Goal: Task Accomplishment & Management: Complete application form

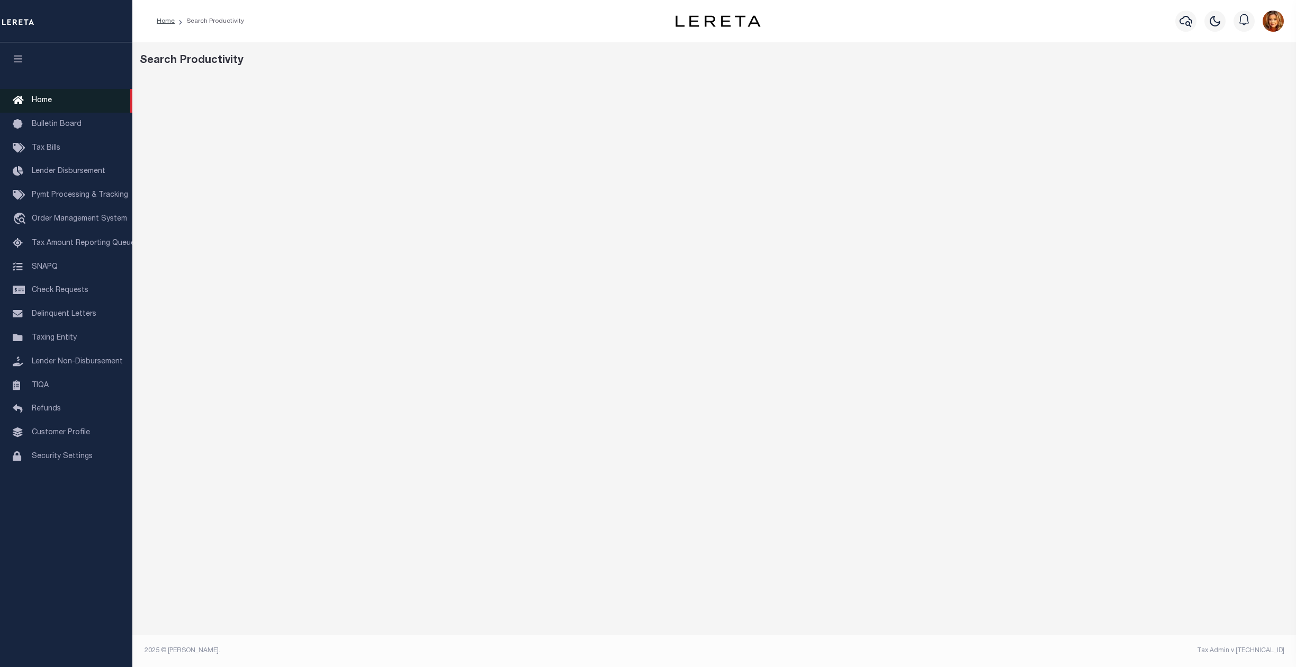
click at [36, 103] on span "Home" at bounding box center [42, 100] width 20 height 7
click at [39, 98] on span "Home" at bounding box center [42, 100] width 20 height 7
click at [767, 76] on div "Search Productivity" at bounding box center [713, 353] width 1163 height 622
click at [39, 98] on span "Home" at bounding box center [42, 100] width 20 height 7
click at [50, 98] on span "Home" at bounding box center [42, 100] width 20 height 7
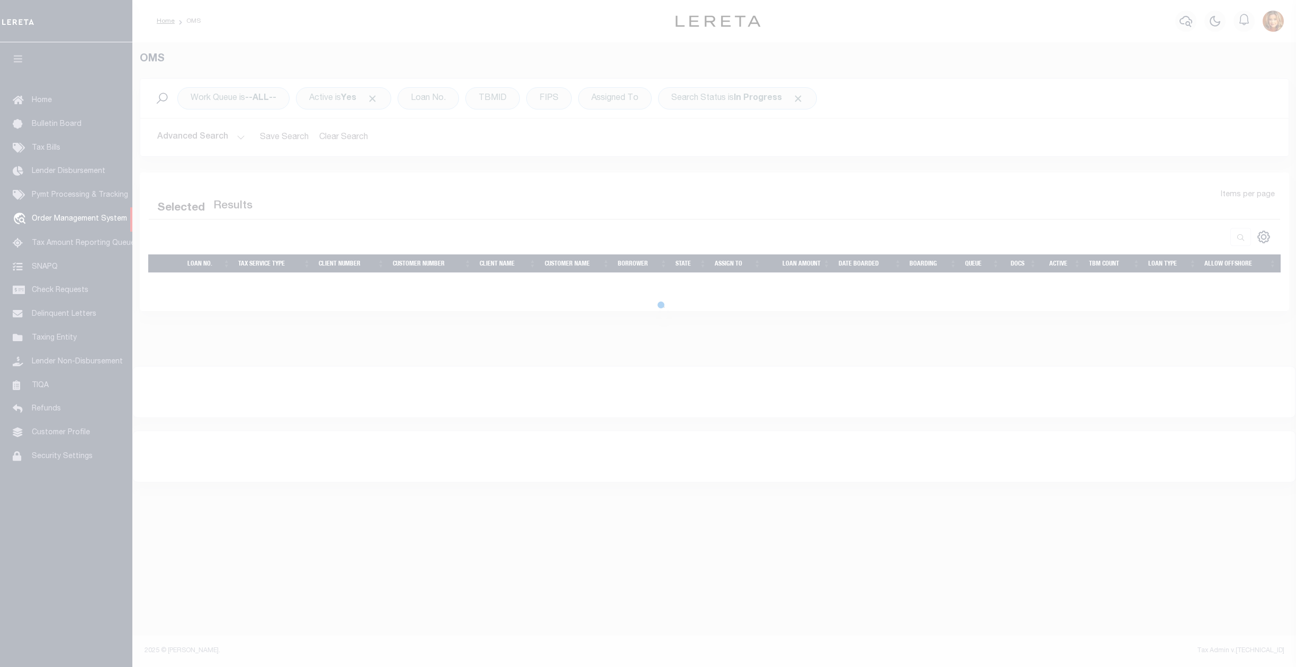
select select "200"
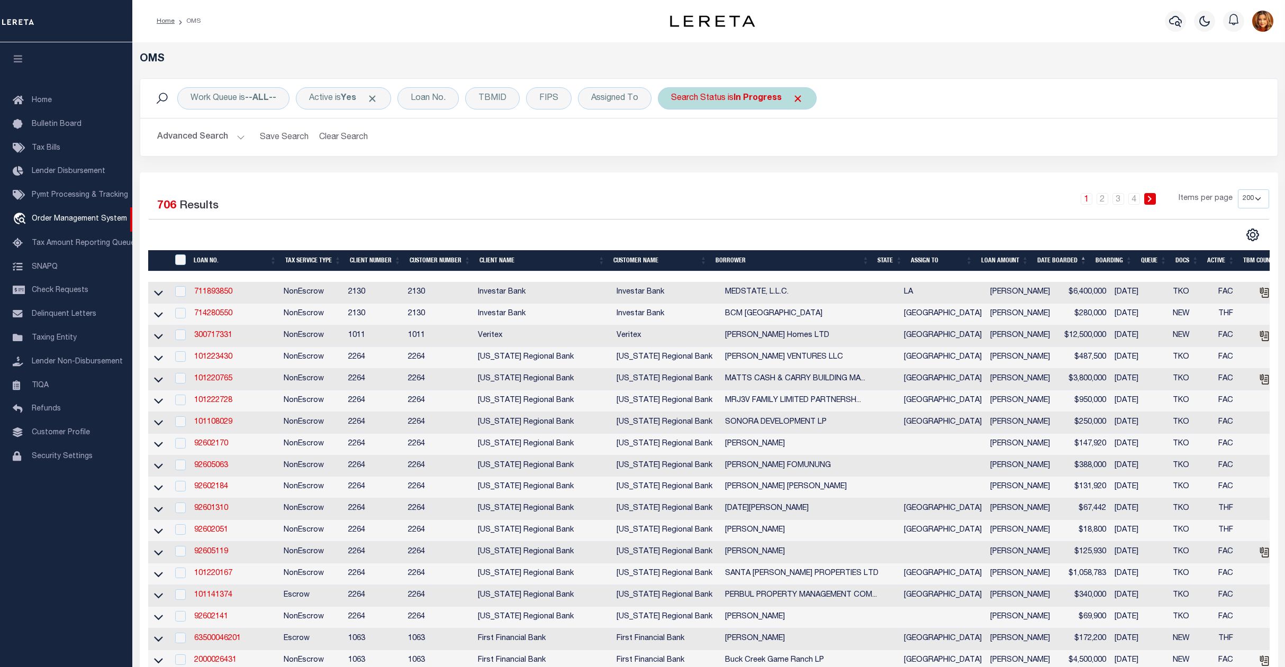
click at [780, 89] on div "Search Status is In Progress" at bounding box center [737, 98] width 159 height 22
click at [711, 152] on select "Automated Search Bad Parcel Complete Duplicate Parcel High Dollar Reporting In …" at bounding box center [750, 150] width 156 height 20
select select "QC"
click at [675, 141] on select "Automated Search Bad Parcel Complete Duplicate Parcel High Dollar Reporting In …" at bounding box center [750, 150] width 156 height 20
click at [813, 173] on input "Apply" at bounding box center [811, 173] width 31 height 17
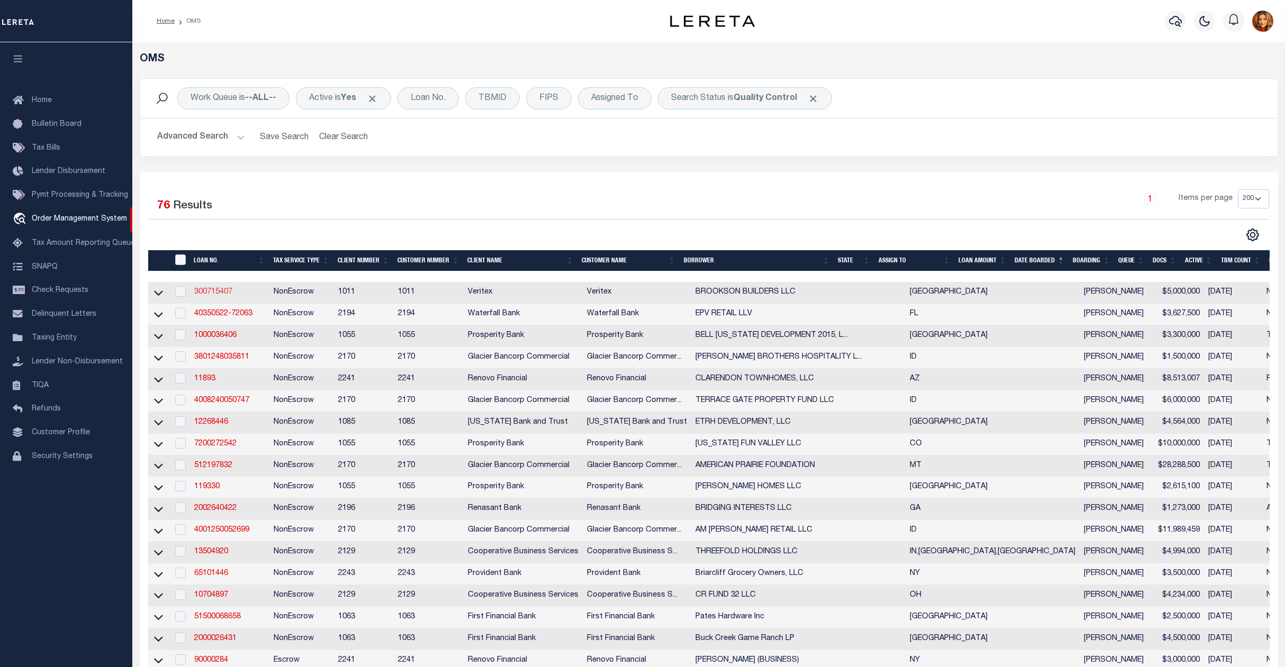
click at [216, 296] on link "300715407" at bounding box center [213, 291] width 38 height 7
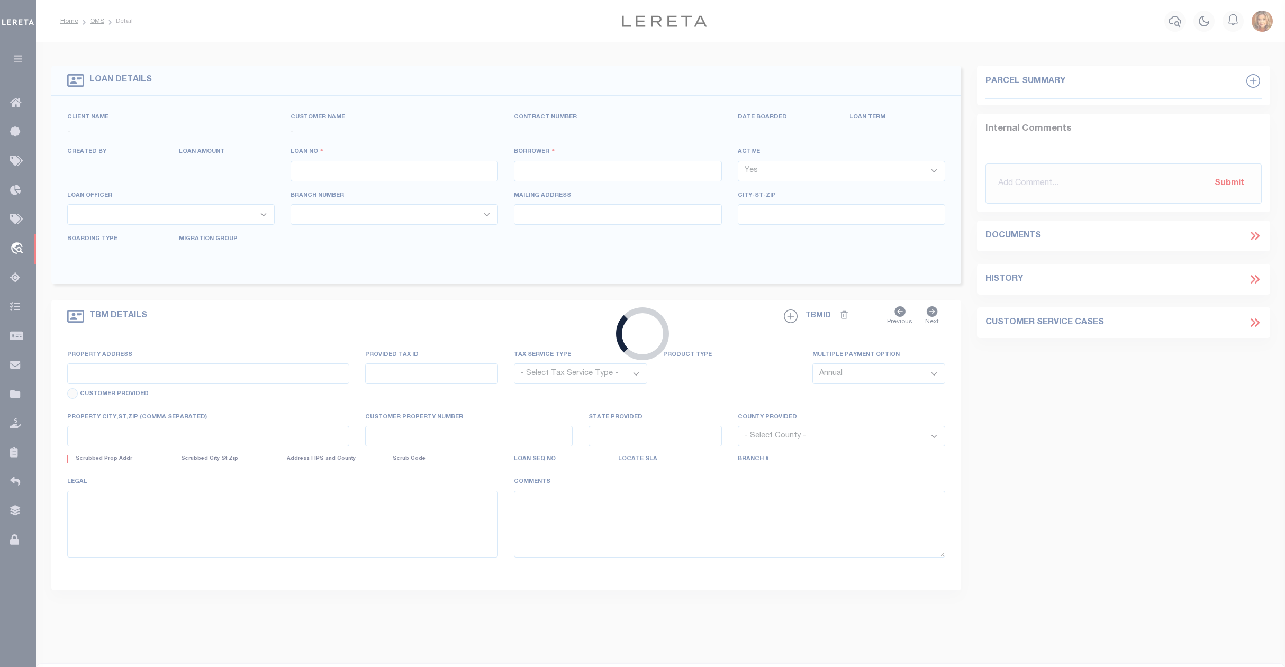
type input "300715407"
type input "BROOKSON BUILDERS LLC"
select select
select select "10"
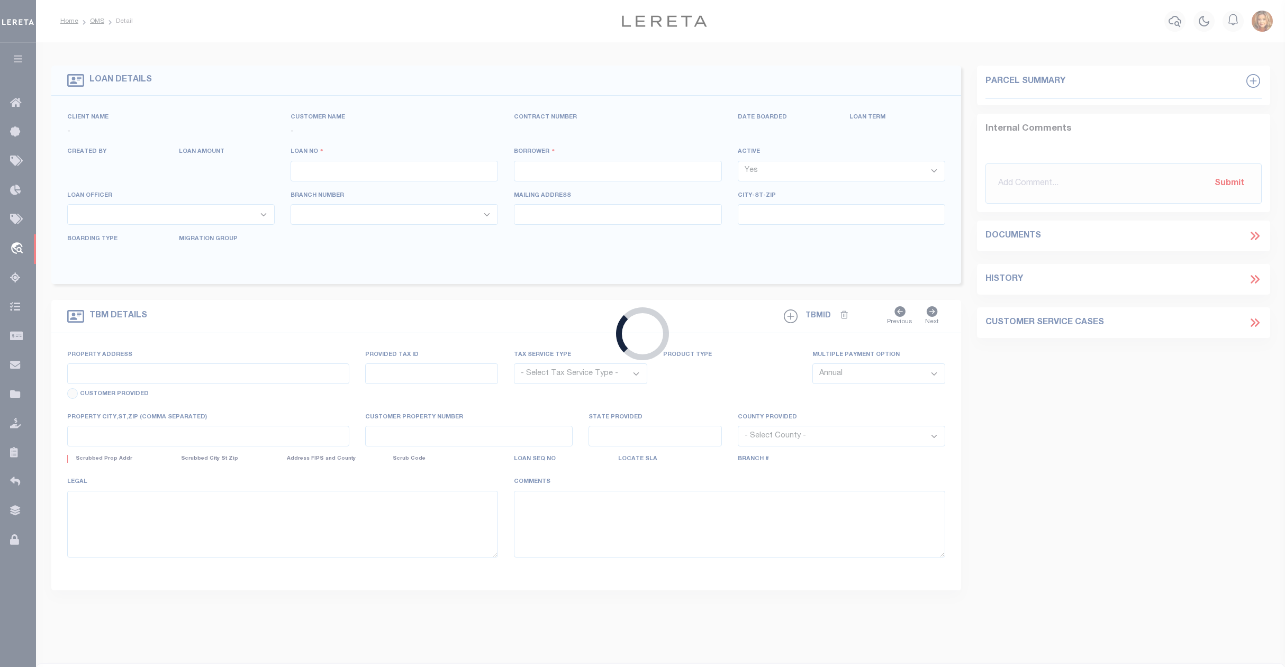
select select "NonEscrow"
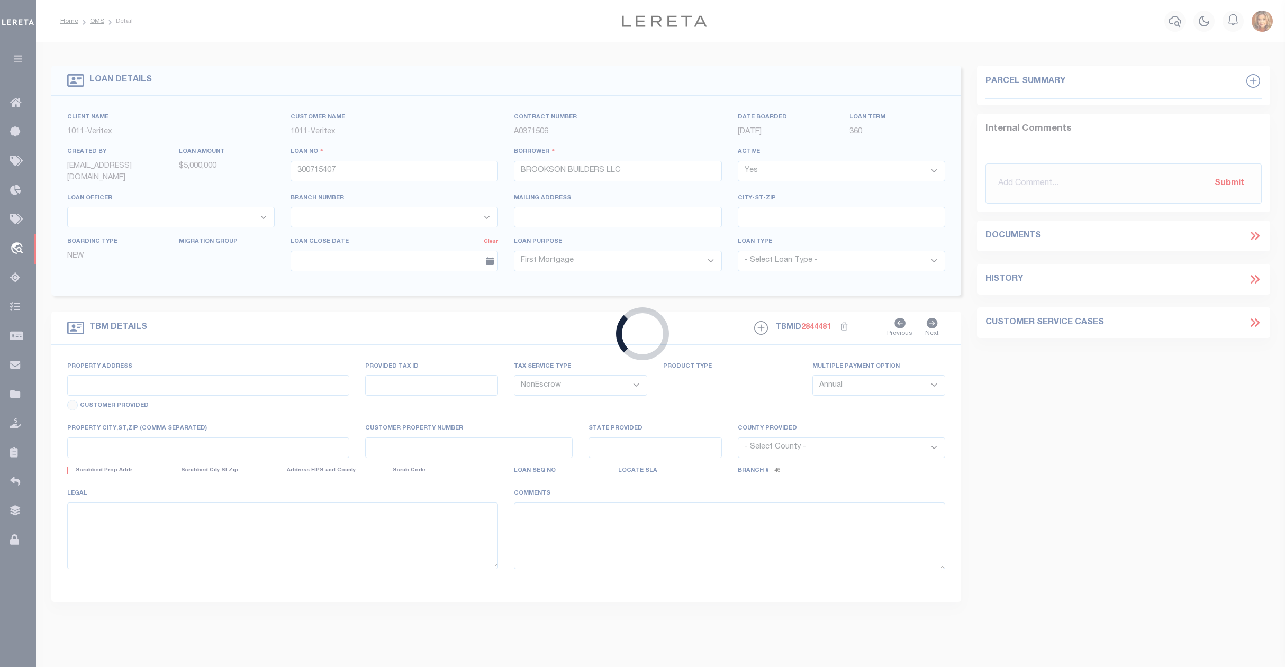
select select "4617"
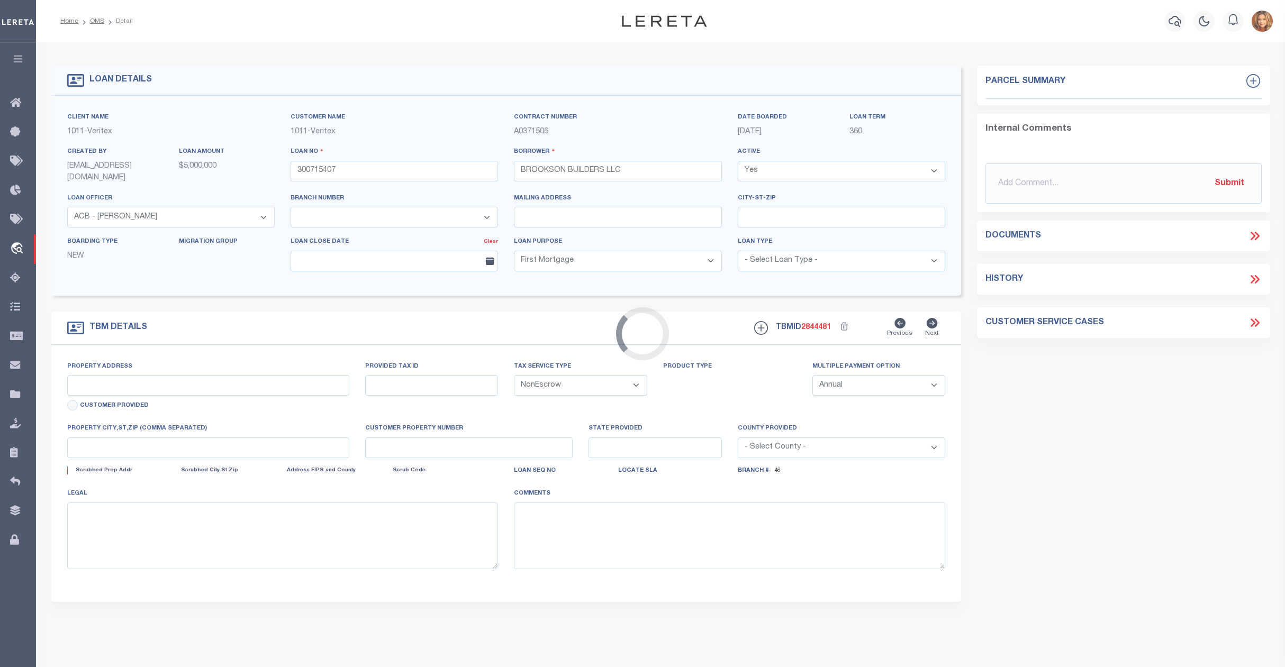
select select "2349"
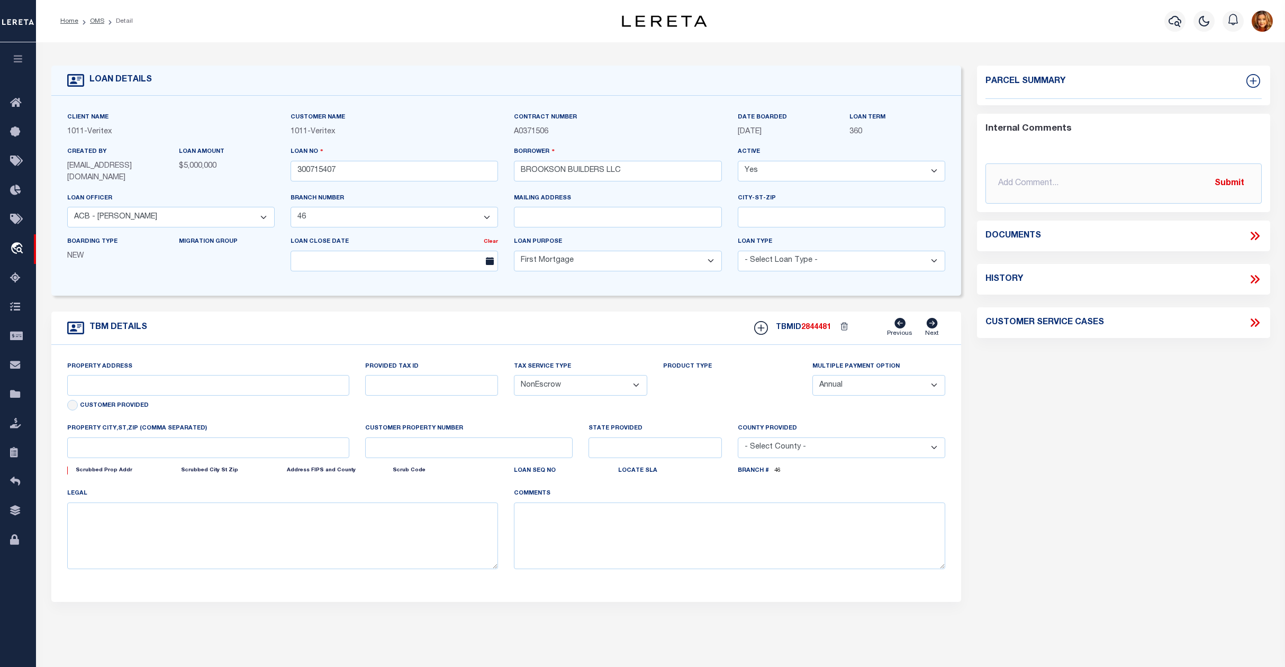
type input "1222 [PERSON_NAME][GEOGRAPHIC_DATA],"
select select
type input "[PERSON_NAME], TX 76247"
type input "[GEOGRAPHIC_DATA]"
select select
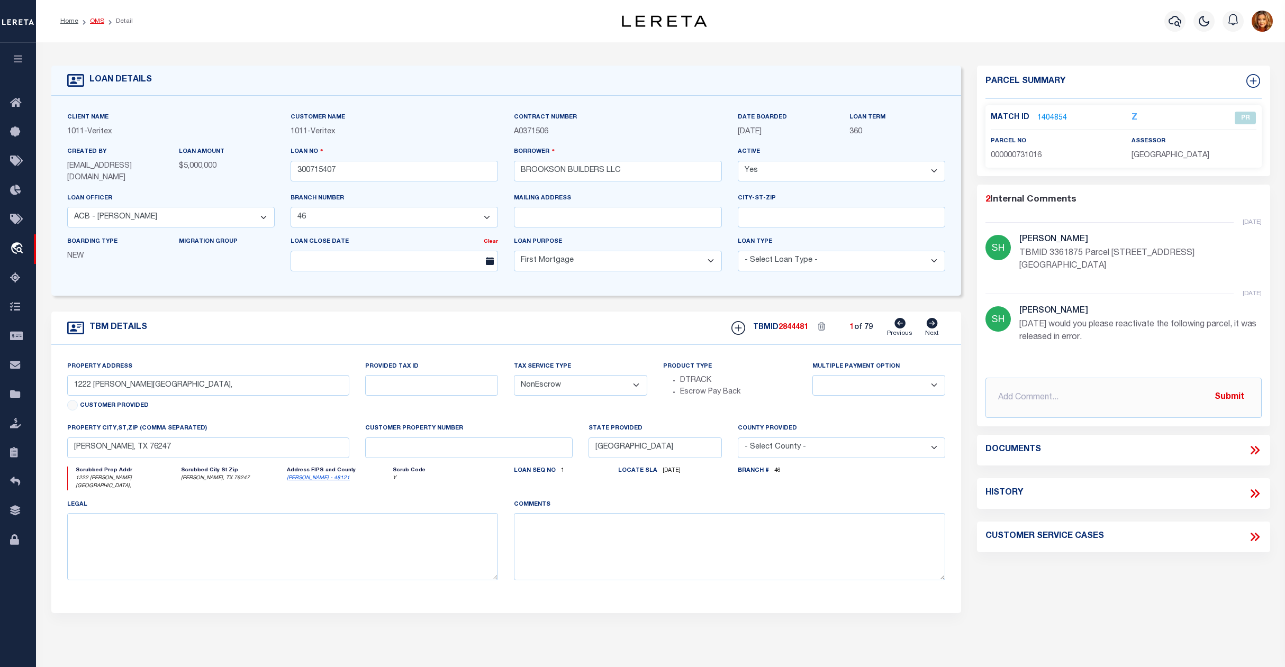
click at [96, 22] on link "OMS" at bounding box center [97, 21] width 14 height 6
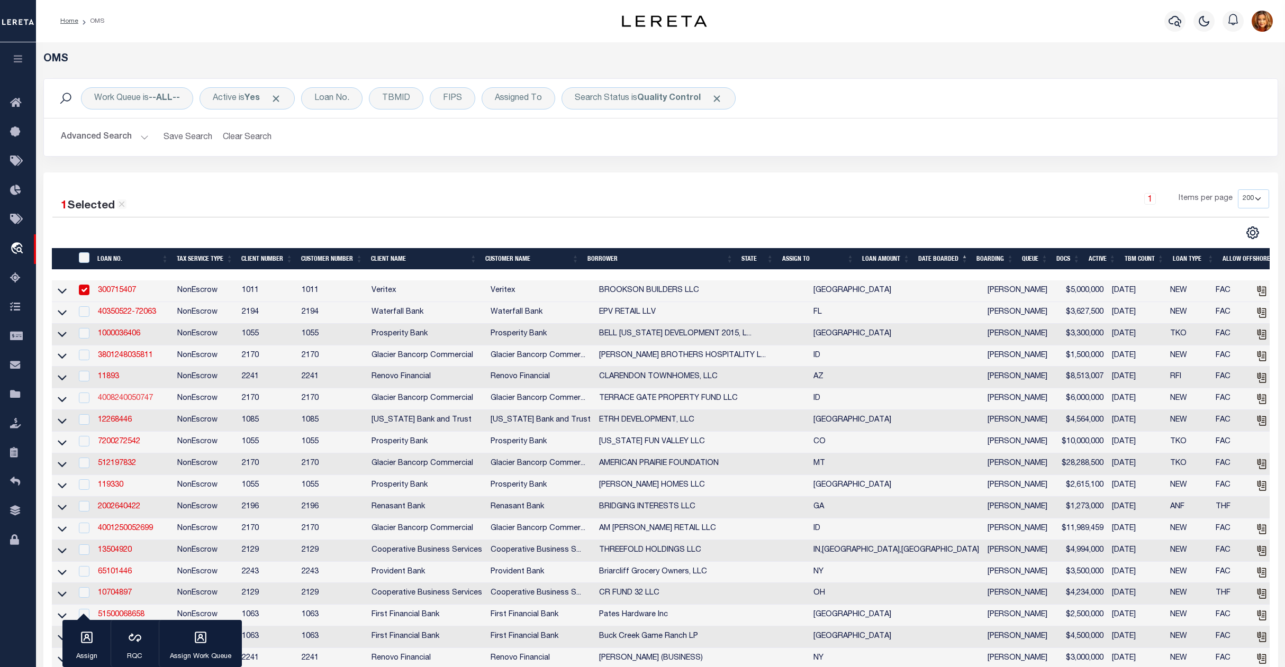
click at [112, 402] on link "4008240050747" at bounding box center [125, 398] width 55 height 7
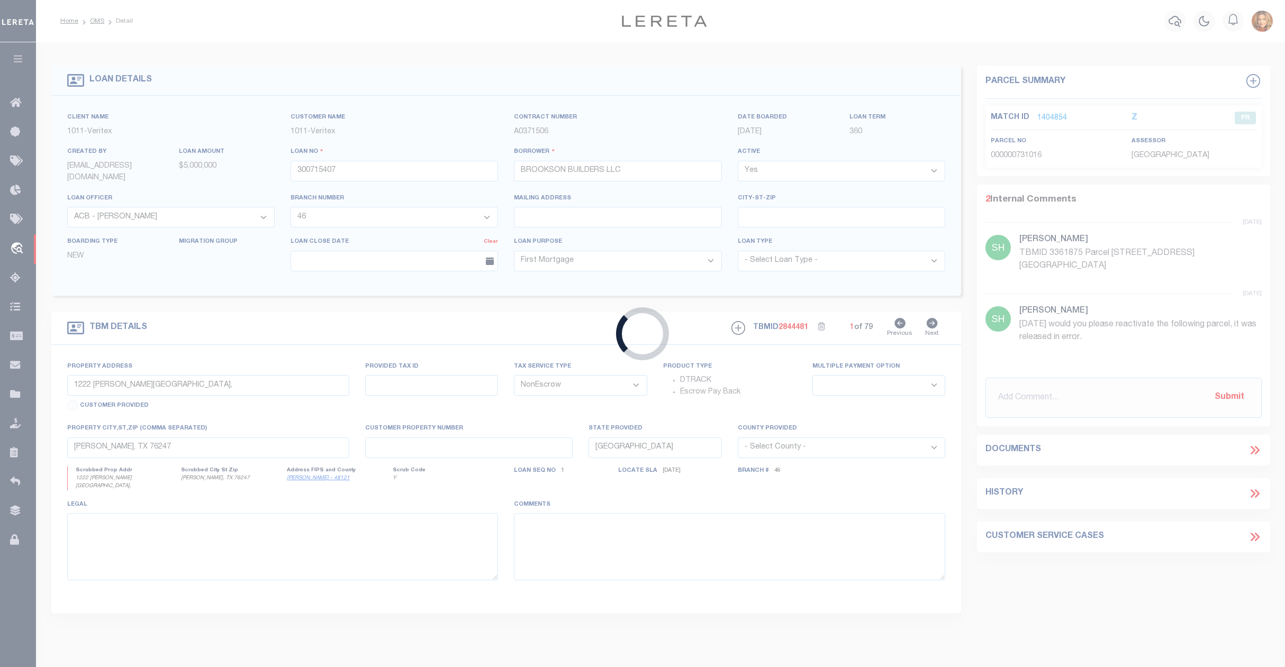
type input "4008240050747"
type input "TERRACE GATE PROPERTY FUND LLC"
select select
type input "[STREET_ADDRESS][PERSON_NAME]"
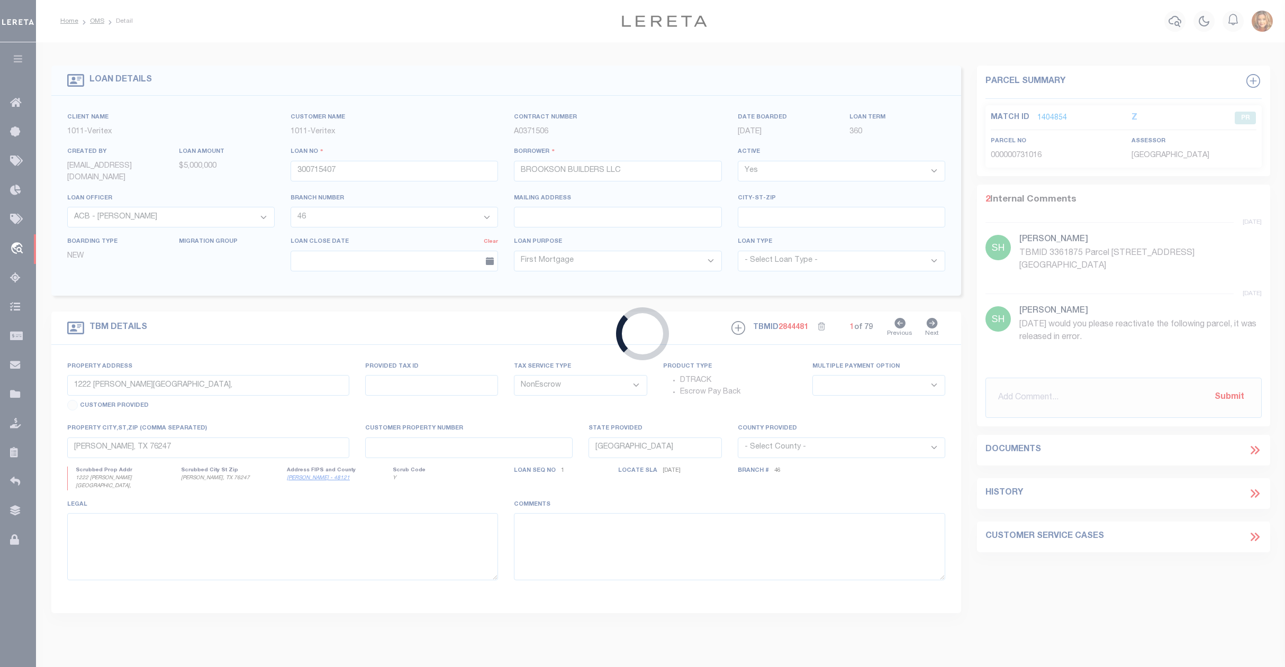
type input "[US_STATE][GEOGRAPHIC_DATA] ID 83402-5042"
select select
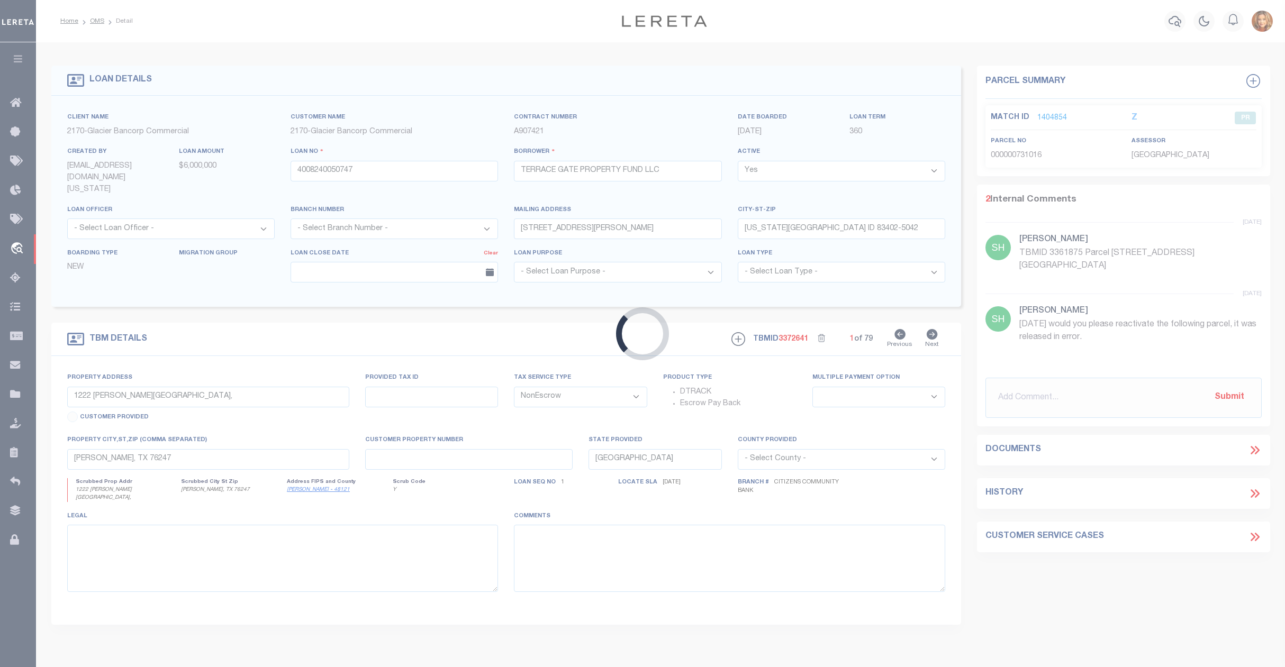
type input "[STREET_ADDRESS]"
type input "RPA8315001003O"
select select
type input "[US_STATE][GEOGRAPHIC_DATA] 83401"
type input "ID"
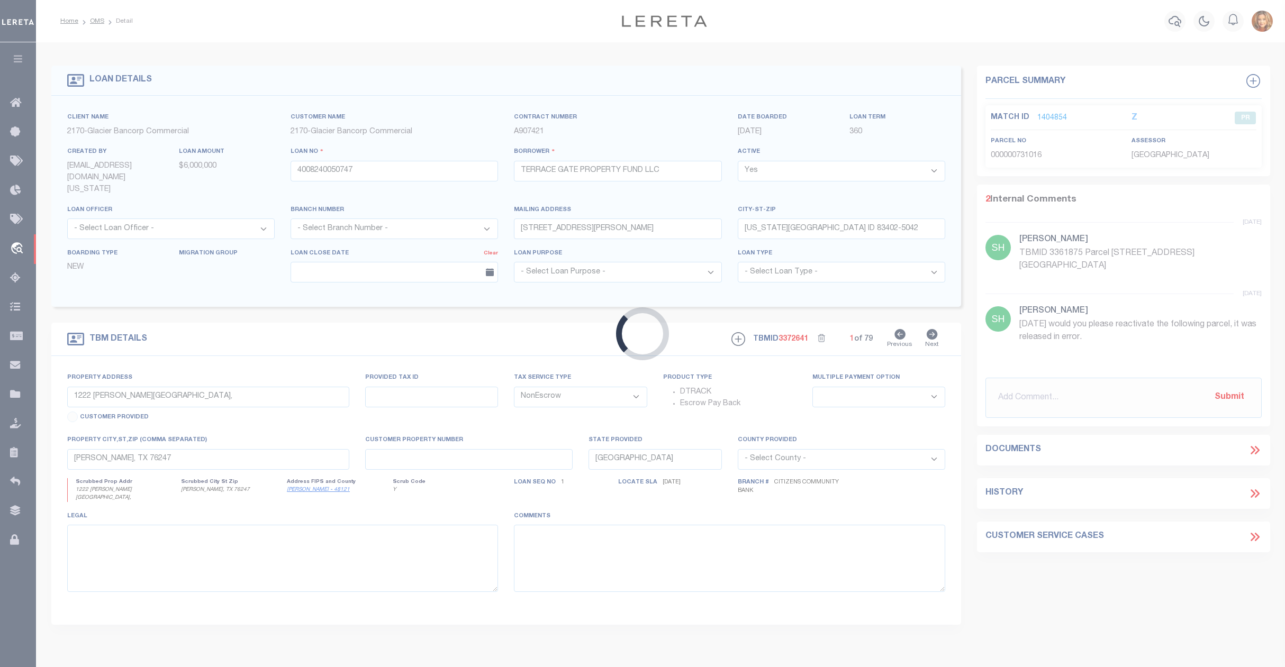
type textarea "RPA8315001030O RPA8315001002O [STREET_ADDRESS][US_STATE] RPA9200001003O"
select select "4576"
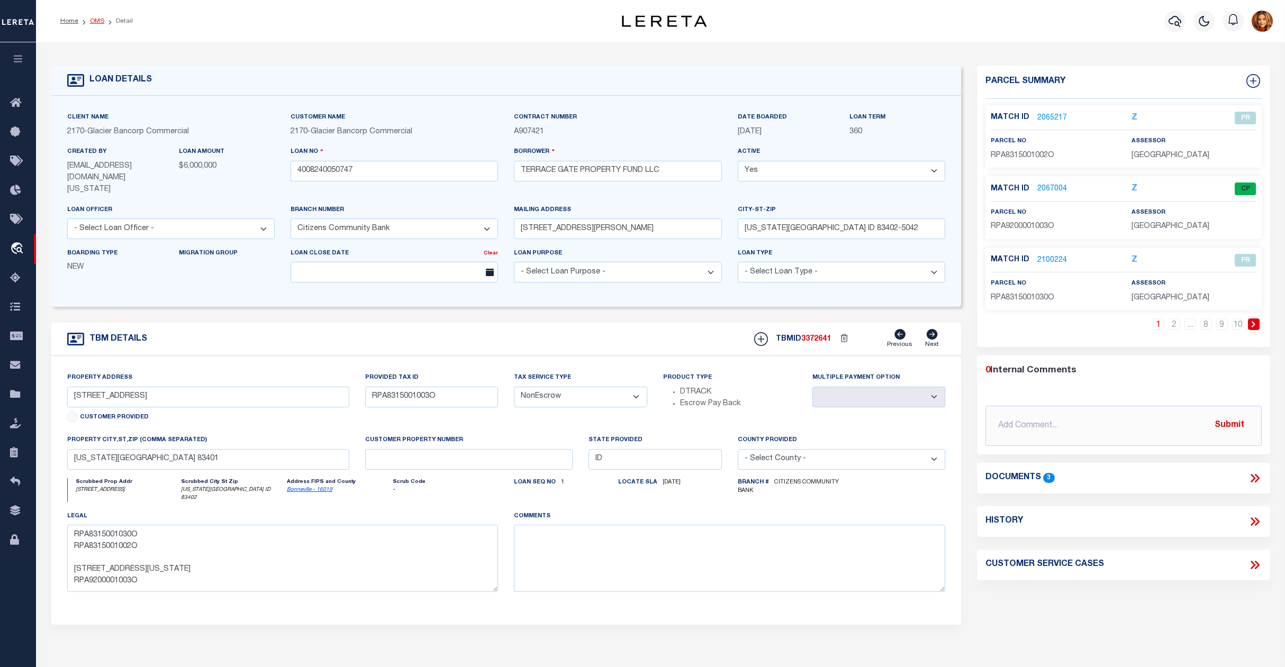
click at [93, 20] on link "OMS" at bounding box center [97, 21] width 14 height 6
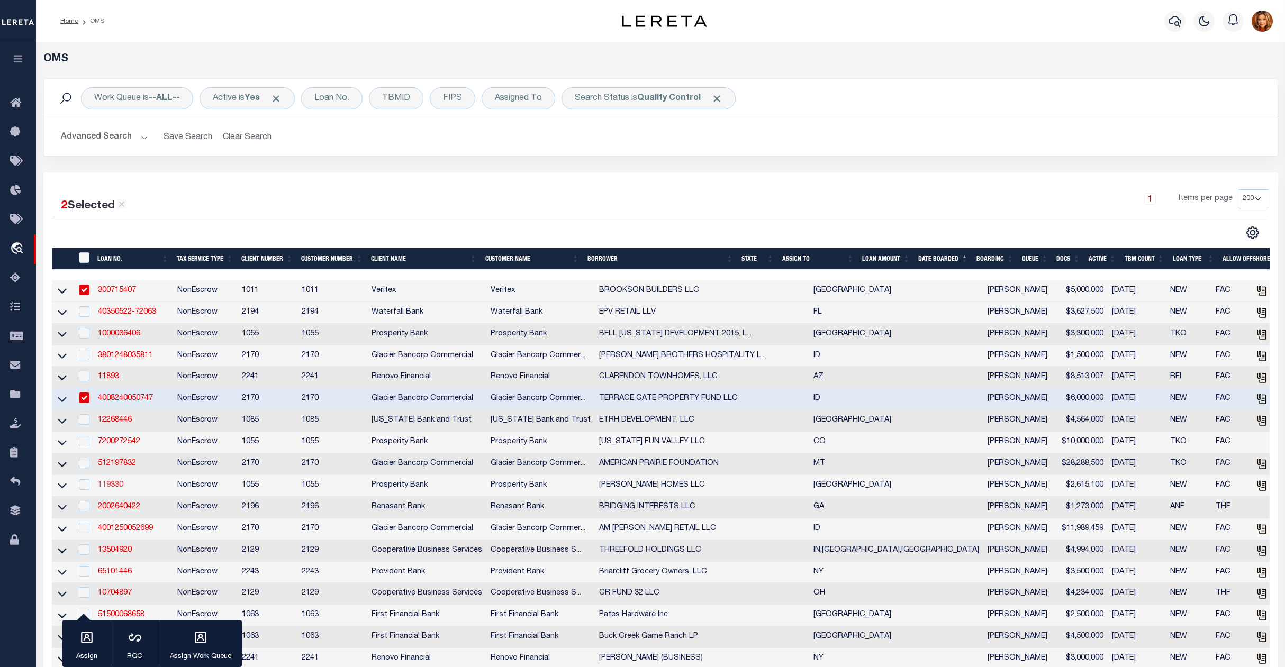
click at [111, 489] on link "119330" at bounding box center [110, 485] width 25 height 7
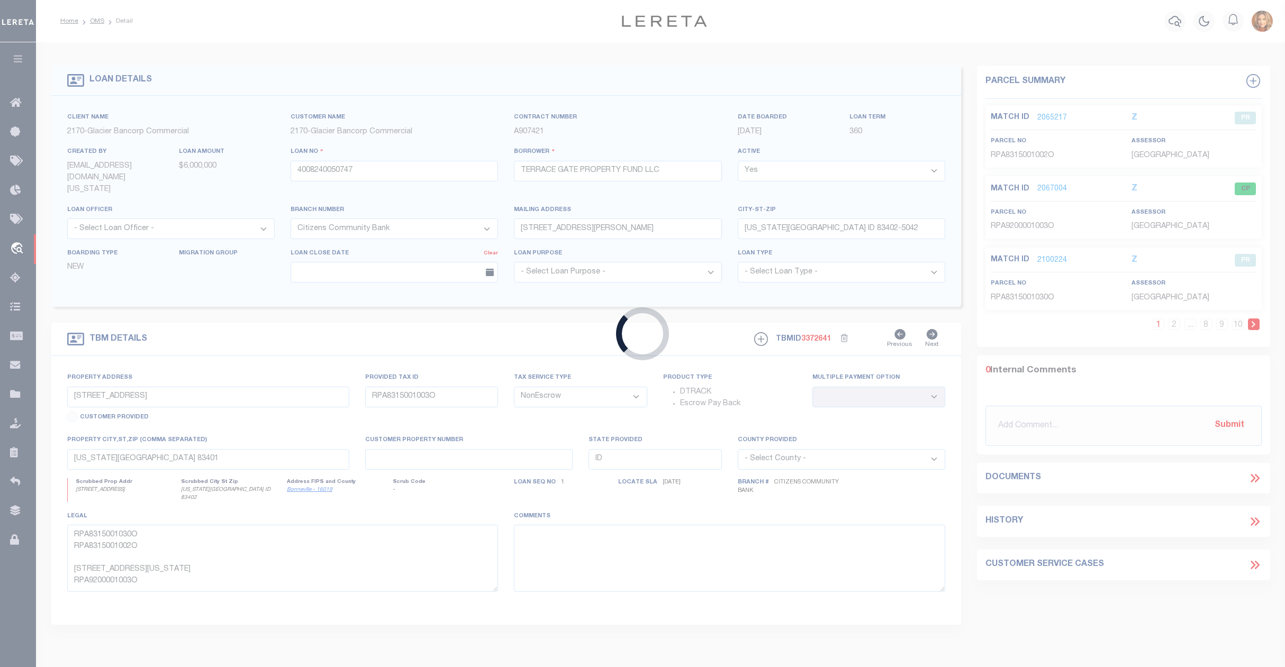
type input "119330"
type input "[PERSON_NAME] HOMES LLC"
select select
type input "[STREET_ADDRESS]"
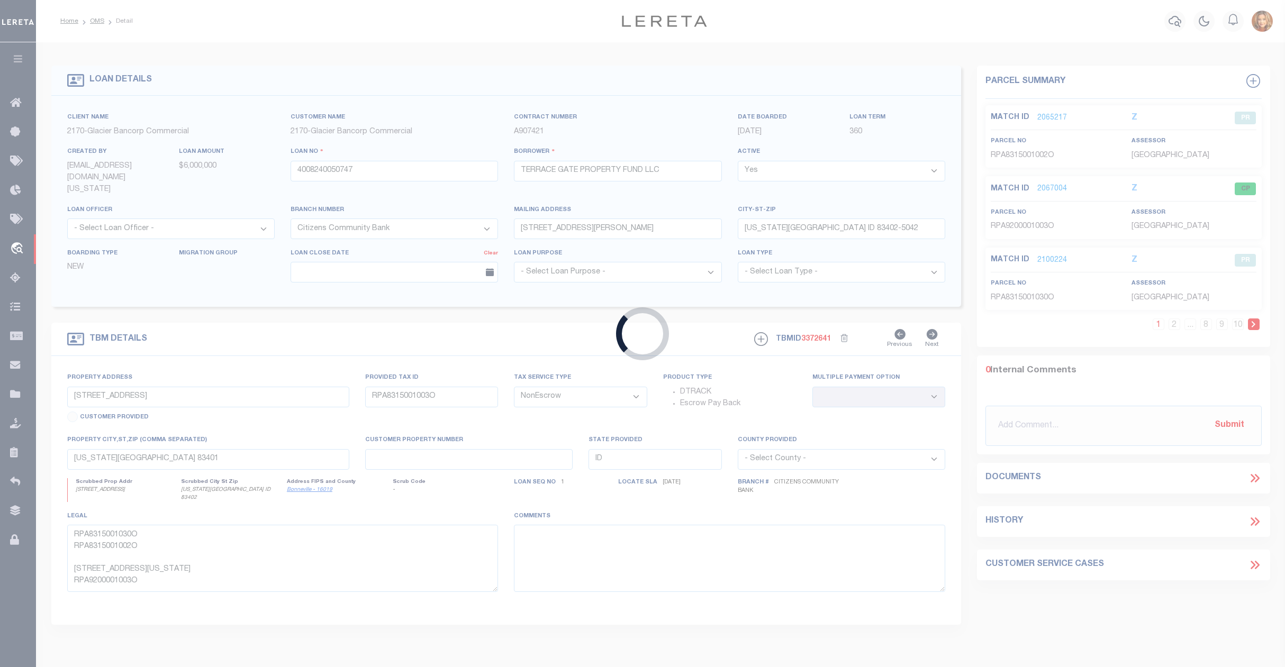
type input "[GEOGRAPHIC_DATA]"
select select
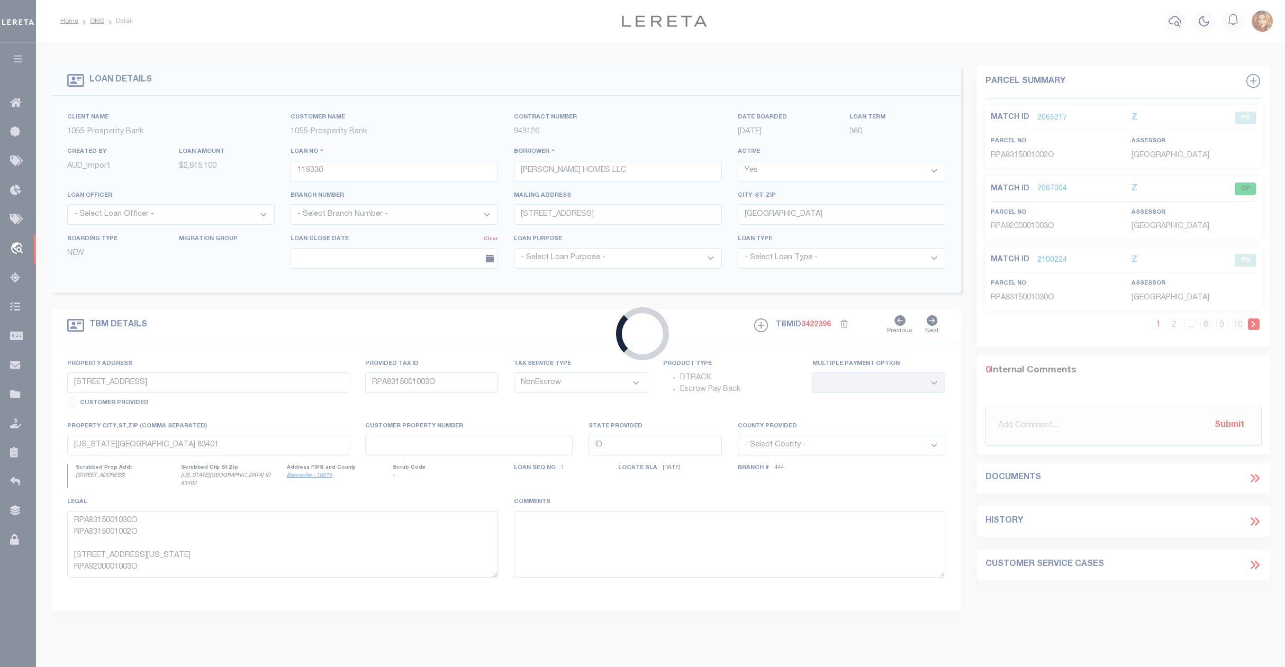
type input "46 LOTS @ [PERSON_NAME][GEOGRAPHIC_DATA][PERSON_NAME]"
type input "CAD 113232"
select select
type input "[GEOGRAPHIC_DATA], [GEOGRAPHIC_DATA] 75189"
type input "[GEOGRAPHIC_DATA]"
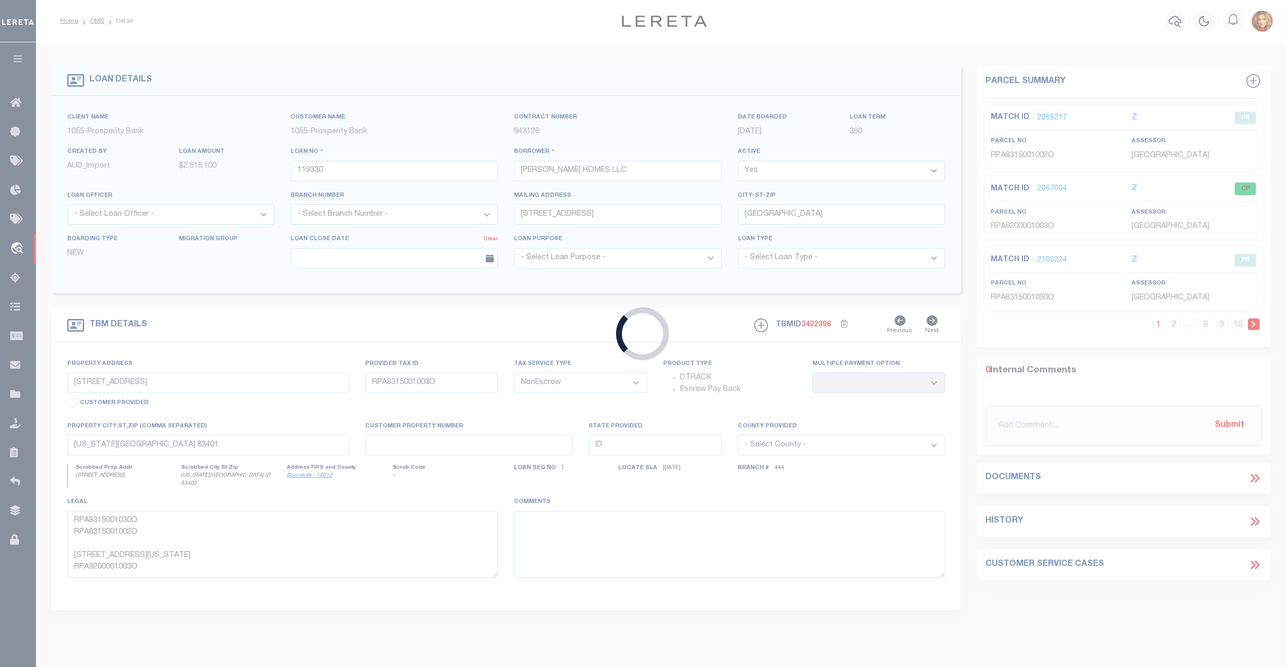
type textarea "46 LOTS @ [PERSON_NAME][GEOGRAPHIC_DATA][PERSON_NAME]"
select select "10465"
select select "3839"
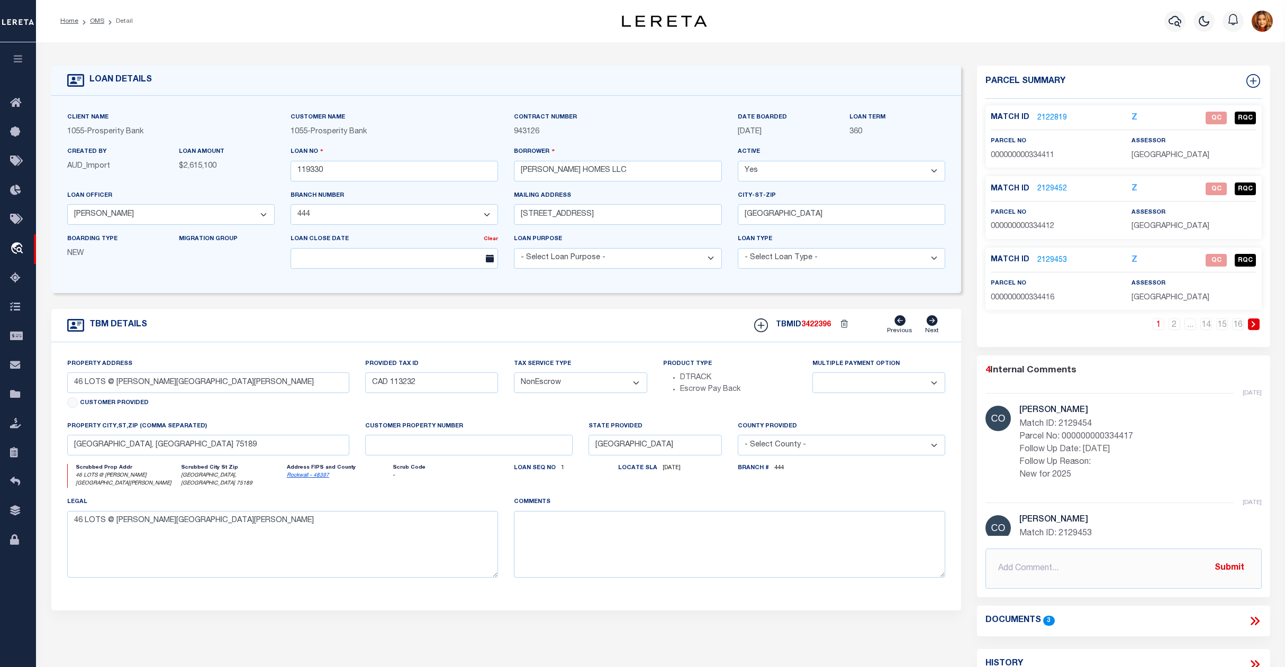
click at [1051, 122] on link "2122819" at bounding box center [1052, 118] width 30 height 11
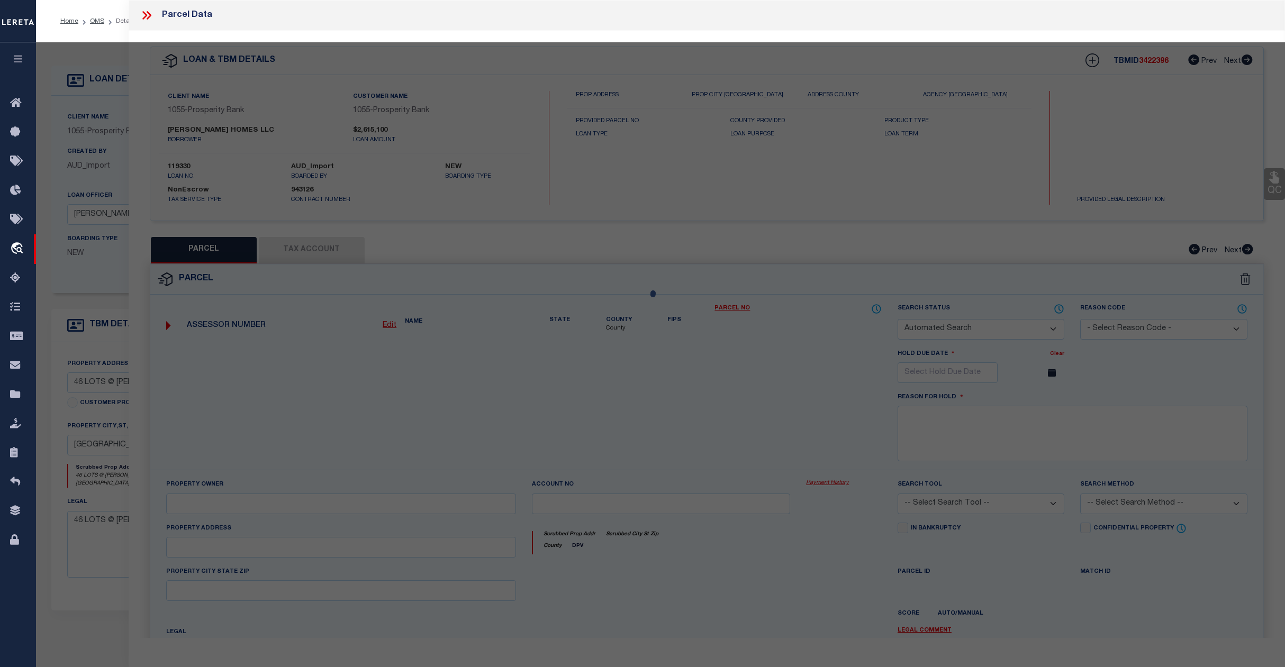
checkbox input "false"
select select "QC"
type input "[PERSON_NAME] HOMES, LLC"
select select "AGW"
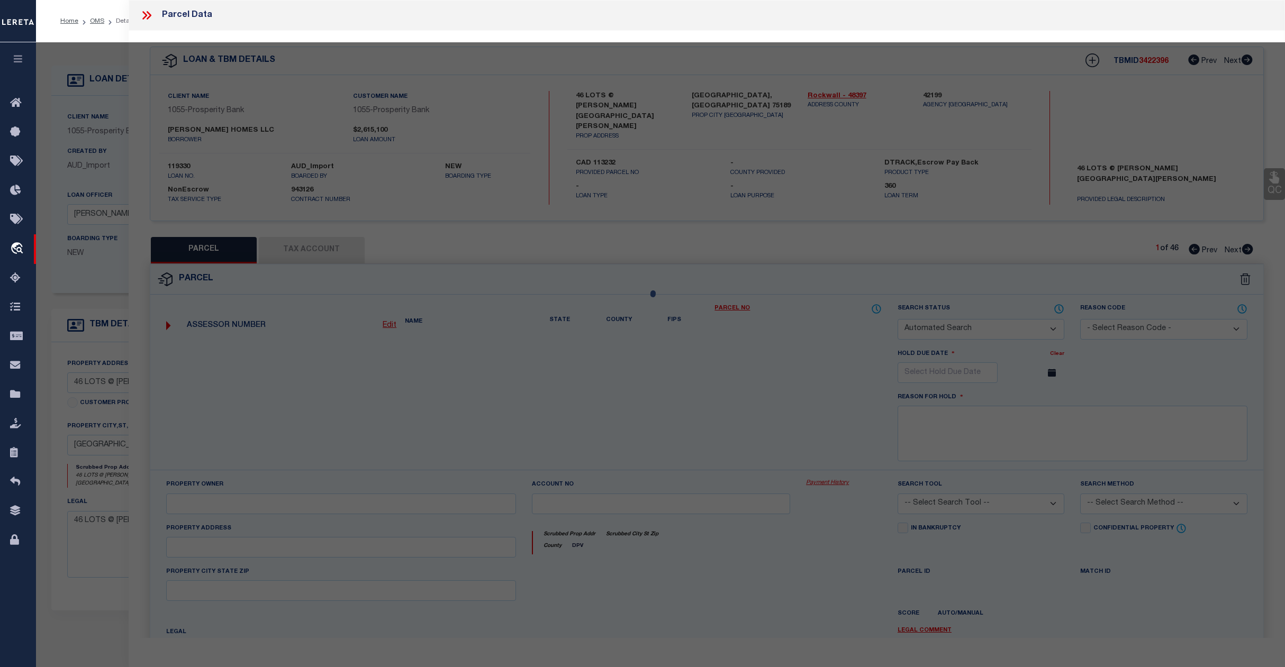
select select "LEG"
type input "PICASSO RD"
type input "[GEOGRAPHIC_DATA] 75189"
type textarea "[PERSON_NAME] [PERSON_NAME] BLK A LOT 15"
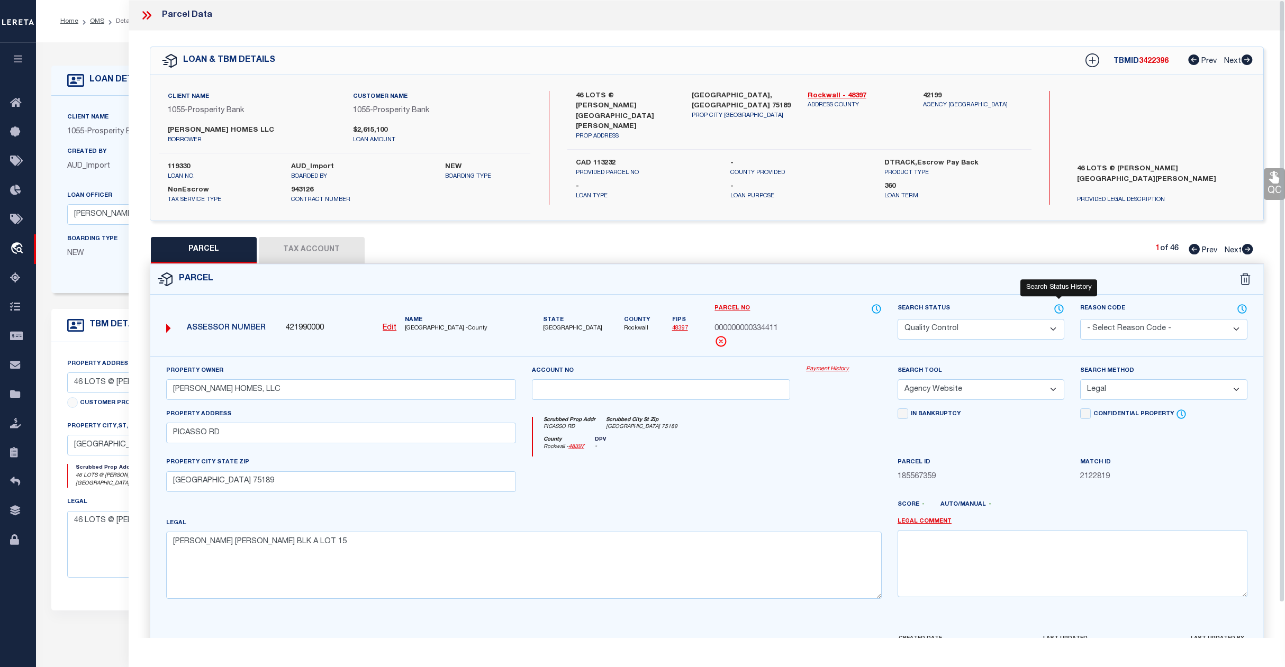
click at [1060, 314] on icon at bounding box center [1059, 309] width 11 height 12
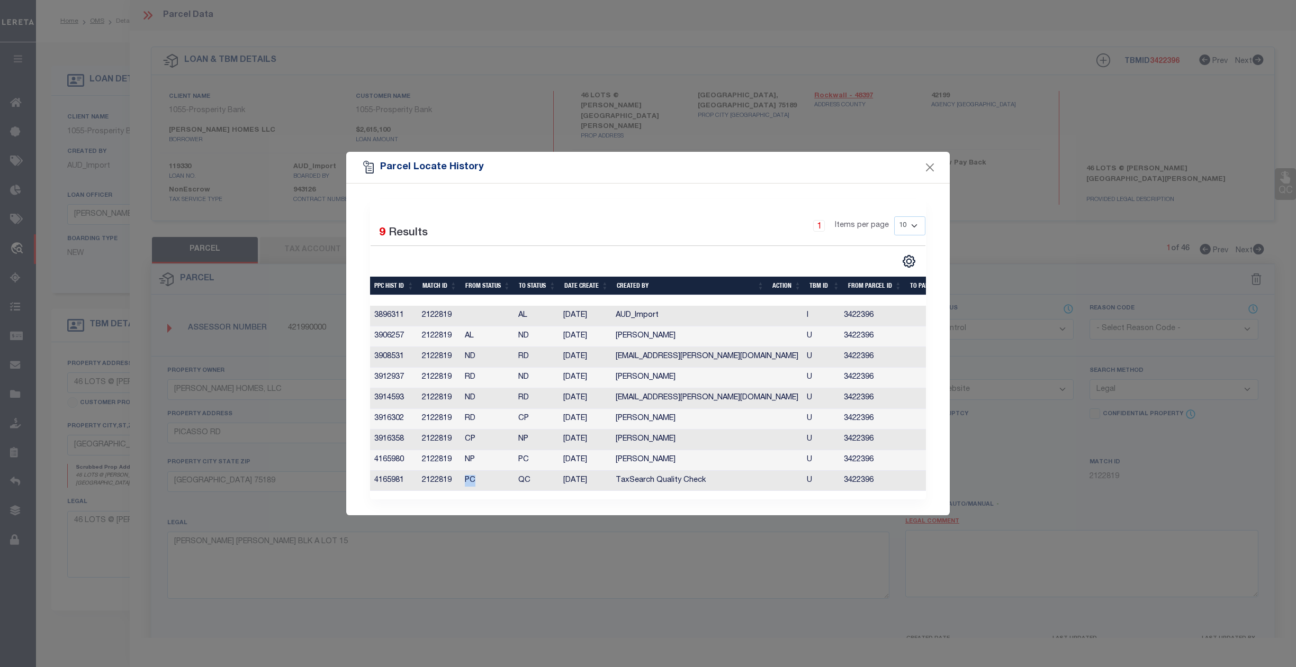
drag, startPoint x: 459, startPoint y: 481, endPoint x: 478, endPoint y: 479, distance: 19.1
click at [478, 479] on tr "4165981 2122819 PC QC [DATE] TaxSearch Quality Check U 3422396 0 0 0 0 0 0 0 0" at bounding box center [908, 481] width 1077 height 21
click at [528, 485] on td "QC" at bounding box center [536, 481] width 45 height 21
drag, startPoint x: 515, startPoint y: 476, endPoint x: 532, endPoint y: 476, distance: 17.5
click at [532, 476] on td "QC" at bounding box center [536, 480] width 45 height 21
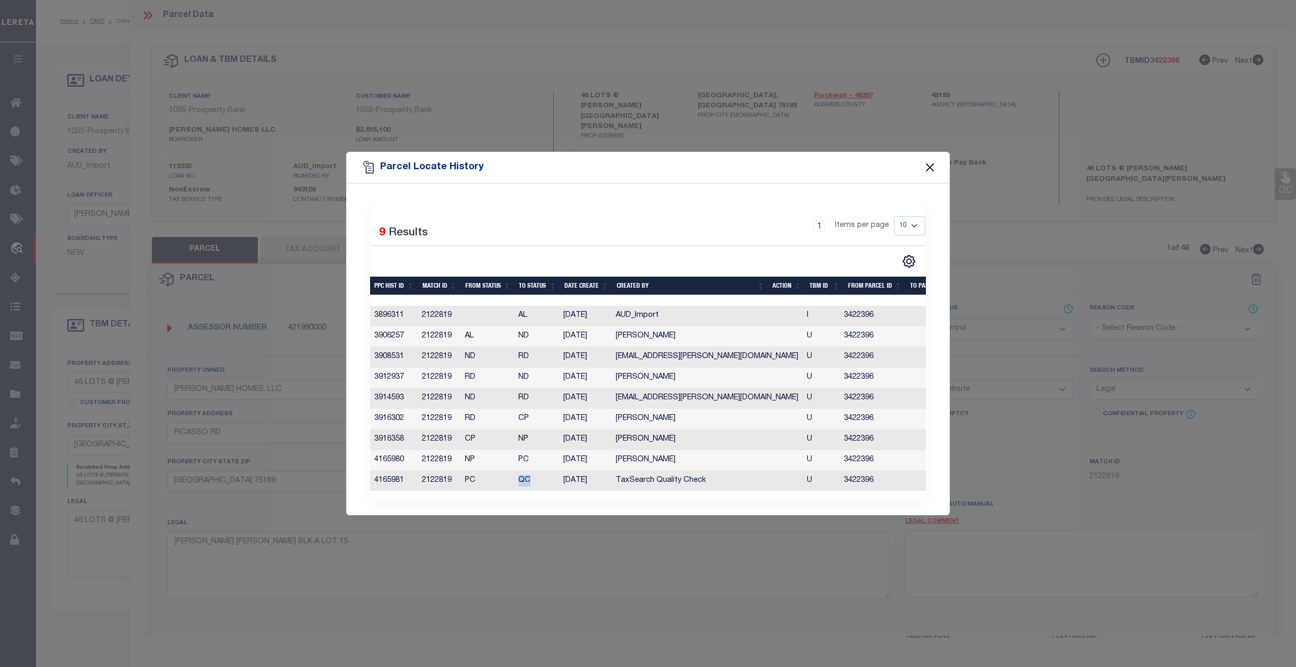
click at [927, 162] on button "Close" at bounding box center [930, 167] width 14 height 14
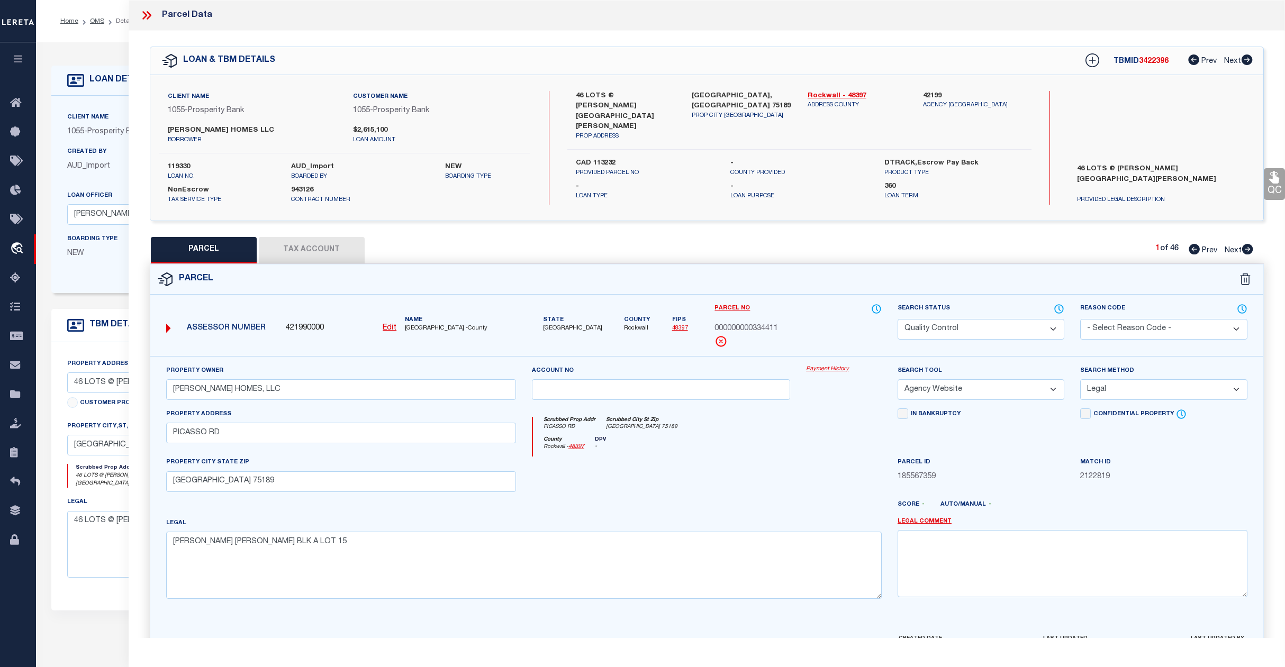
click at [94, 19] on link "OMS" at bounding box center [97, 21] width 14 height 6
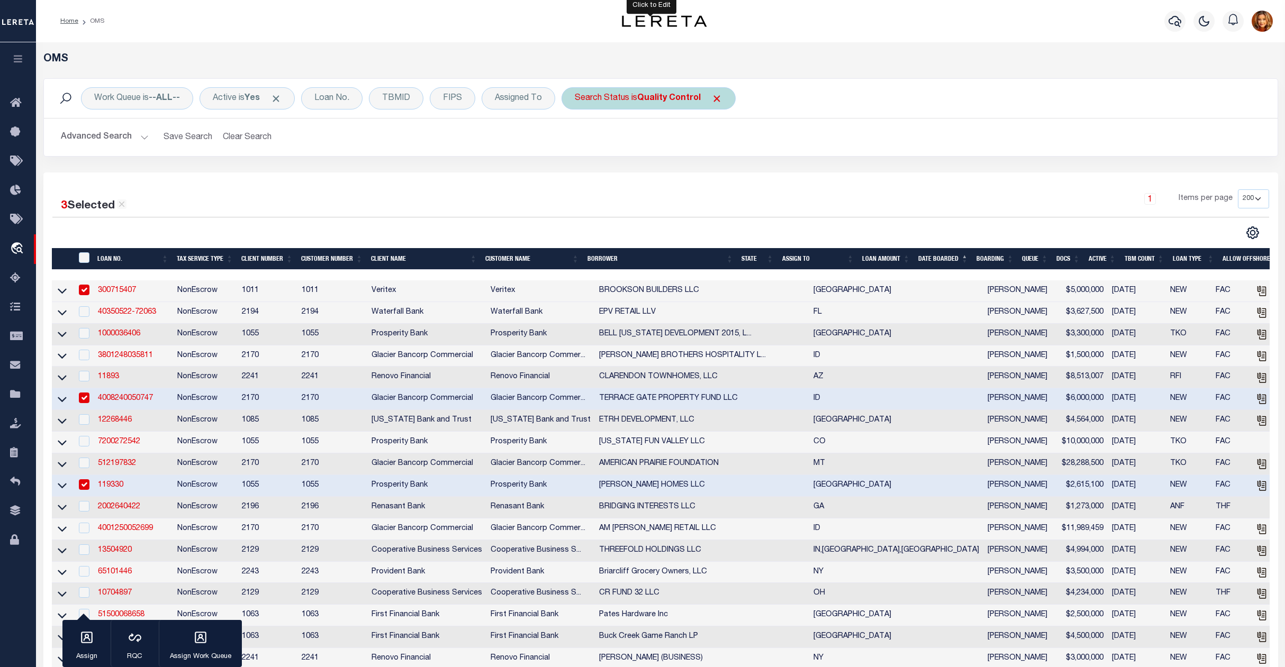
click at [663, 97] on b "Quality Control" at bounding box center [669, 98] width 64 height 8
click at [616, 149] on select "Automated Search Bad Parcel Complete Duplicate Parcel High Dollar Reporting In …" at bounding box center [653, 150] width 156 height 20
select select "CP"
click at [578, 141] on select "Automated Search Bad Parcel Complete Duplicate Parcel High Dollar Reporting In …" at bounding box center [653, 150] width 156 height 20
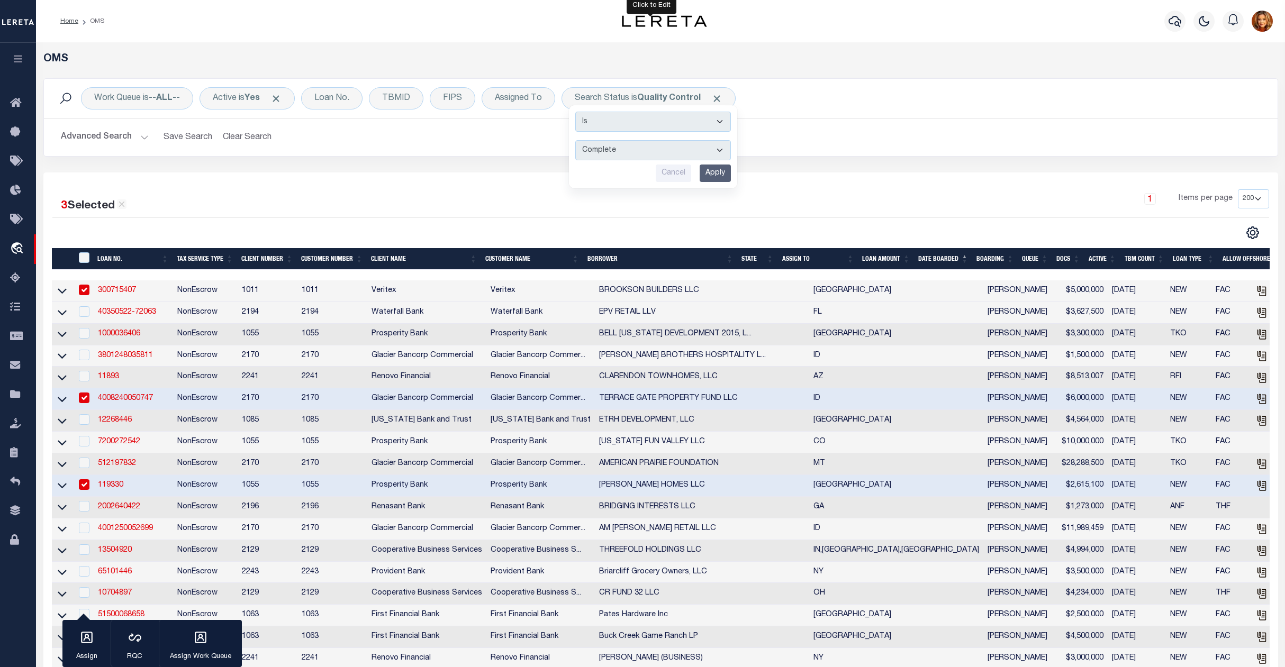
drag, startPoint x: 725, startPoint y: 176, endPoint x: 511, endPoint y: 148, distance: 216.2
click at [695, 167] on div "Cancel Apply" at bounding box center [653, 173] width 156 height 17
click at [101, 132] on button "Advanced Search" at bounding box center [105, 137] width 88 height 21
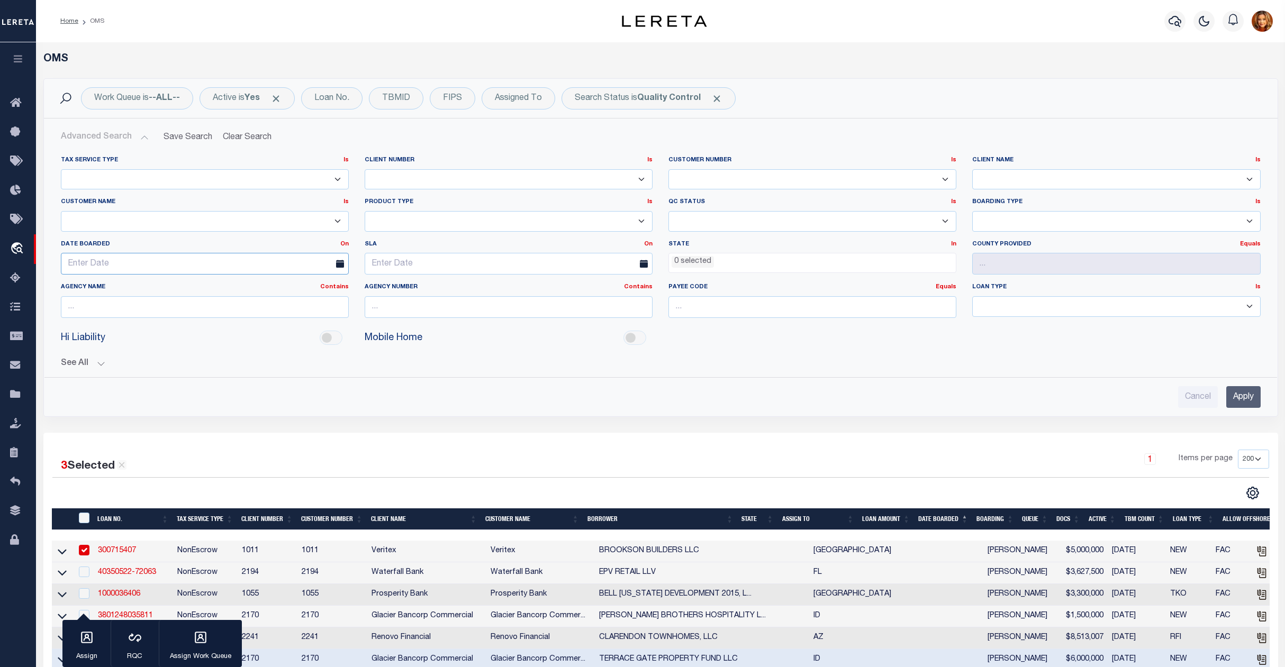
click at [115, 261] on input "text" at bounding box center [205, 264] width 288 height 22
click at [102, 365] on span "11" at bounding box center [95, 366] width 21 height 21
type input "[DATE]"
click at [1245, 404] on input "Apply" at bounding box center [1243, 397] width 34 height 22
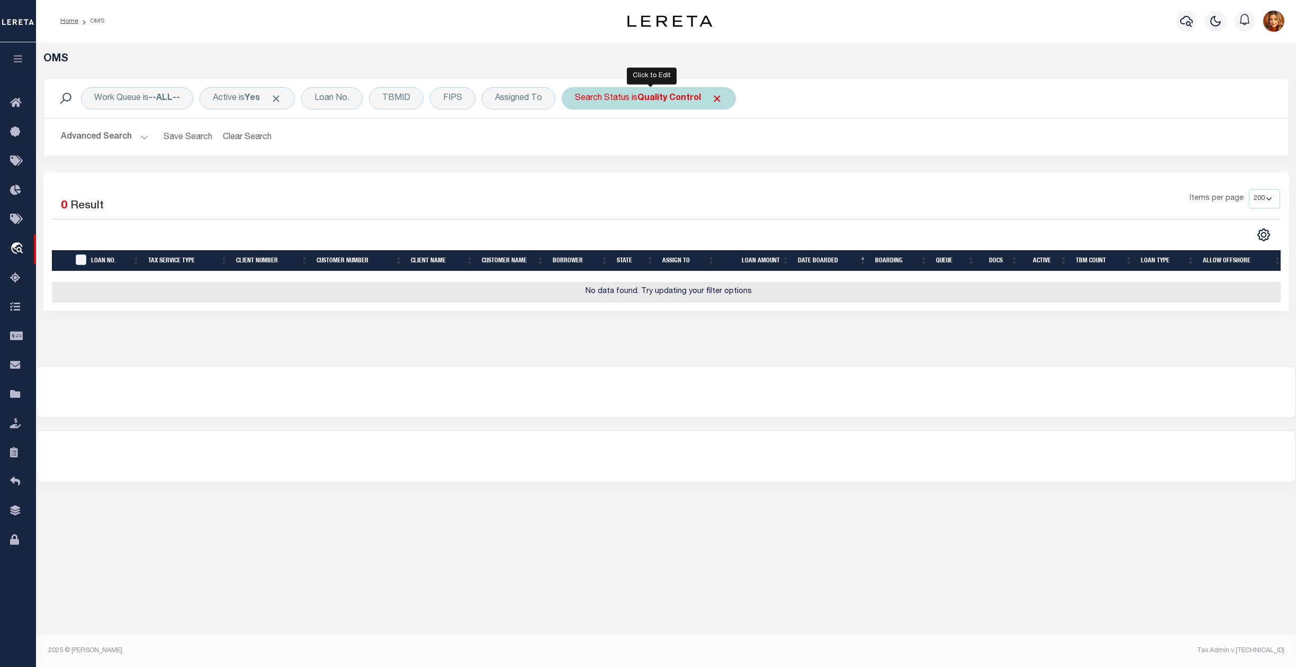
click at [691, 104] on div "Search Status is Quality Control Is Contains Automated Search Bad Parcel Comple…" at bounding box center [649, 98] width 174 height 22
click at [607, 155] on select "Automated Search Bad Parcel Complete Duplicate Parcel High Dollar Reporting In …" at bounding box center [653, 150] width 156 height 20
select select "CP"
click at [578, 141] on select "Automated Search Bad Parcel Complete Duplicate Parcel High Dollar Reporting In …" at bounding box center [653, 150] width 156 height 20
click at [720, 168] on input "Apply" at bounding box center [715, 173] width 31 height 17
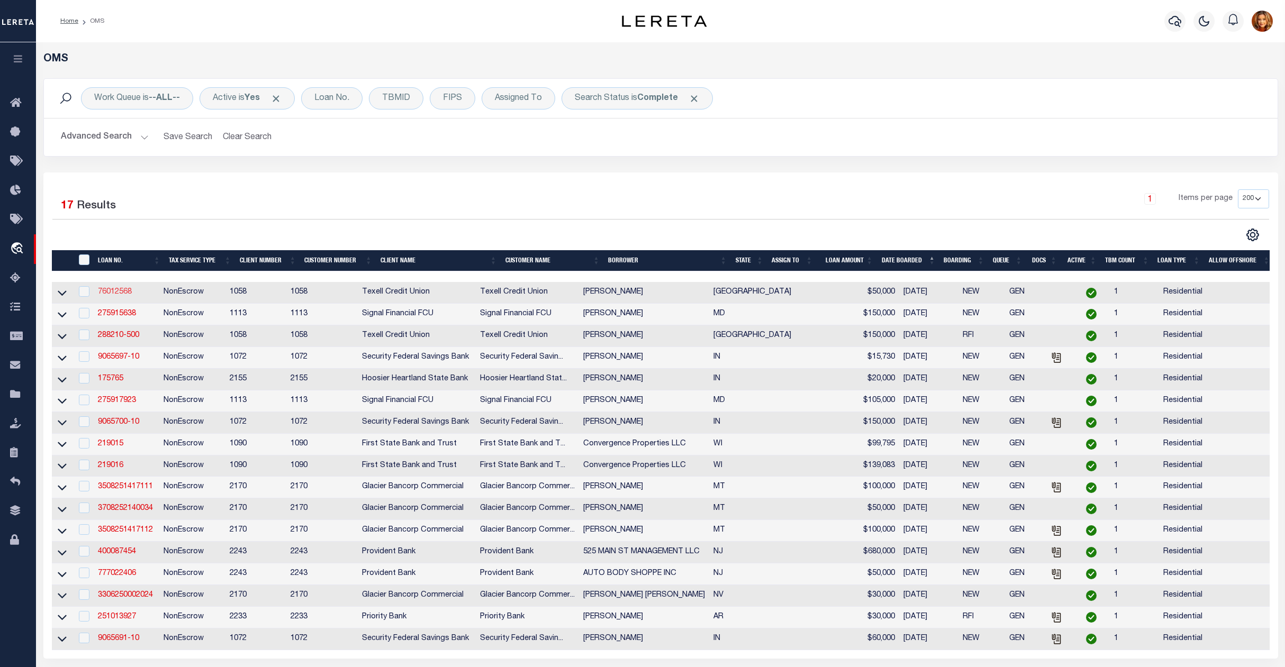
click at [125, 296] on link "76012568" at bounding box center [115, 291] width 34 height 7
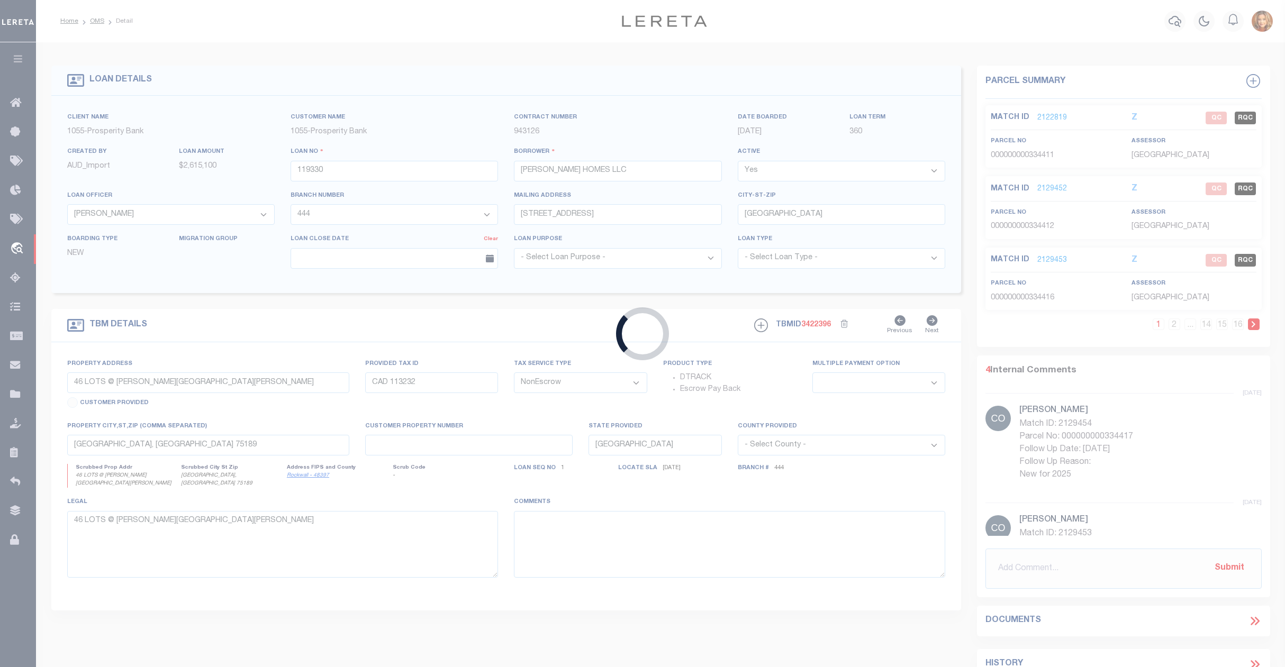
type input "76012568"
type input "[PERSON_NAME]"
select select
type input "[DATE]"
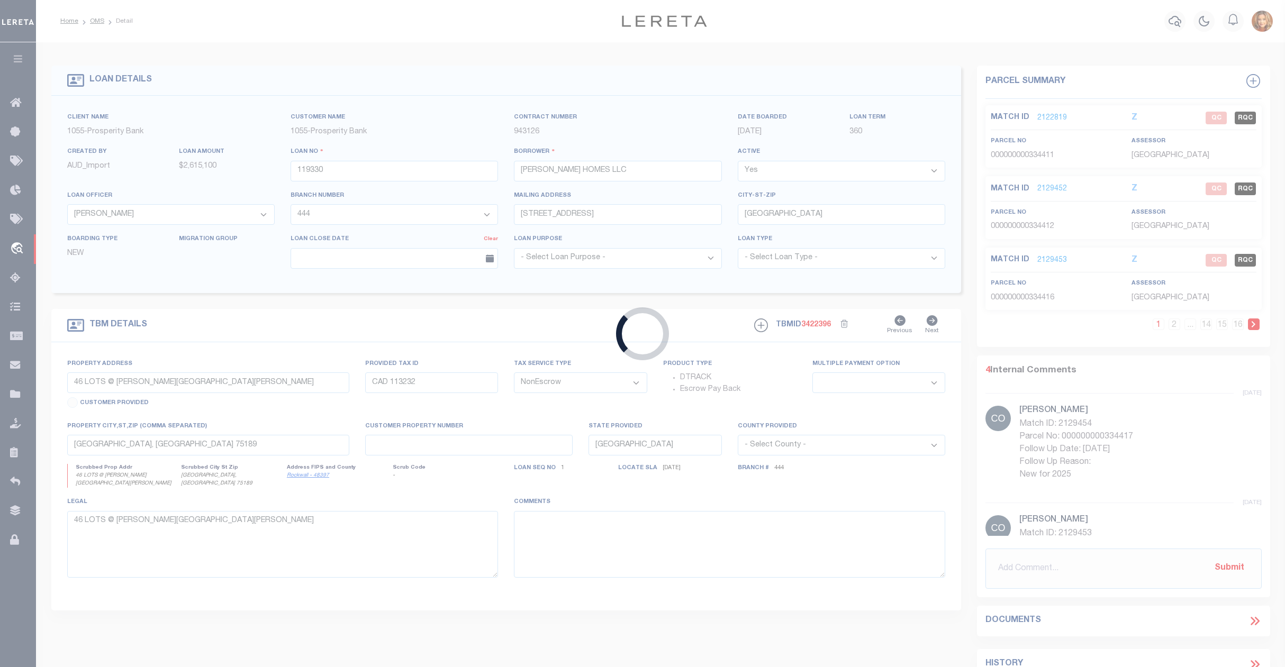
select select "10"
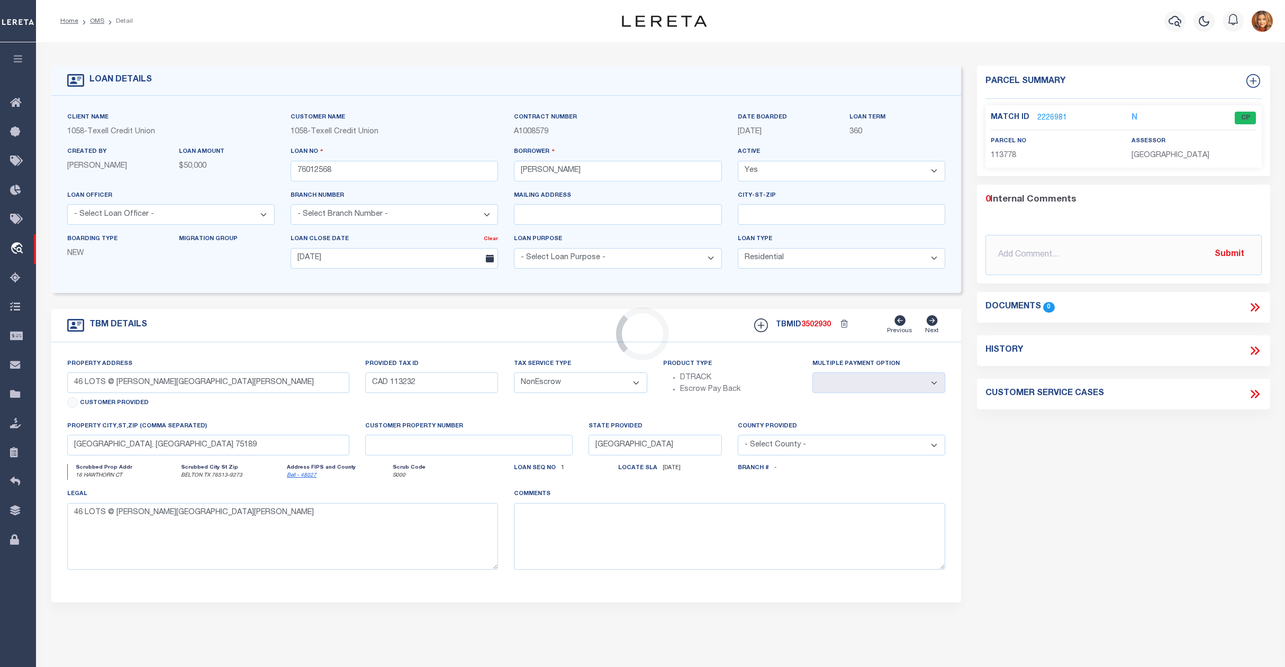
type input "16 HAWTHORN CT"
select select
type input "BELTON TX 76513-9273"
select select
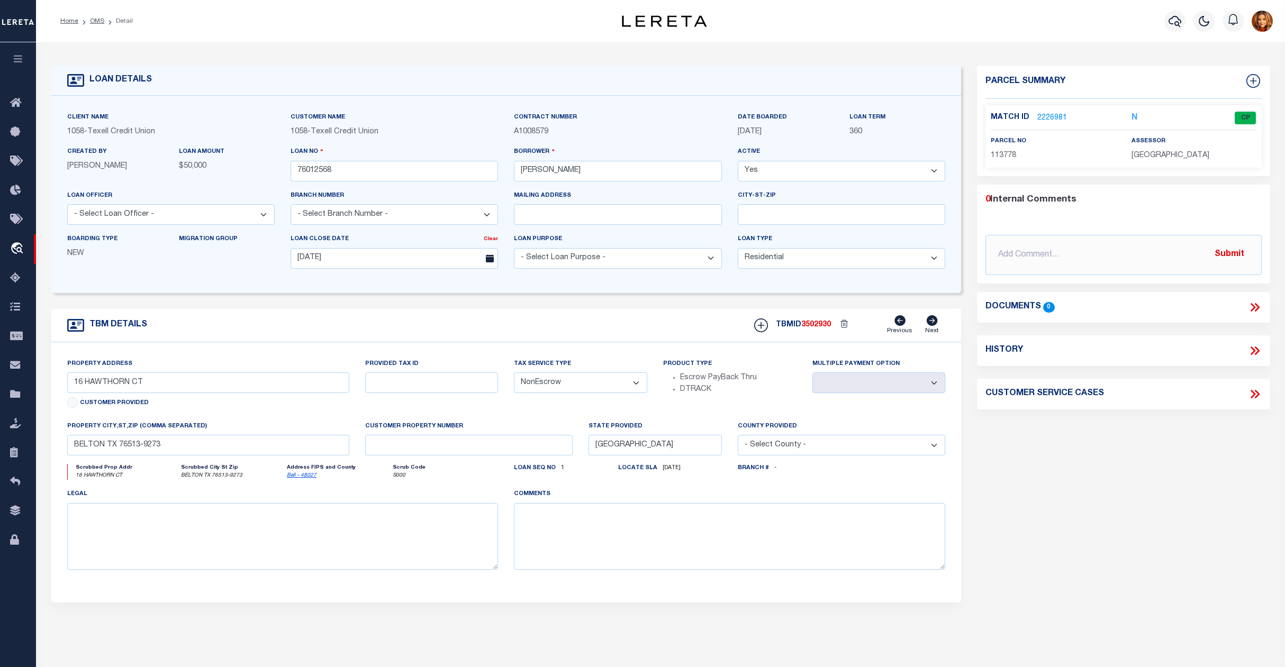
click at [1048, 113] on link "2226981" at bounding box center [1052, 118] width 30 height 11
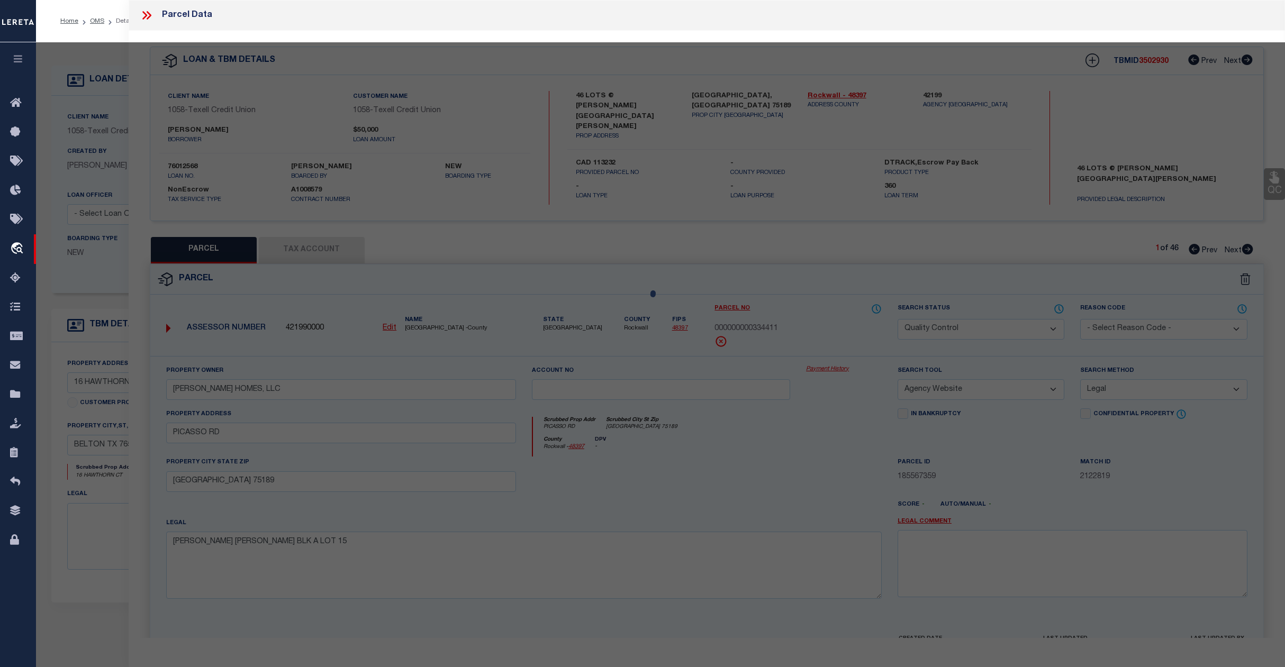
select select "AS"
select select
checkbox input "false"
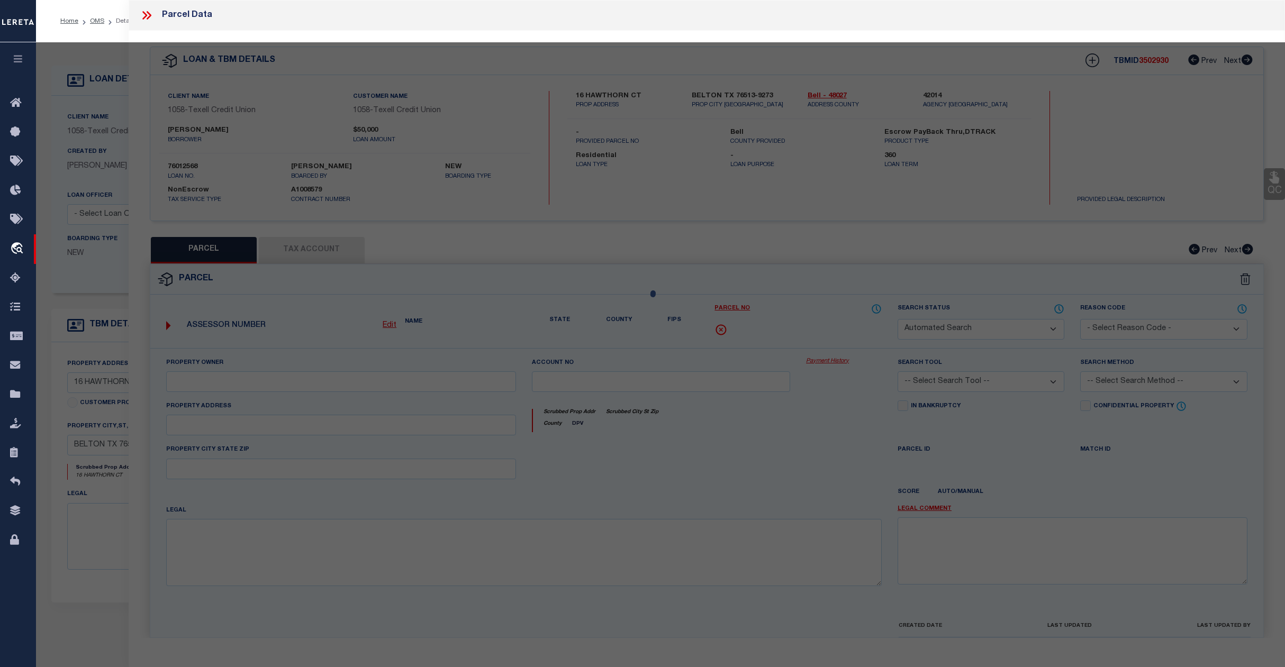
select select "CP"
type input "[PERSON_NAME]"
select select "ATL"
select select "ADD"
type input "16 HAWTHORN CT"
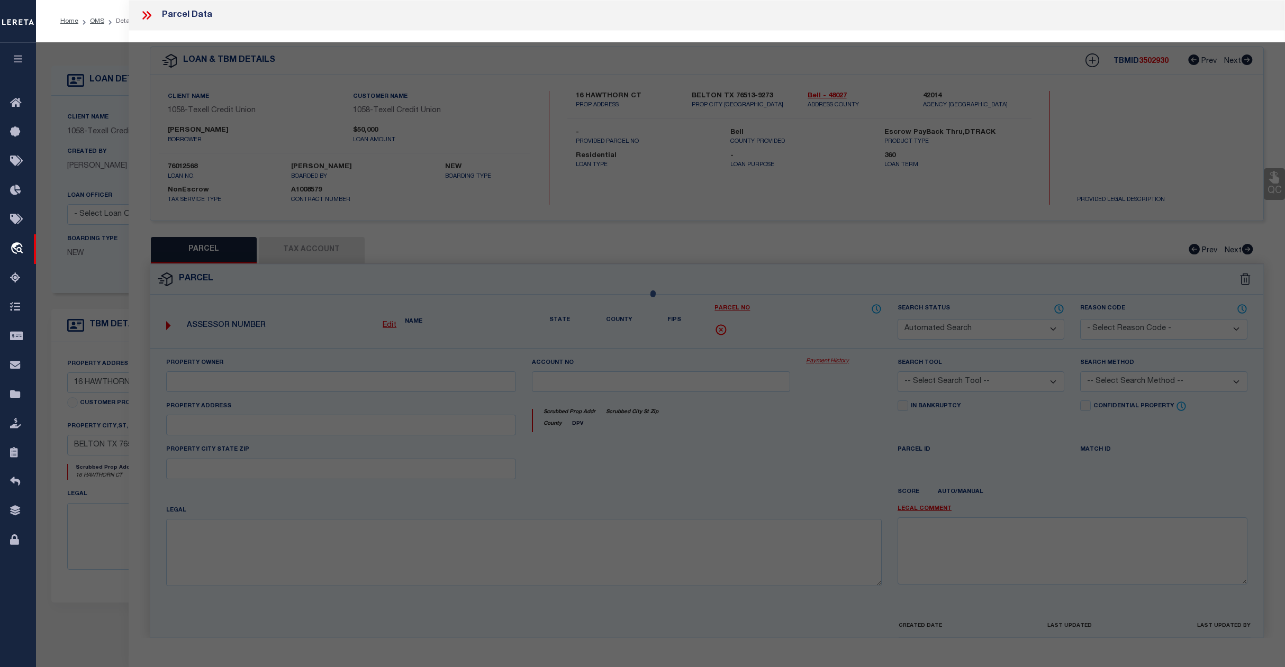
checkbox input "false"
type input "[GEOGRAPHIC_DATA]"
type textarea "[GEOGRAPHIC_DATA] SECTION 16, BLOCK 017, LOT 0008"
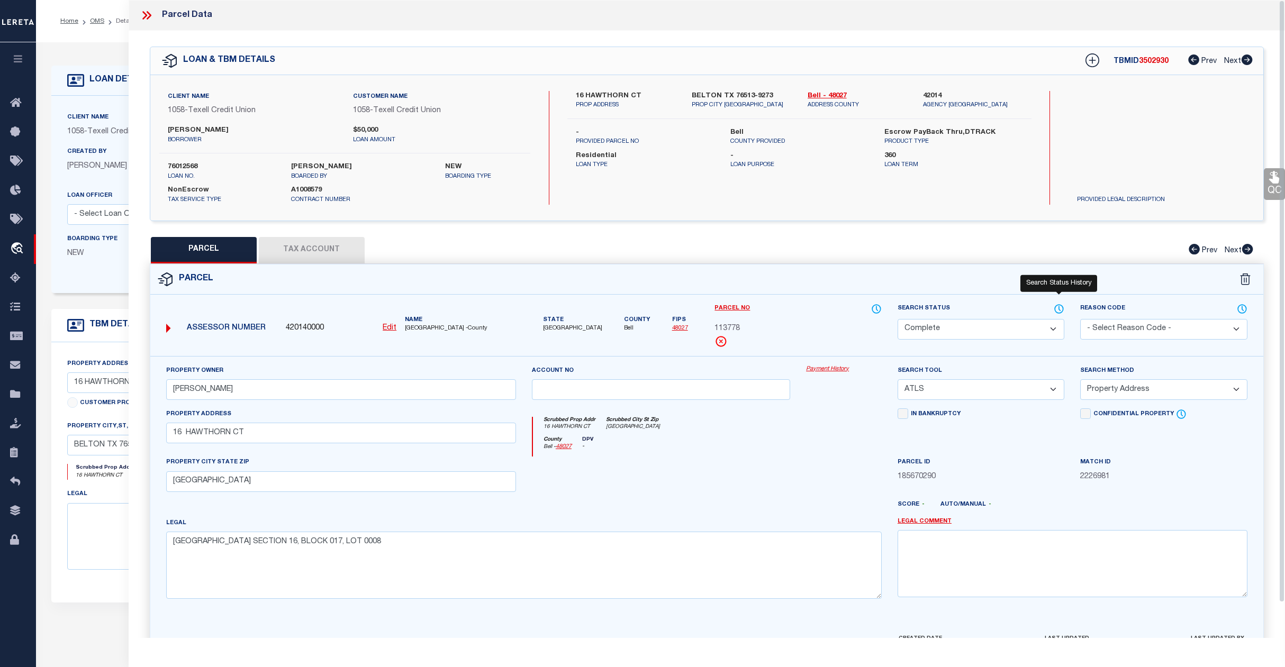
click at [1064, 307] on icon at bounding box center [1059, 309] width 11 height 12
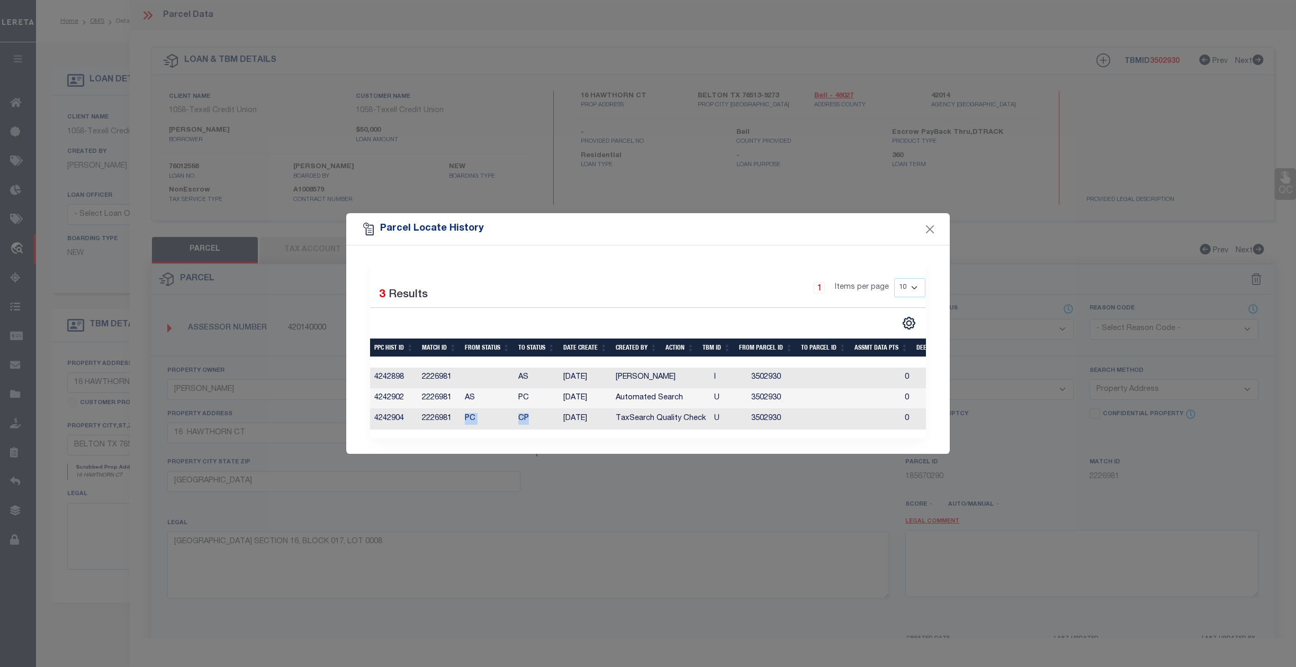
drag, startPoint x: 460, startPoint y: 420, endPoint x: 534, endPoint y: 420, distance: 73.6
click at [534, 420] on tr "4242904 2226981 PC CP [DATE] TaxSearch Quality Check U 3502930 0 0 0 0 0 0 0 0" at bounding box center [862, 419] width 984 height 21
click at [579, 451] on div "Selected 3 Results 1 Items per page 10 25 50 100" at bounding box center [647, 350] width 603 height 209
drag, startPoint x: 465, startPoint y: 415, endPoint x: 477, endPoint y: 415, distance: 12.7
click at [477, 415] on td "PC" at bounding box center [486, 419] width 53 height 21
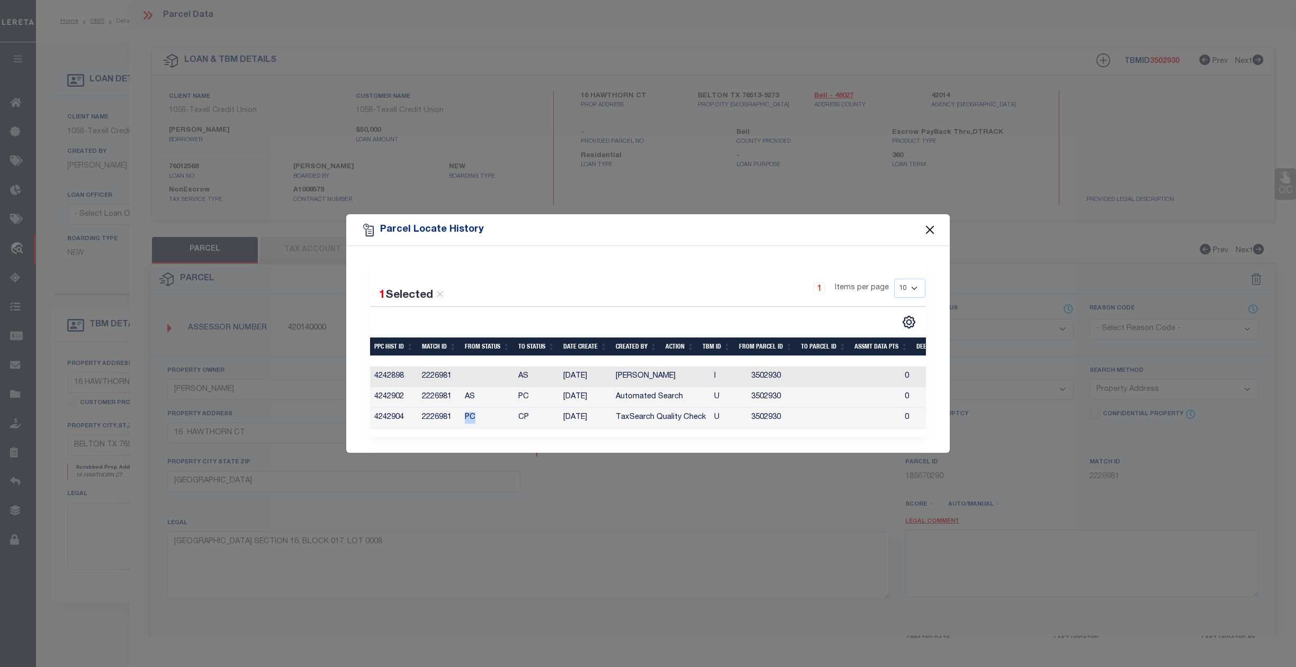
click at [928, 223] on button "Close" at bounding box center [930, 230] width 14 height 14
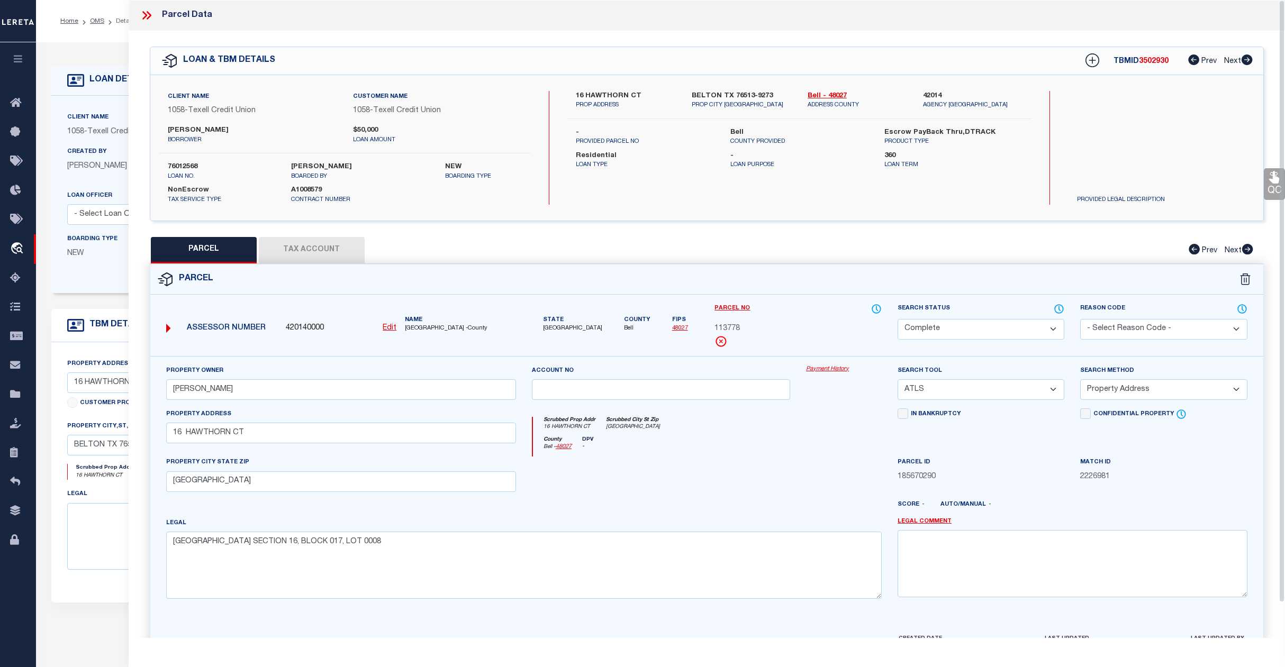
click at [146, 12] on icon at bounding box center [147, 15] width 14 height 14
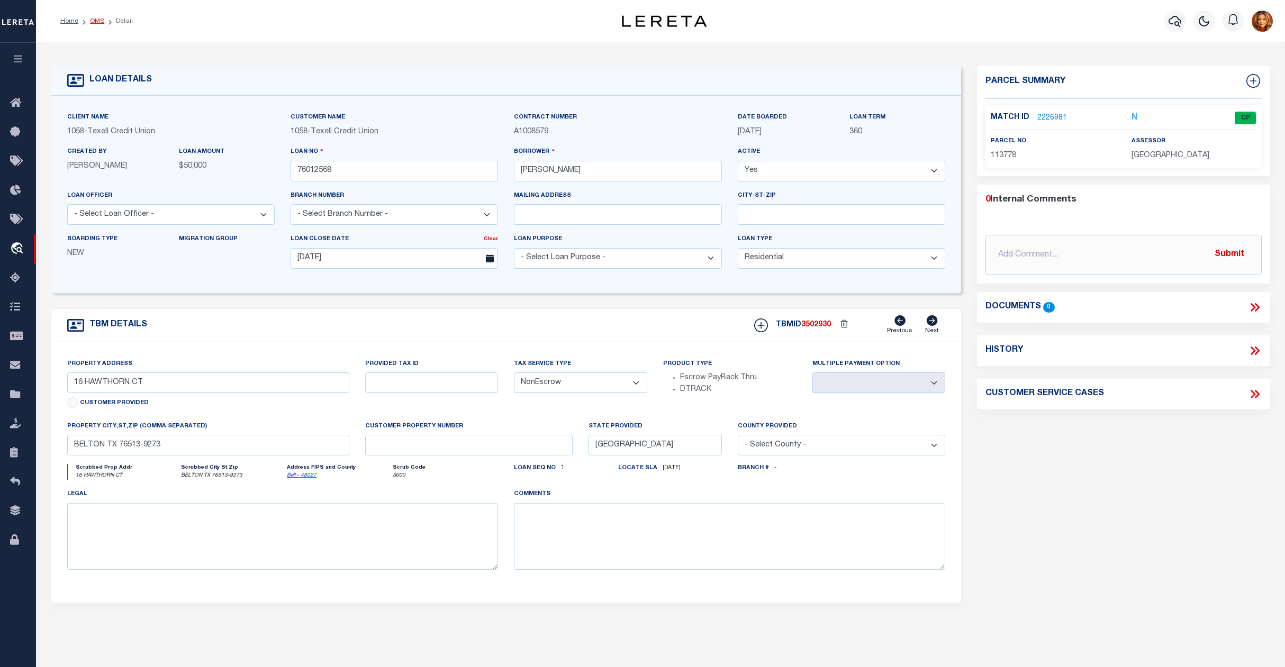
click at [91, 21] on link "OMS" at bounding box center [97, 21] width 14 height 6
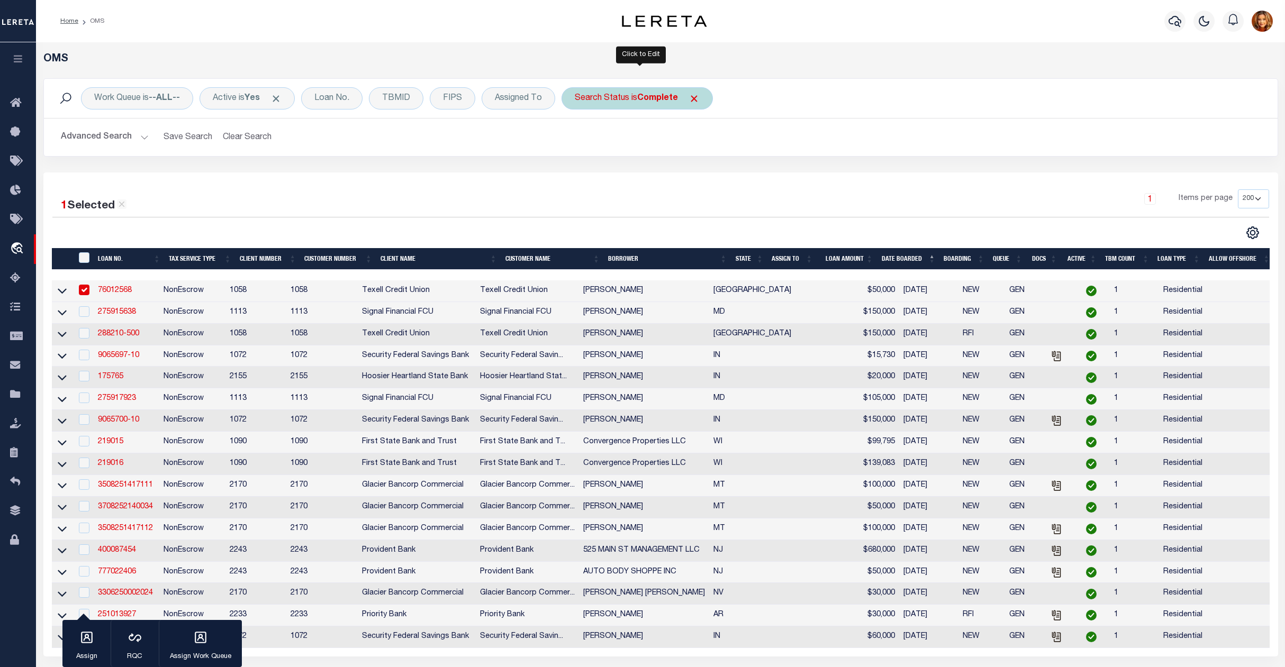
click at [634, 96] on div "Search Status is Complete" at bounding box center [637, 98] width 151 height 22
click at [604, 144] on select "Automated Search Bad Parcel Complete Duplicate Parcel High Dollar Reporting In …" at bounding box center [653, 150] width 156 height 20
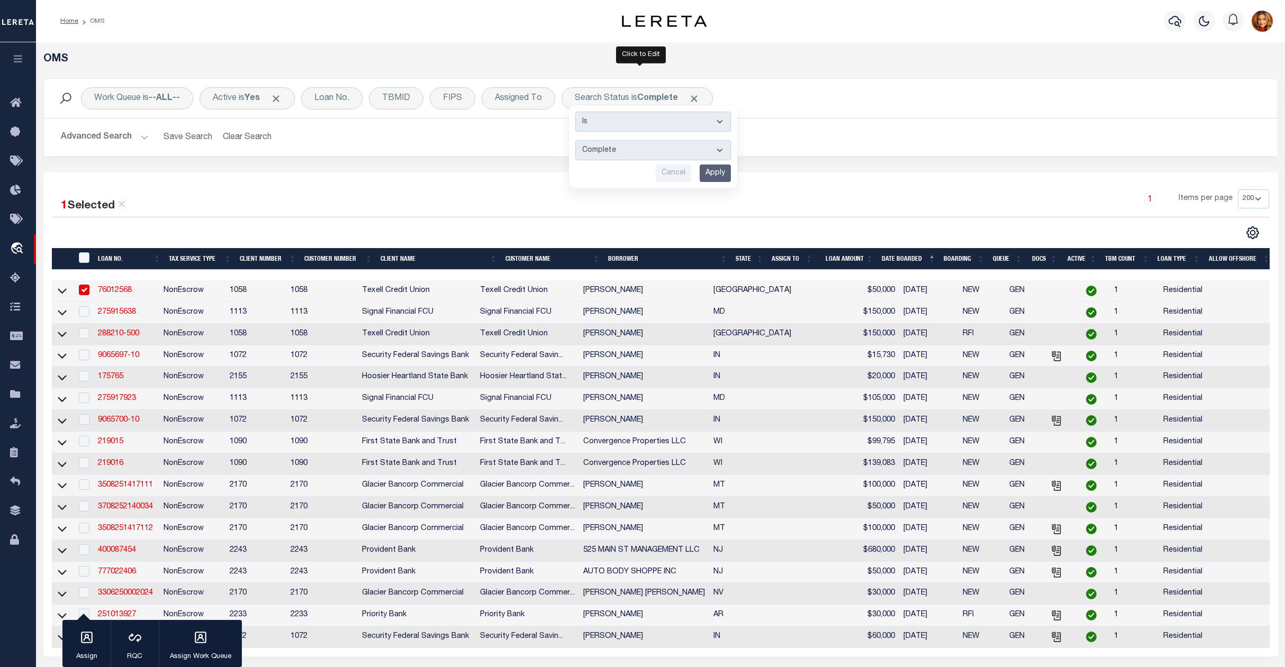
select select "QC"
click at [578, 141] on select "Automated Search Bad Parcel Complete Duplicate Parcel High Dollar Reporting In …" at bounding box center [653, 150] width 156 height 20
click at [731, 168] on input "Apply" at bounding box center [715, 173] width 31 height 17
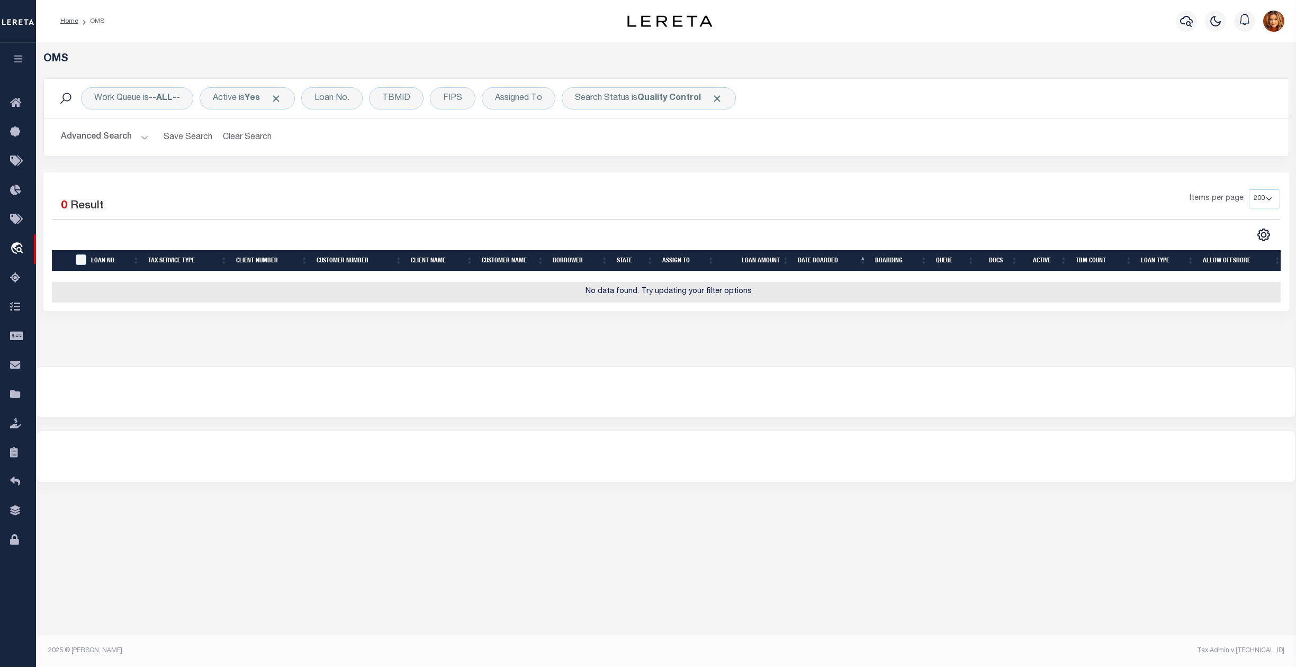
click at [91, 142] on button "Advanced Search" at bounding box center [105, 137] width 88 height 21
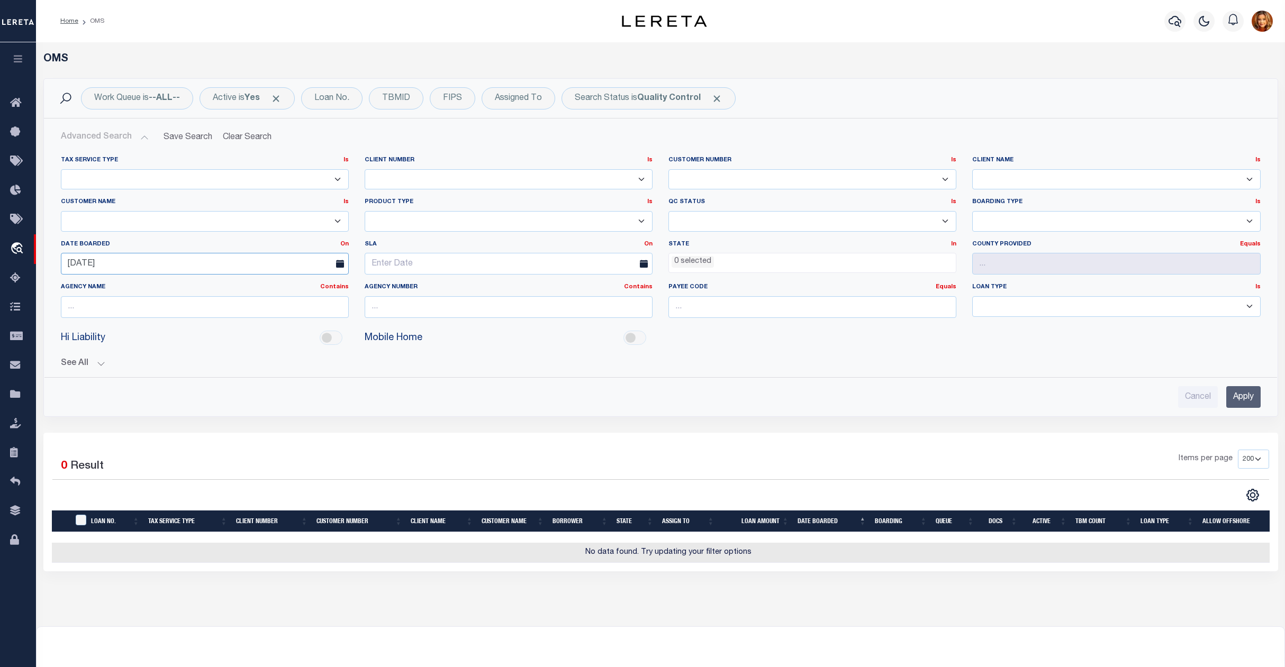
click at [132, 261] on input "[DATE]" at bounding box center [205, 264] width 288 height 22
click at [186, 325] on span "1" at bounding box center [188, 325] width 21 height 21
type input "[DATE]"
click at [1236, 406] on input "Apply" at bounding box center [1243, 397] width 34 height 22
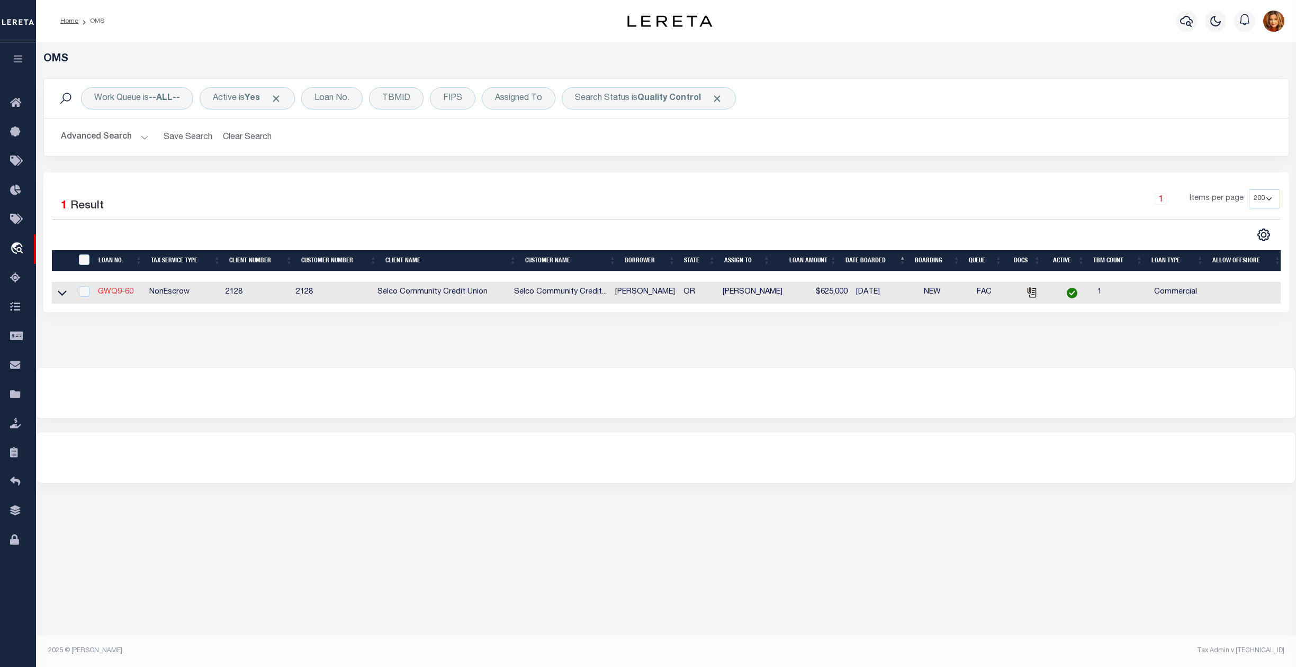
click at [107, 295] on link "GWQ9-60" at bounding box center [115, 291] width 35 height 7
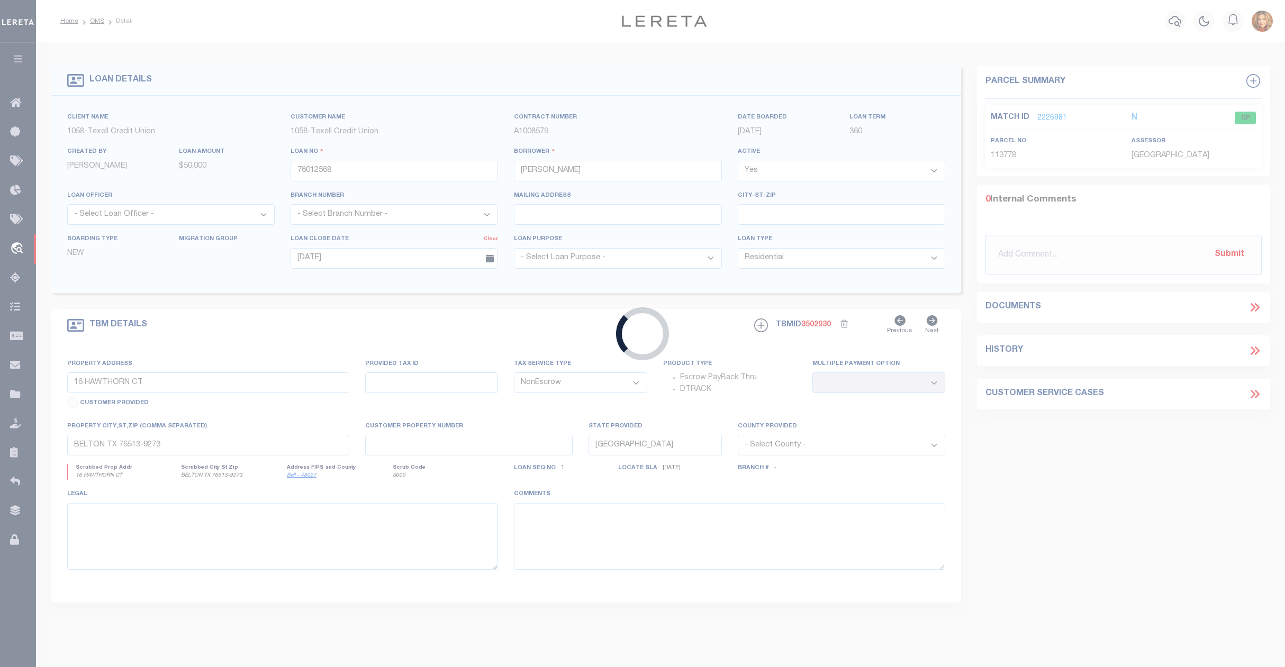
type input "GWQ9-60"
type input "[PERSON_NAME]"
select select
type input "[DATE]"
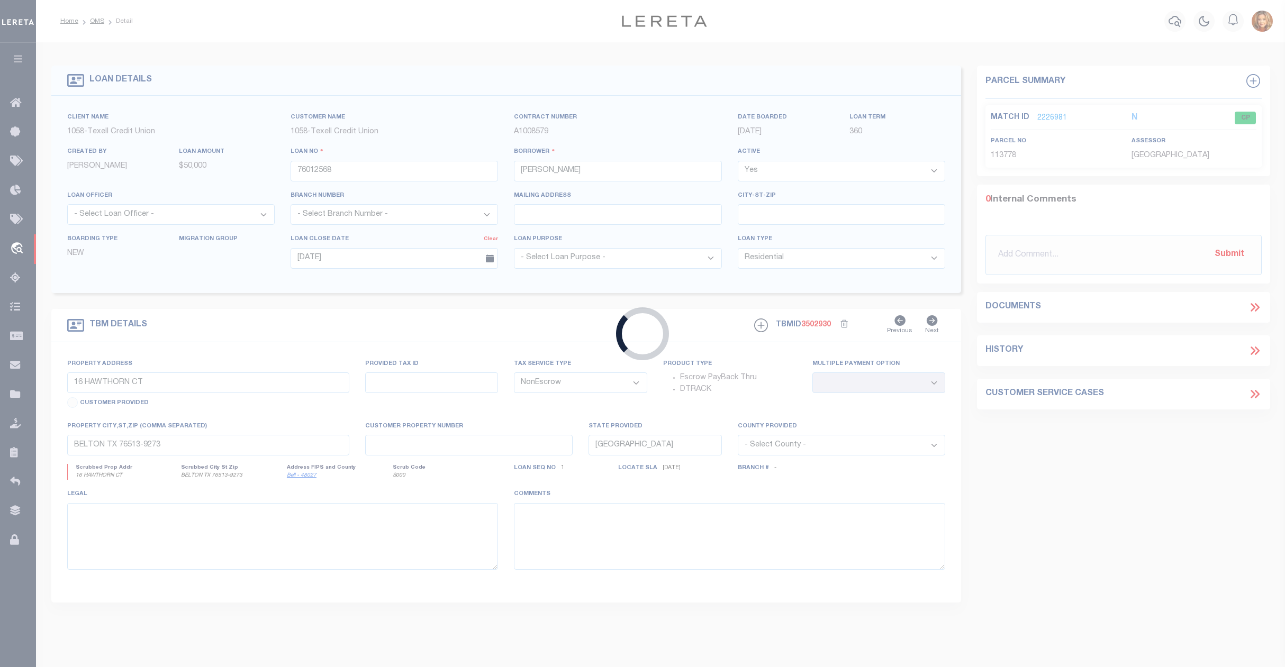
select select "10"
select select "20"
type input "885 [PERSON_NAME] LOOP"
type input "[GEOGRAPHIC_DATA] OR 97446-9575"
type input "OR"
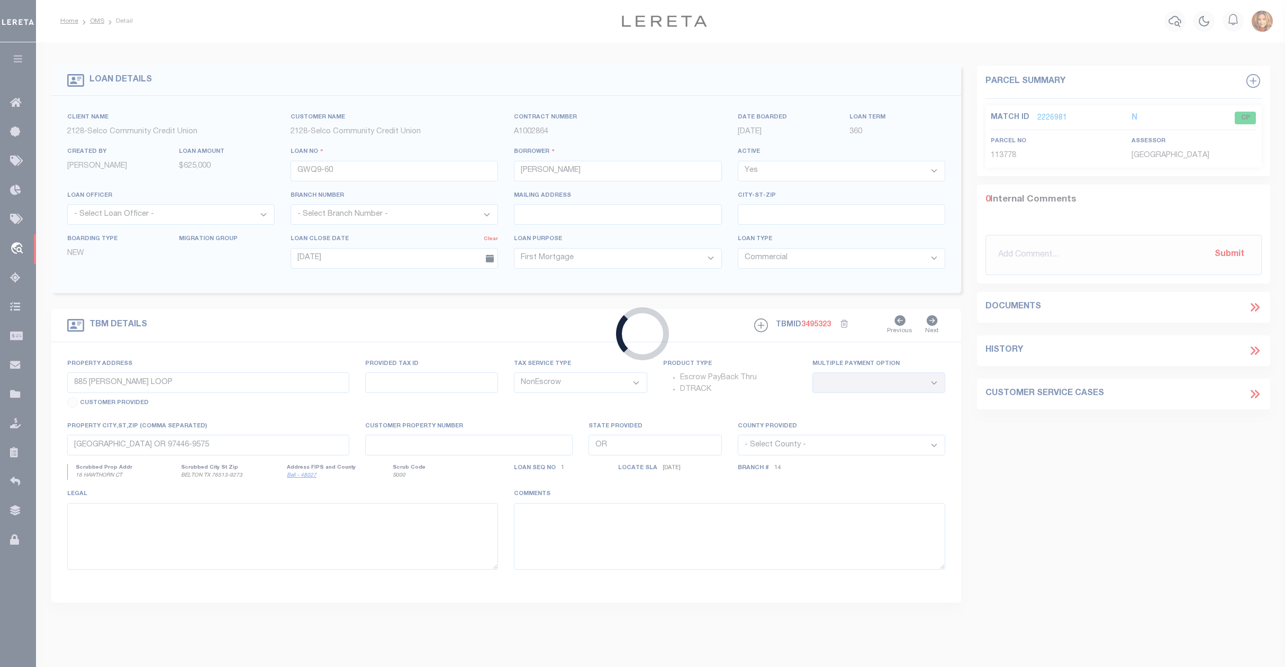
select select "8219"
select select "2473"
select select "1"
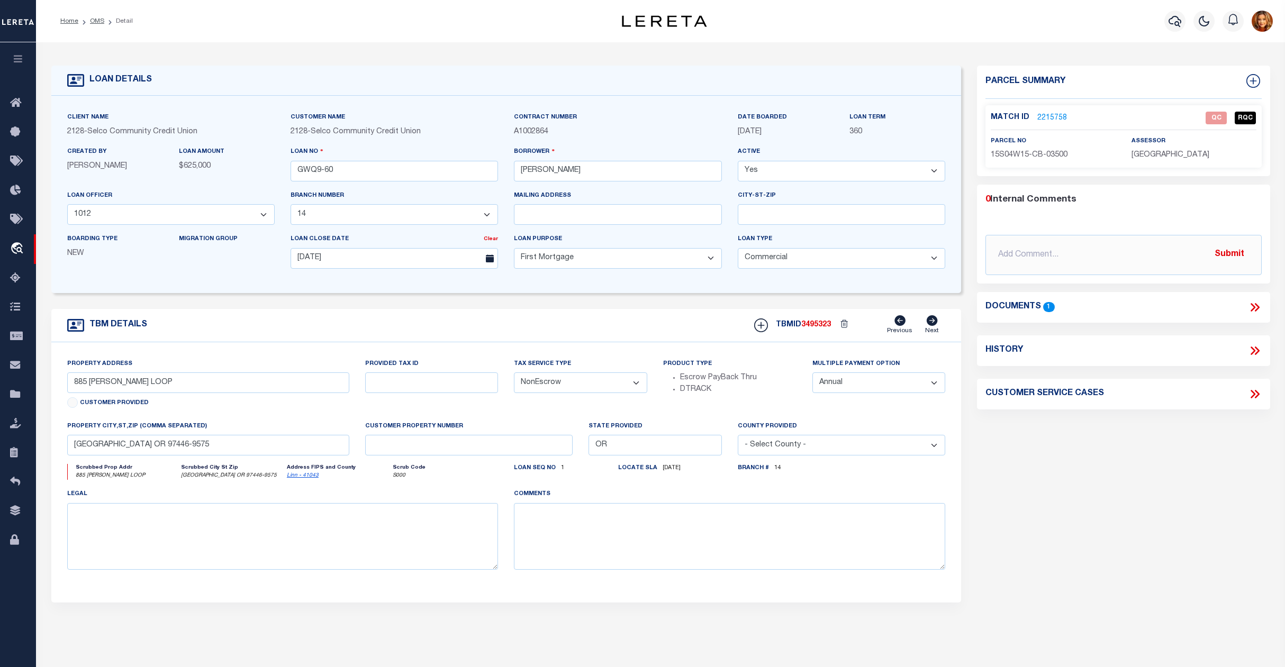
click at [1051, 113] on link "2215758" at bounding box center [1052, 118] width 30 height 11
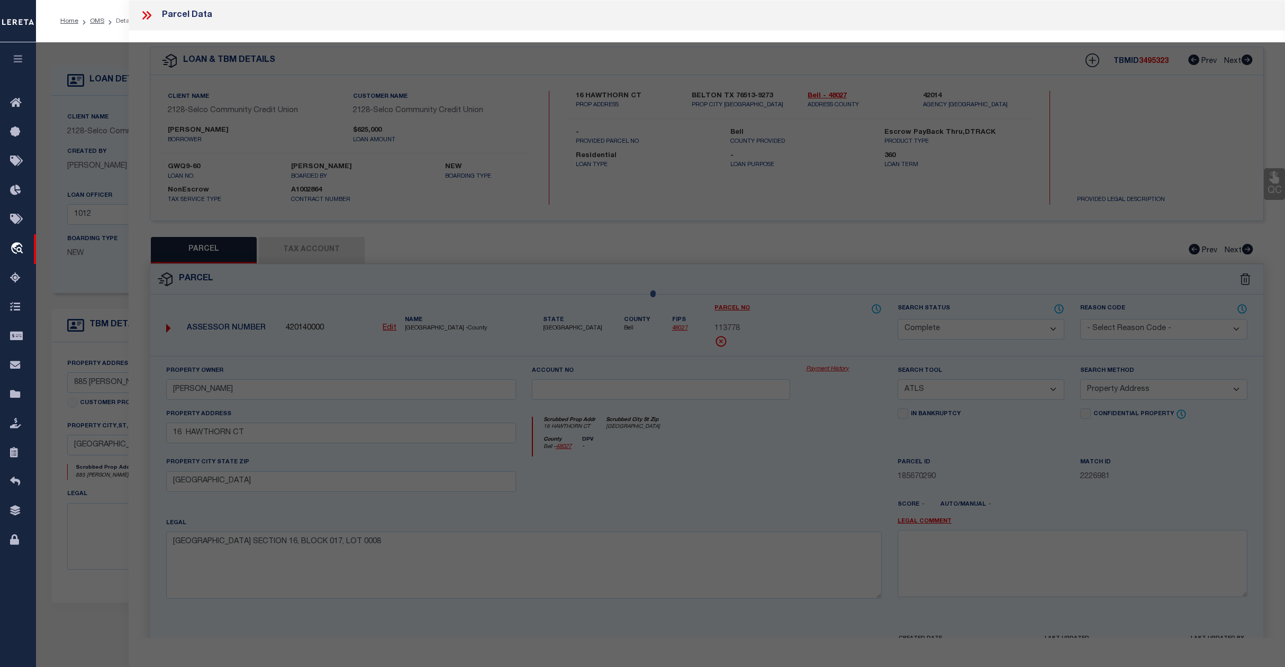
select select "AS"
select select
checkbox input "false"
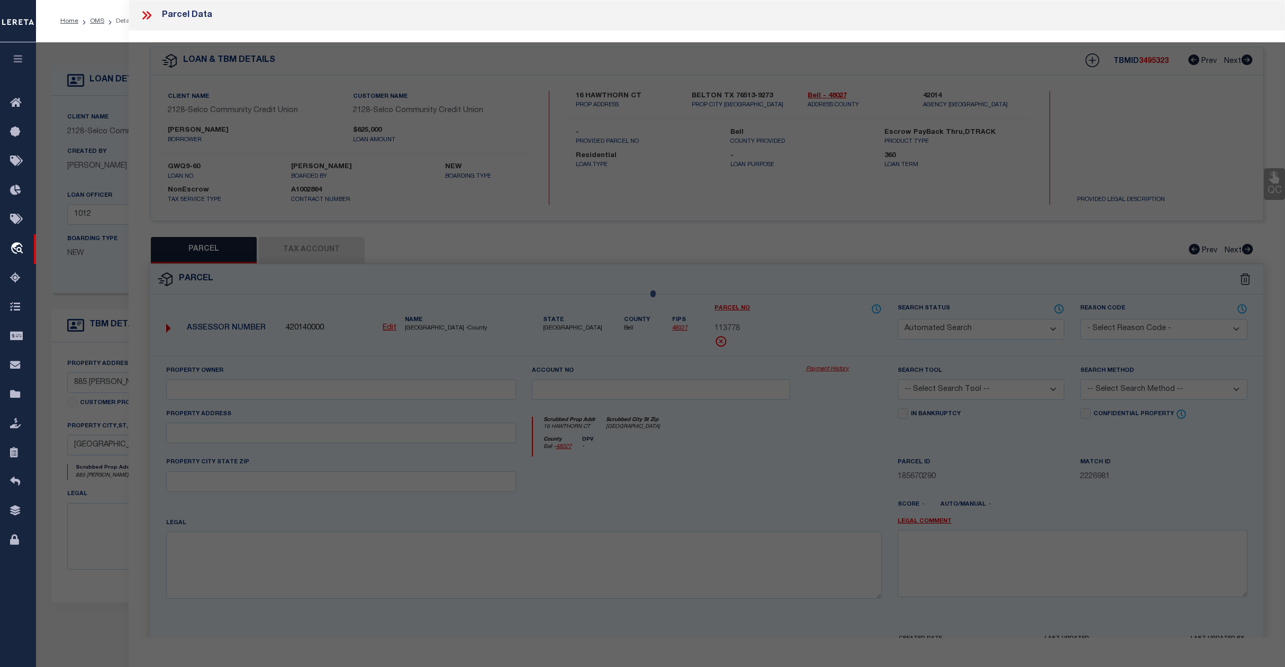
select select "QC"
type input "ST [PERSON_NAME] SOCIETY OF LANE CO"
select select "AGW"
select select "LEG"
type input "885 [PERSON_NAME] 1"
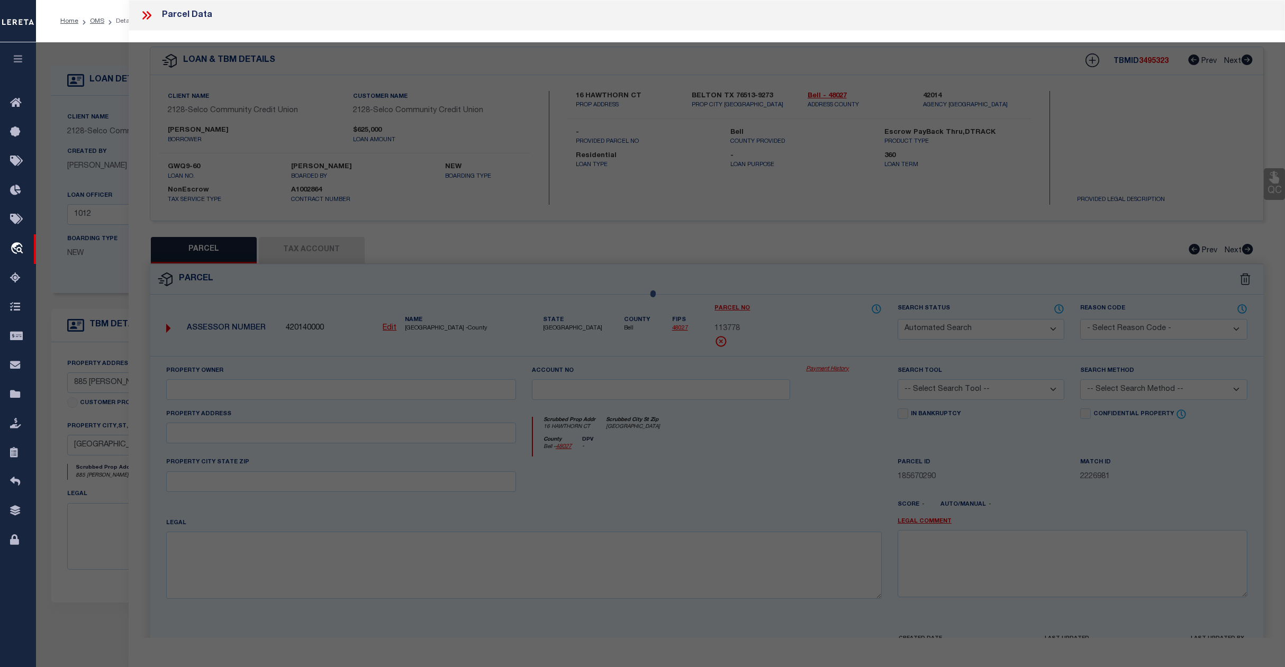
type input "[GEOGRAPHIC_DATA] OR 97446"
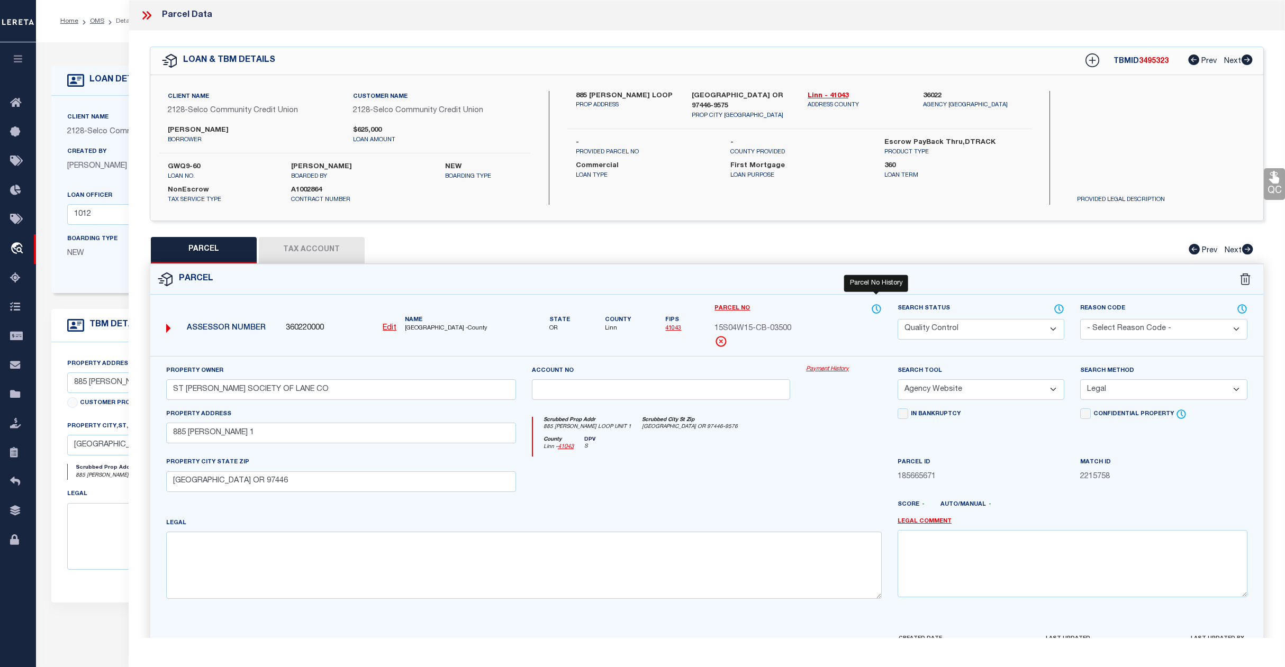
click at [876, 310] on icon at bounding box center [876, 308] width 1 height 4
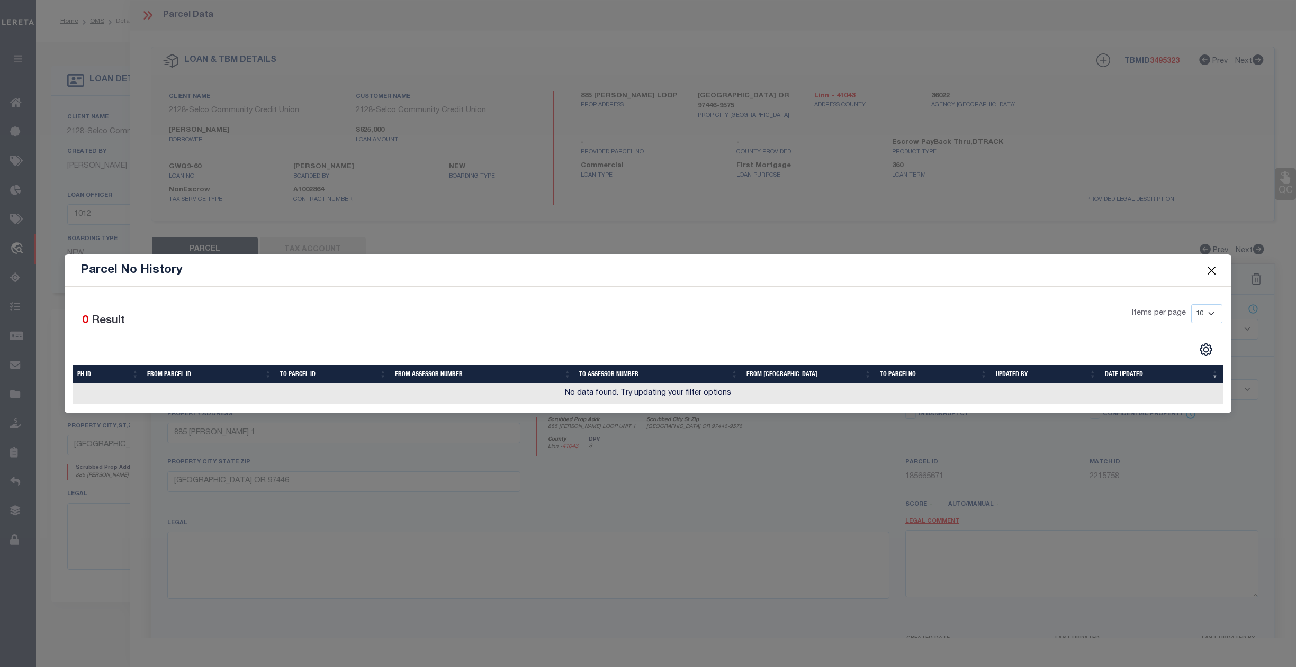
click at [1207, 271] on button "Close" at bounding box center [1211, 271] width 14 height 14
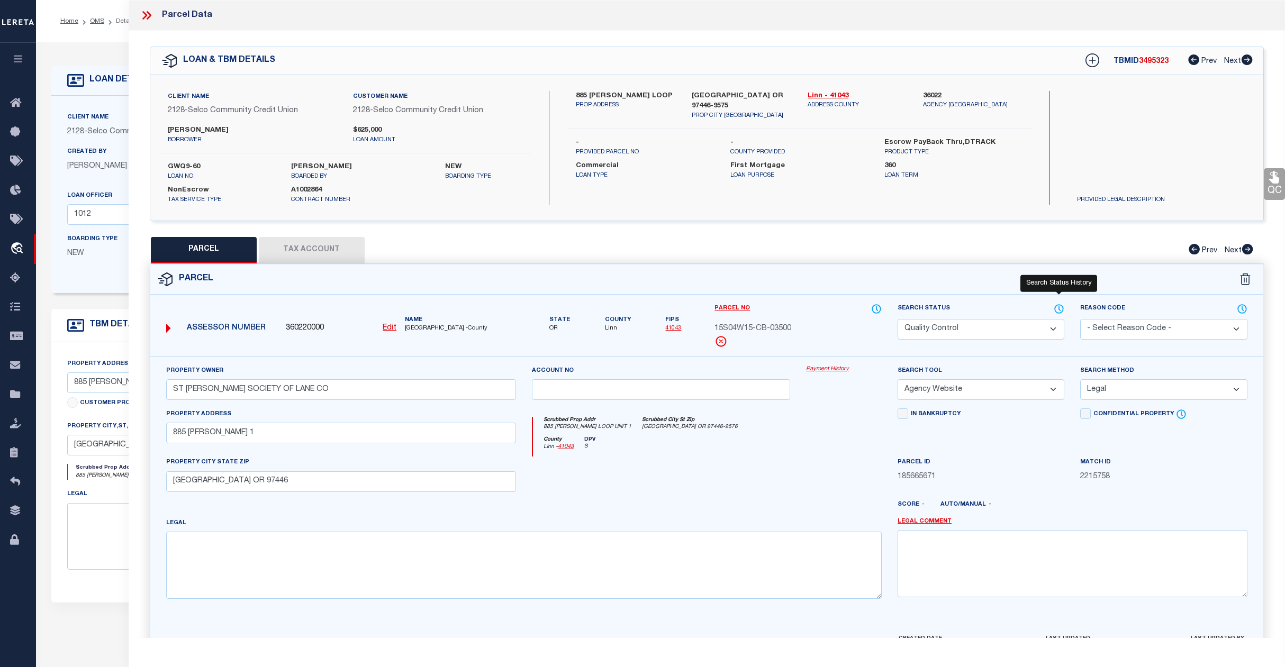
click at [1061, 306] on icon at bounding box center [1059, 309] width 11 height 12
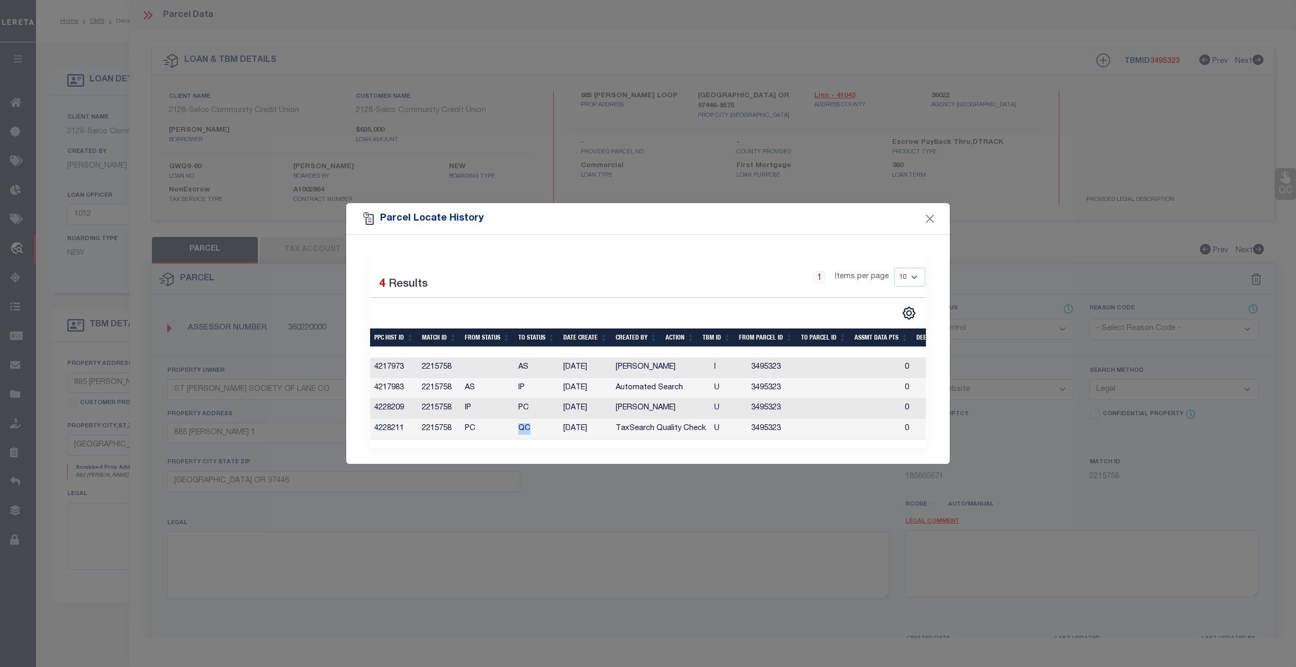
drag, startPoint x: 510, startPoint y: 431, endPoint x: 533, endPoint y: 428, distance: 23.5
click at [533, 428] on tr "4228211 2215758 PC QC [DATE] TaxSearch Quality Check U 3495323 0 0 0 0 0 0 0 0" at bounding box center [862, 429] width 984 height 21
click at [532, 458] on div "Selected 4 Results 1 Items per page 10 25 50 100" at bounding box center [647, 349] width 603 height 229
drag, startPoint x: 515, startPoint y: 428, endPoint x: 529, endPoint y: 427, distance: 13.9
click at [529, 427] on td "QC" at bounding box center [536, 429] width 45 height 21
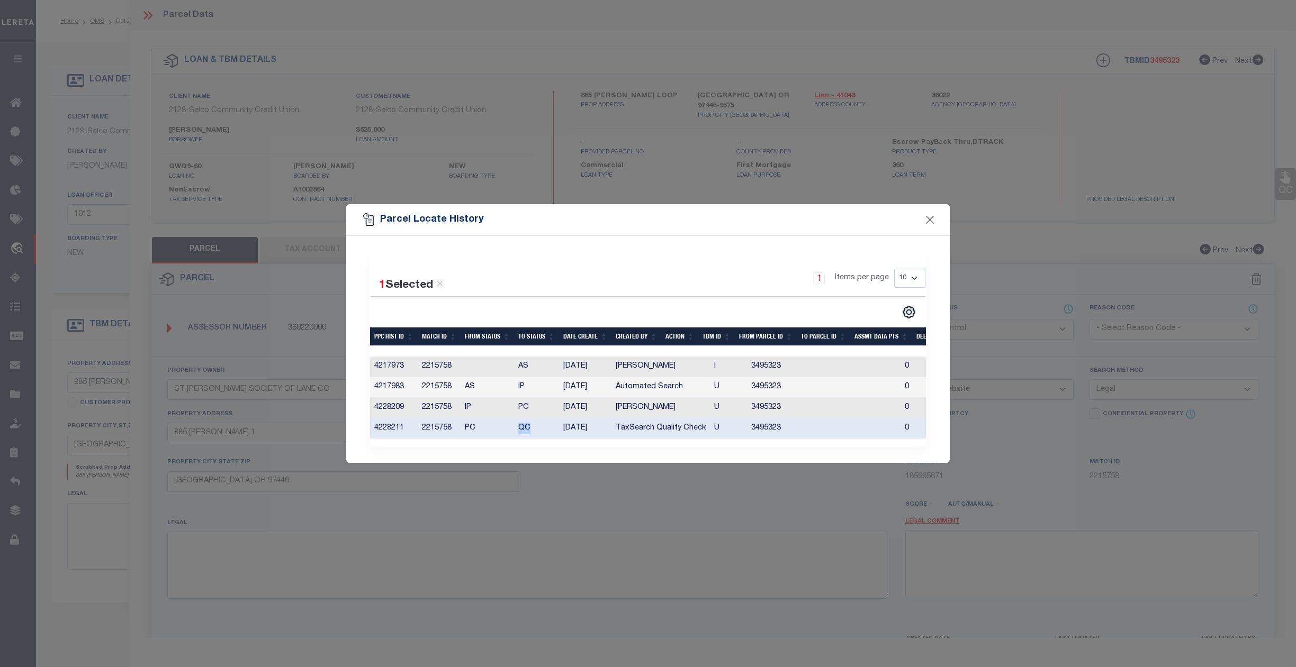
click at [530, 432] on td "QC" at bounding box center [536, 429] width 45 height 21
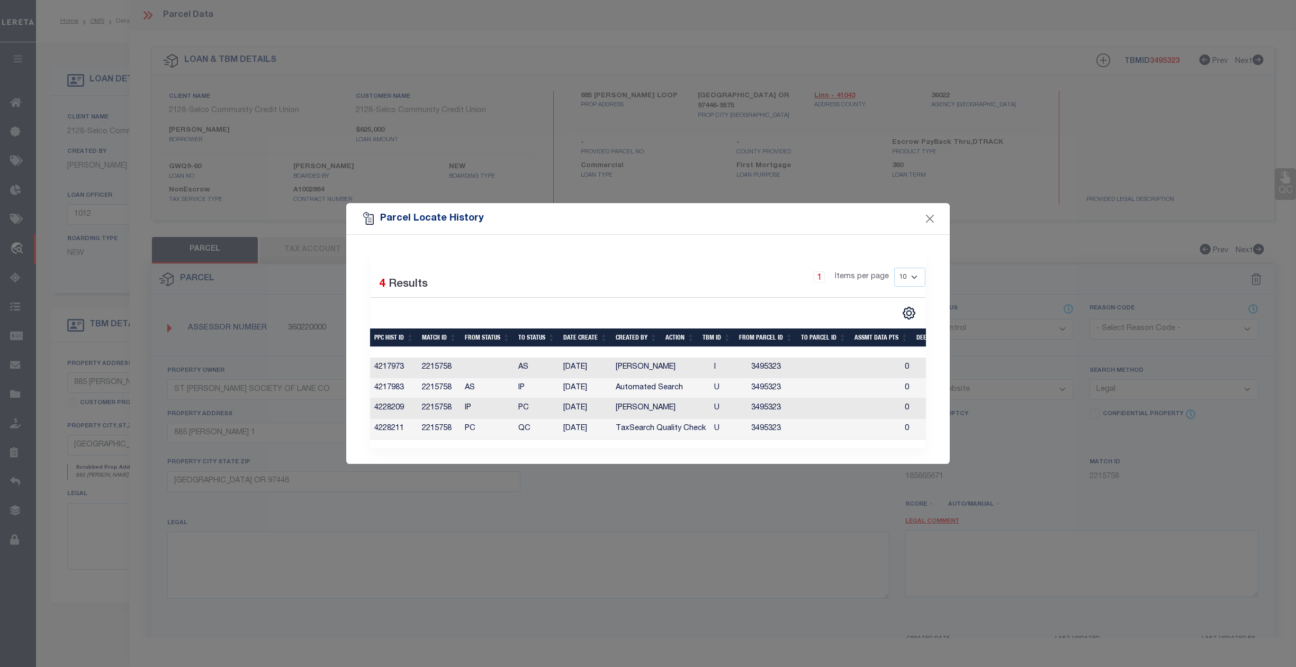
click at [520, 428] on td "QC" at bounding box center [536, 429] width 45 height 21
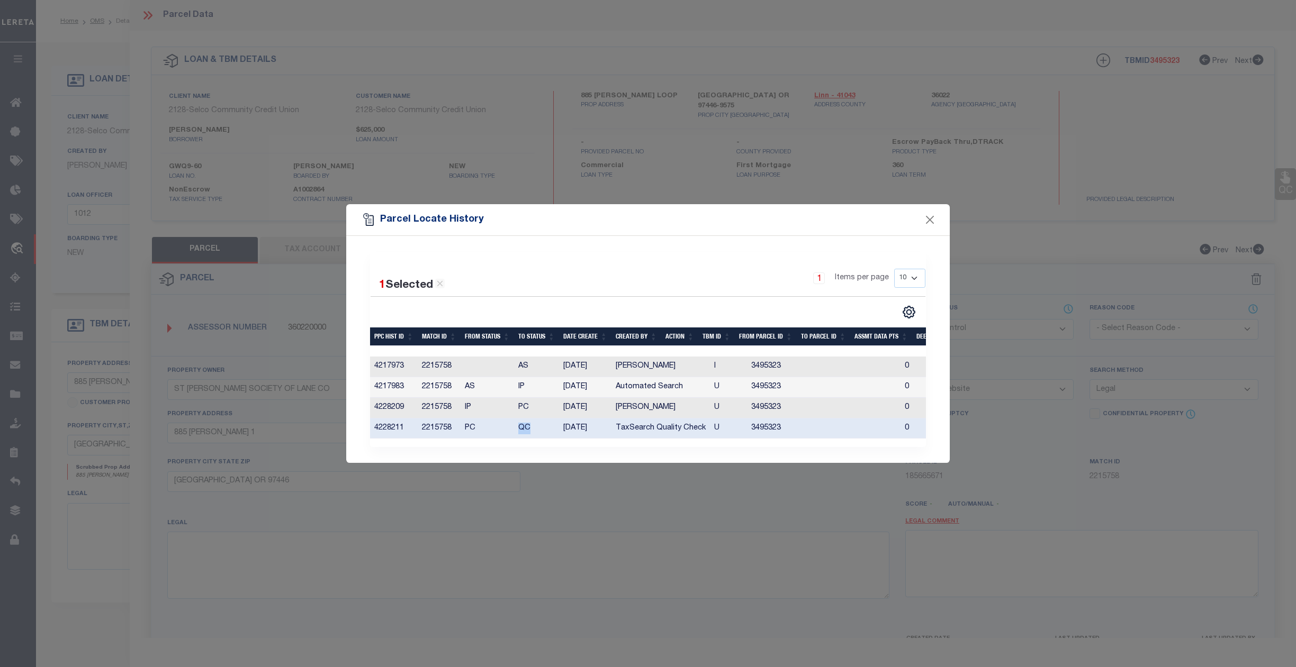
drag, startPoint x: 517, startPoint y: 426, endPoint x: 535, endPoint y: 426, distance: 18.0
click at [535, 426] on td "QC" at bounding box center [536, 429] width 45 height 21
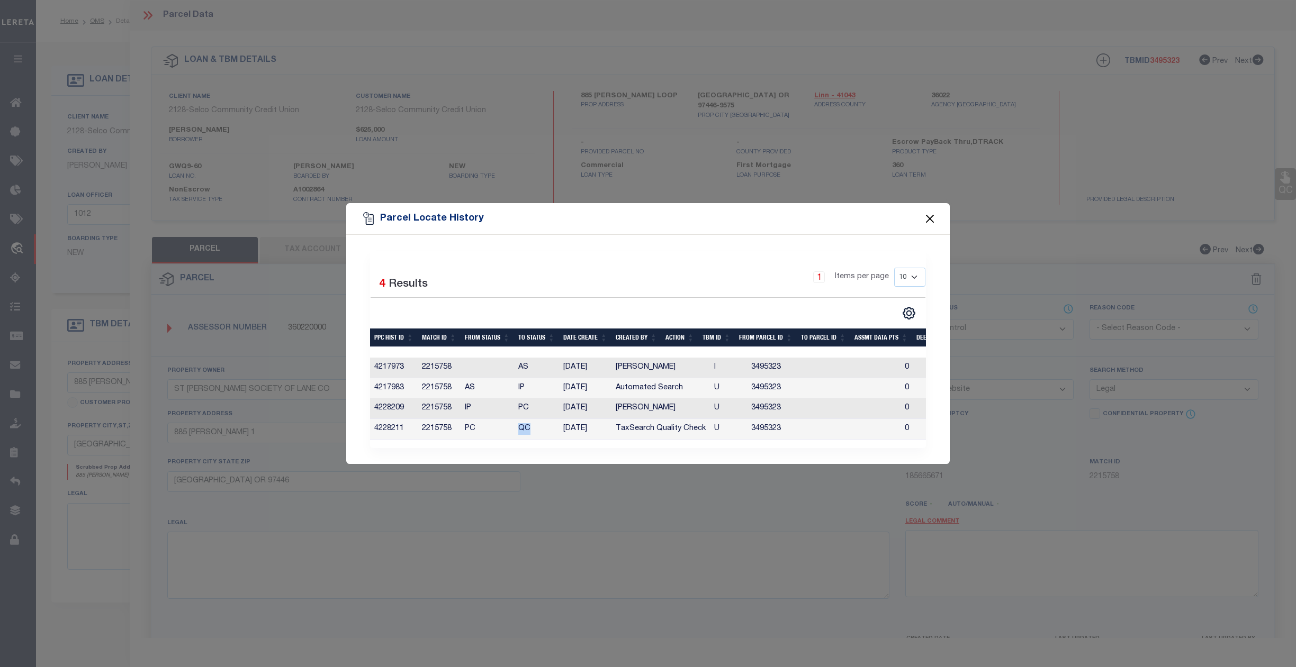
click at [932, 216] on button "Close" at bounding box center [930, 219] width 14 height 14
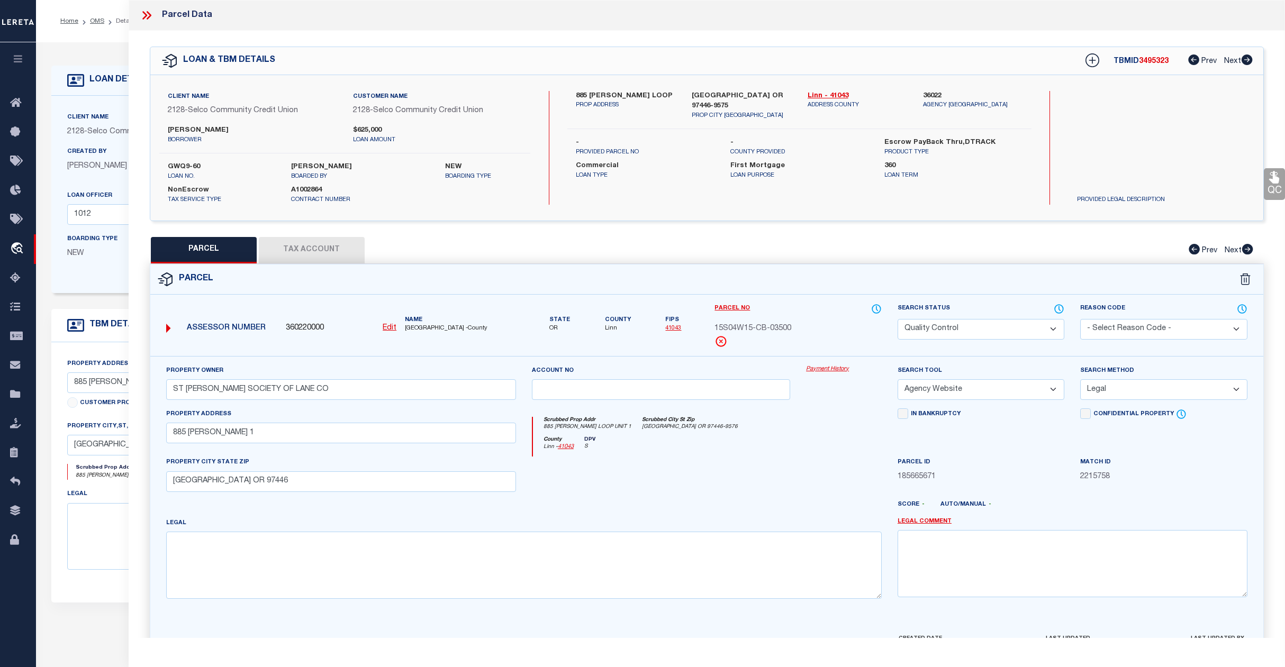
click at [1058, 329] on select "Automated Search Bad Parcel Complete Duplicate Parcel High Dollar Reporting In …" at bounding box center [981, 329] width 167 height 21
click at [898, 319] on select "Automated Search Bad Parcel Complete Duplicate Parcel High Dollar Reporting In …" at bounding box center [981, 329] width 167 height 21
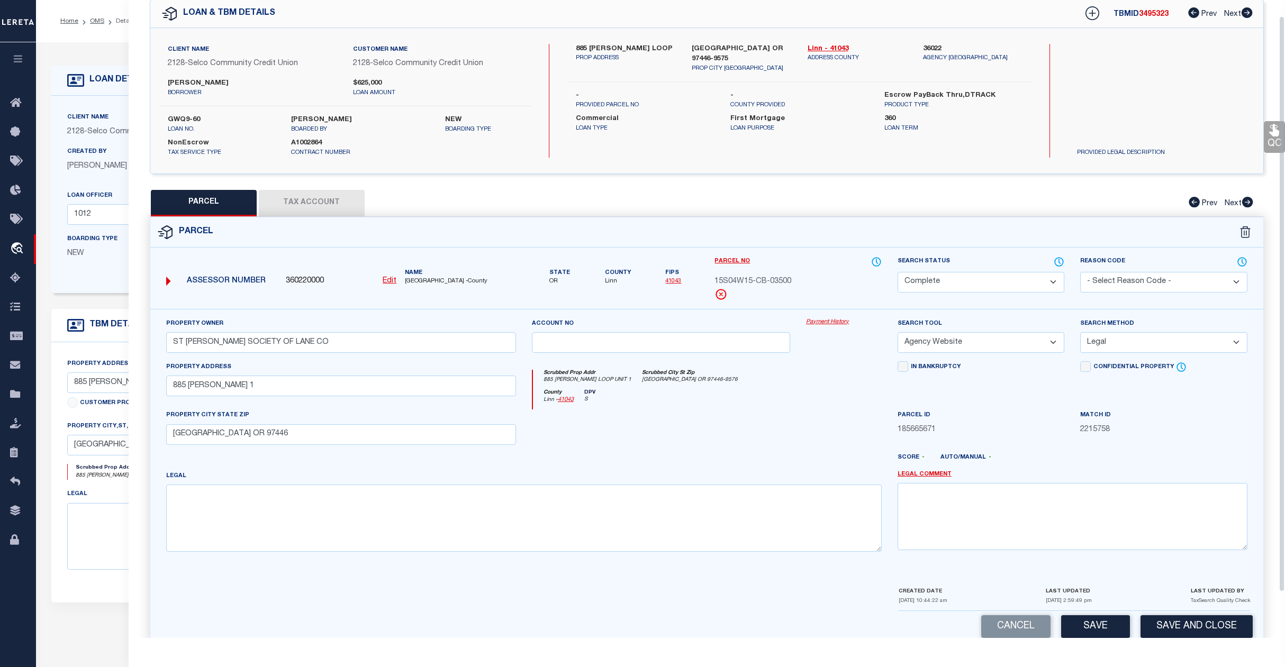
scroll to position [68, 0]
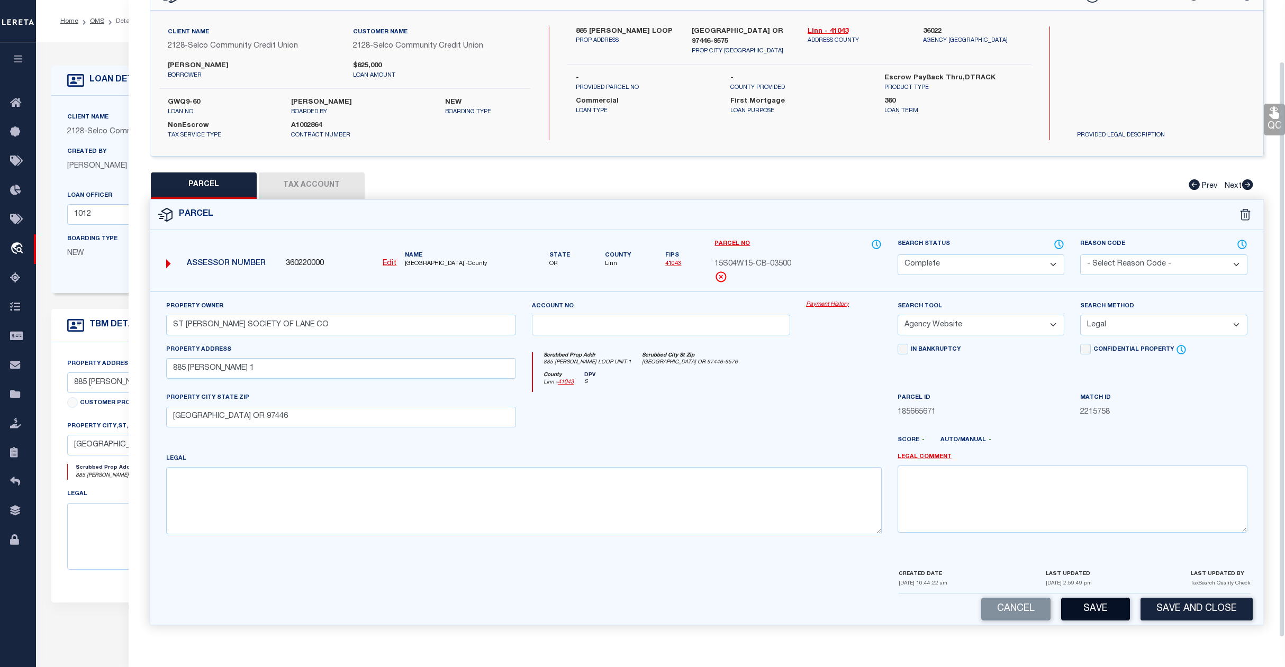
click at [1087, 607] on button "Save" at bounding box center [1095, 609] width 69 height 23
select select "AS"
select select
checkbox input "false"
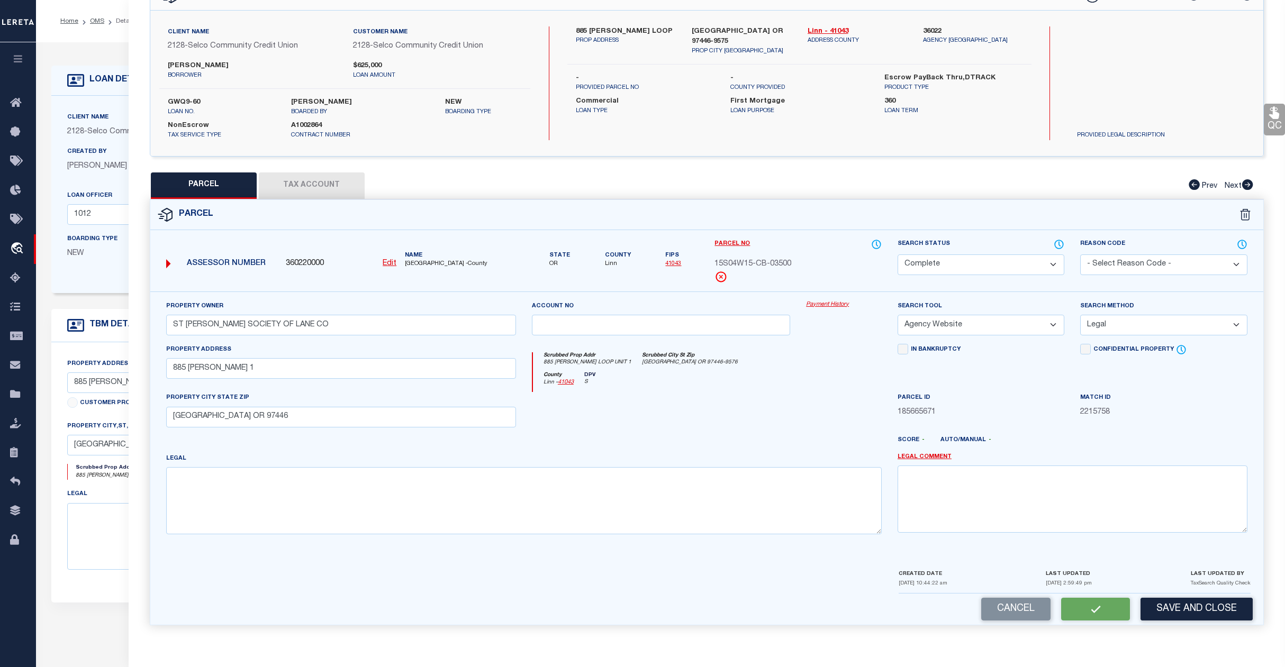
checkbox input "false"
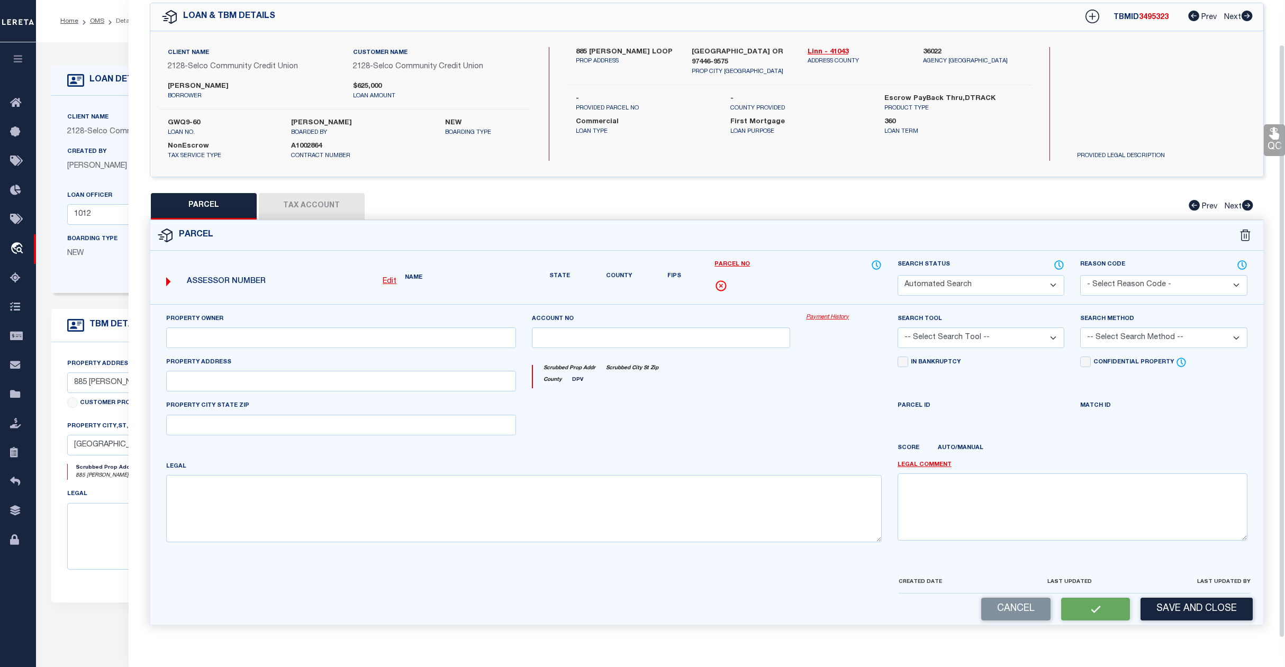
select select "CP"
type input "ST [PERSON_NAME] SOCIETY OF LANE CO"
select select "AGW"
select select "LEG"
type input "885 [PERSON_NAME] 1"
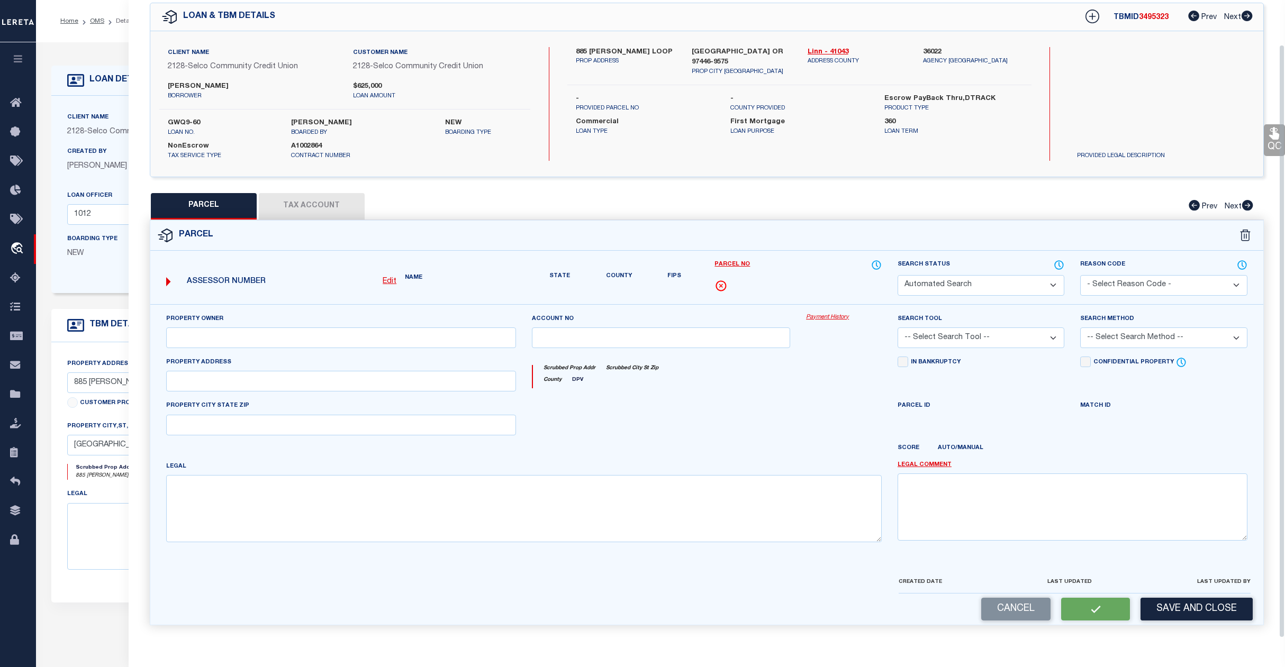
type input "[GEOGRAPHIC_DATA] OR 97446"
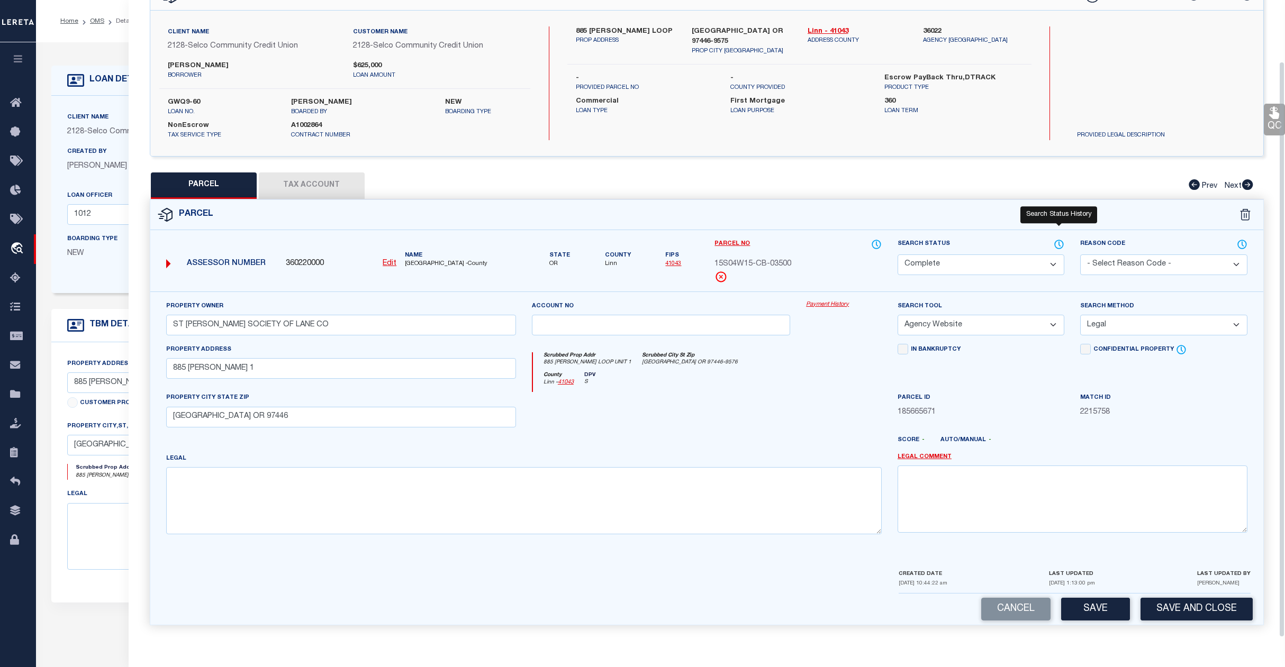
click at [1058, 242] on icon at bounding box center [1059, 245] width 11 height 12
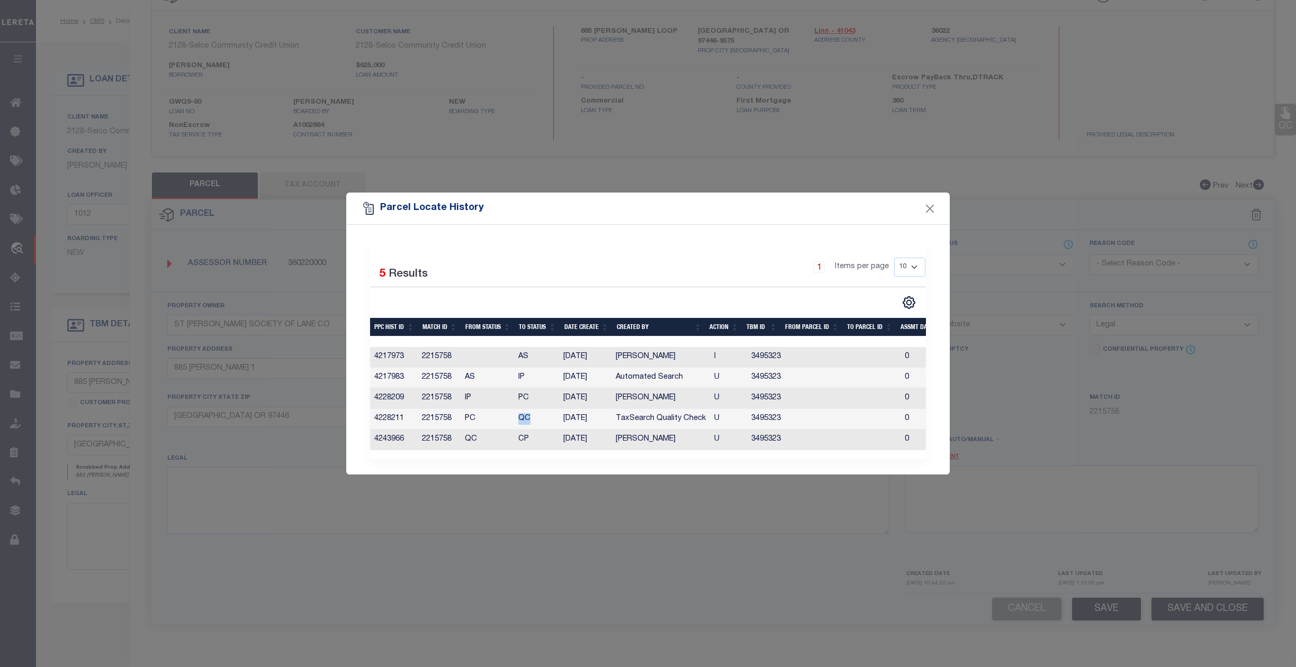
drag, startPoint x: 519, startPoint y: 417, endPoint x: 530, endPoint y: 417, distance: 11.6
click at [530, 417] on td "QC" at bounding box center [536, 419] width 45 height 21
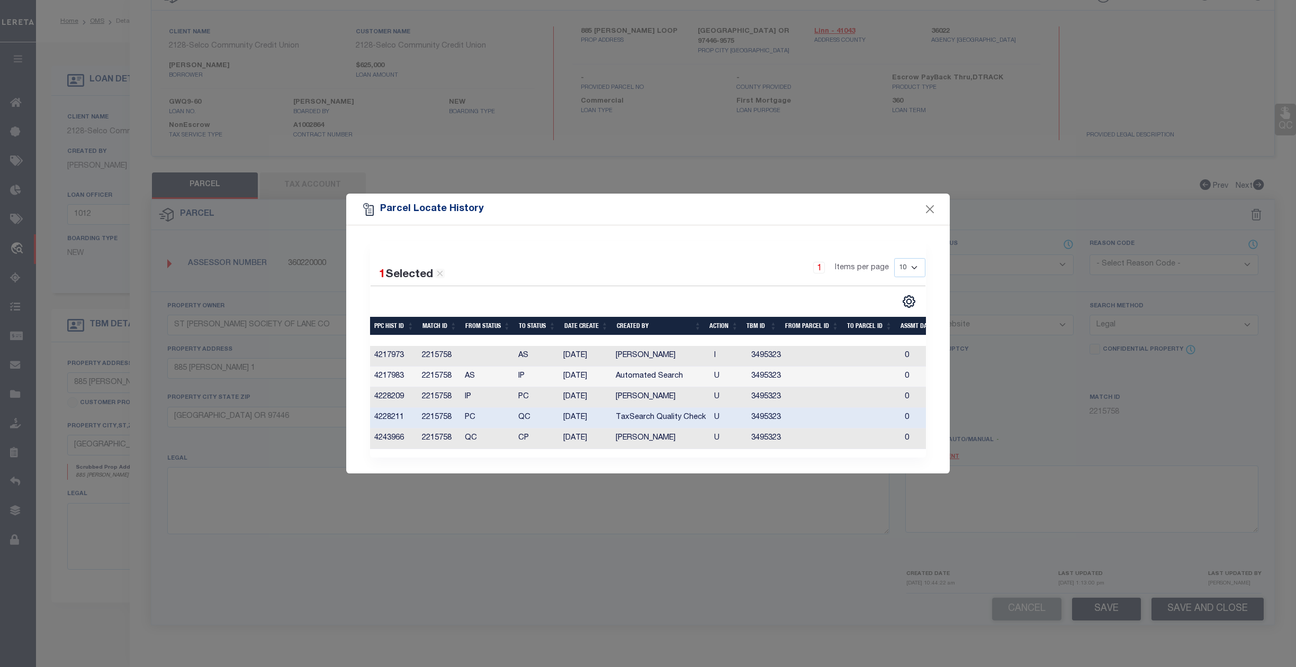
click at [463, 439] on td "QC" at bounding box center [486, 439] width 53 height 21
drag, startPoint x: 463, startPoint y: 439, endPoint x: 473, endPoint y: 438, distance: 10.1
click at [473, 438] on td "QC" at bounding box center [486, 439] width 53 height 21
click at [506, 429] on td "QC" at bounding box center [486, 439] width 53 height 21
drag, startPoint x: 464, startPoint y: 417, endPoint x: 483, endPoint y: 416, distance: 19.6
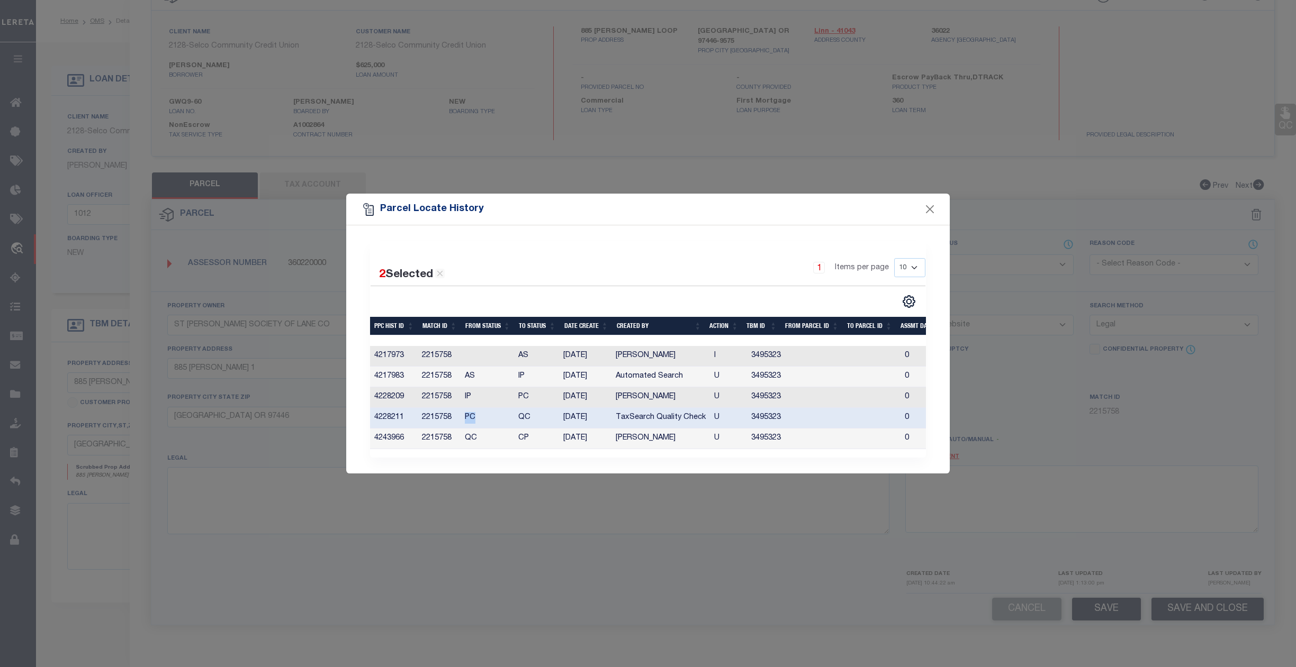
click at [483, 416] on td "PC" at bounding box center [486, 418] width 53 height 21
drag, startPoint x: 519, startPoint y: 415, endPoint x: 545, endPoint y: 418, distance: 26.7
click at [545, 418] on td "QC" at bounding box center [536, 418] width 45 height 21
drag, startPoint x: 465, startPoint y: 437, endPoint x: 479, endPoint y: 436, distance: 14.3
click at [479, 436] on td "QC" at bounding box center [486, 439] width 53 height 21
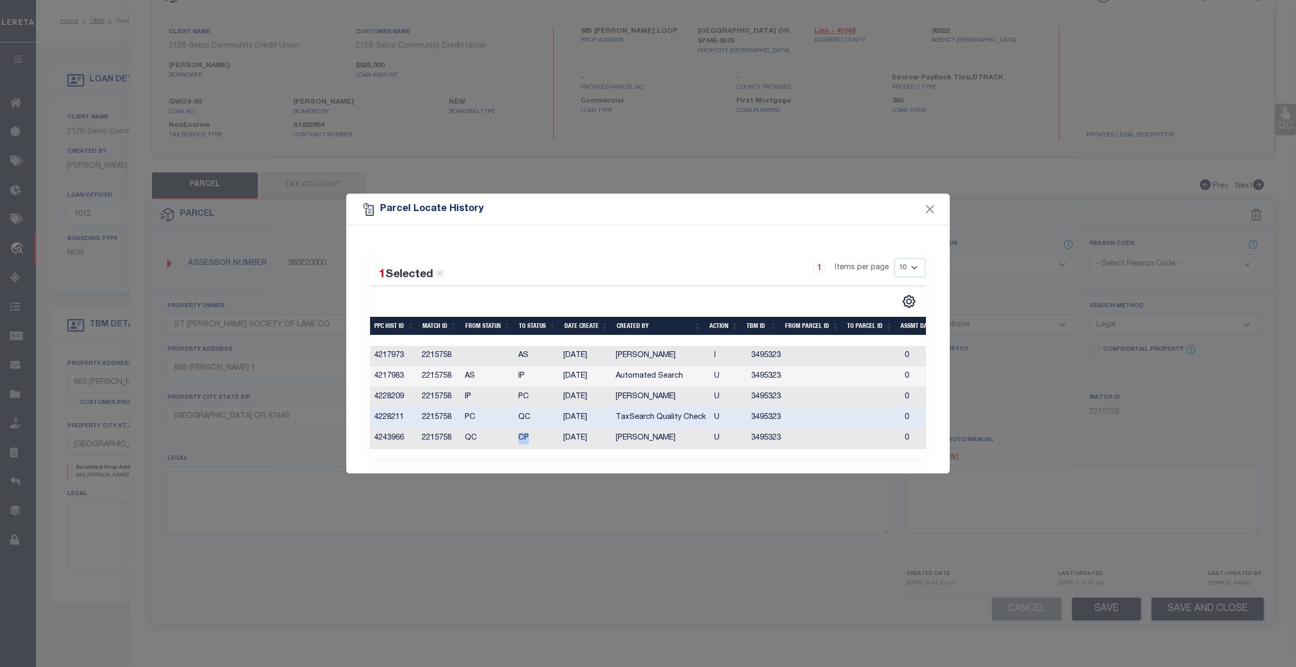
drag, startPoint x: 520, startPoint y: 434, endPoint x: 536, endPoint y: 434, distance: 16.4
click at [536, 434] on td "CP" at bounding box center [536, 439] width 45 height 21
drag, startPoint x: 460, startPoint y: 439, endPoint x: 750, endPoint y: 437, distance: 289.5
click at [750, 437] on tr "4243966 2215758 QC CP [DATE] [PERSON_NAME] U 3495323 0 0 0 0 0 0 0 0" at bounding box center [862, 439] width 984 height 21
drag, startPoint x: 537, startPoint y: 456, endPoint x: 543, endPoint y: 458, distance: 6.7
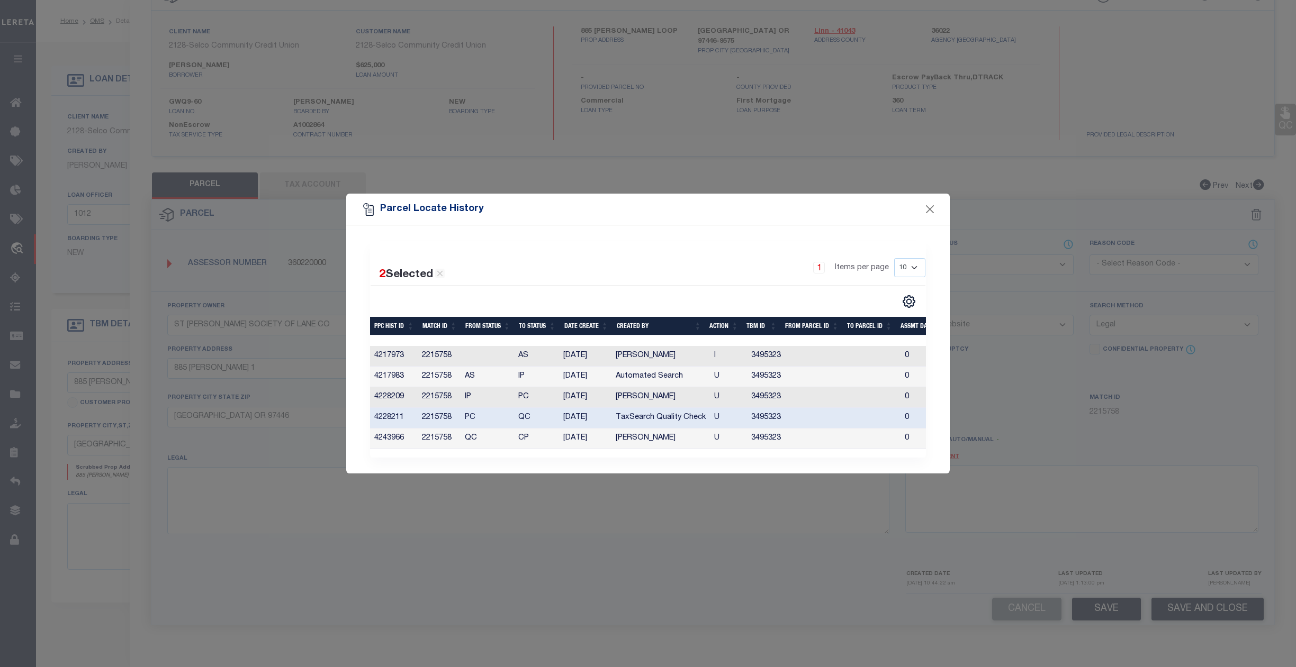
click at [539, 456] on div "2 Selected 5 Results 1 Items per page 10 25 50 100" at bounding box center [648, 349] width 556 height 216
drag, startPoint x: 464, startPoint y: 438, endPoint x: 483, endPoint y: 436, distance: 19.2
click at [483, 436] on td "QC" at bounding box center [486, 439] width 53 height 21
click at [503, 446] on td "QC" at bounding box center [486, 439] width 53 height 21
drag, startPoint x: 919, startPoint y: 209, endPoint x: 938, endPoint y: 209, distance: 18.5
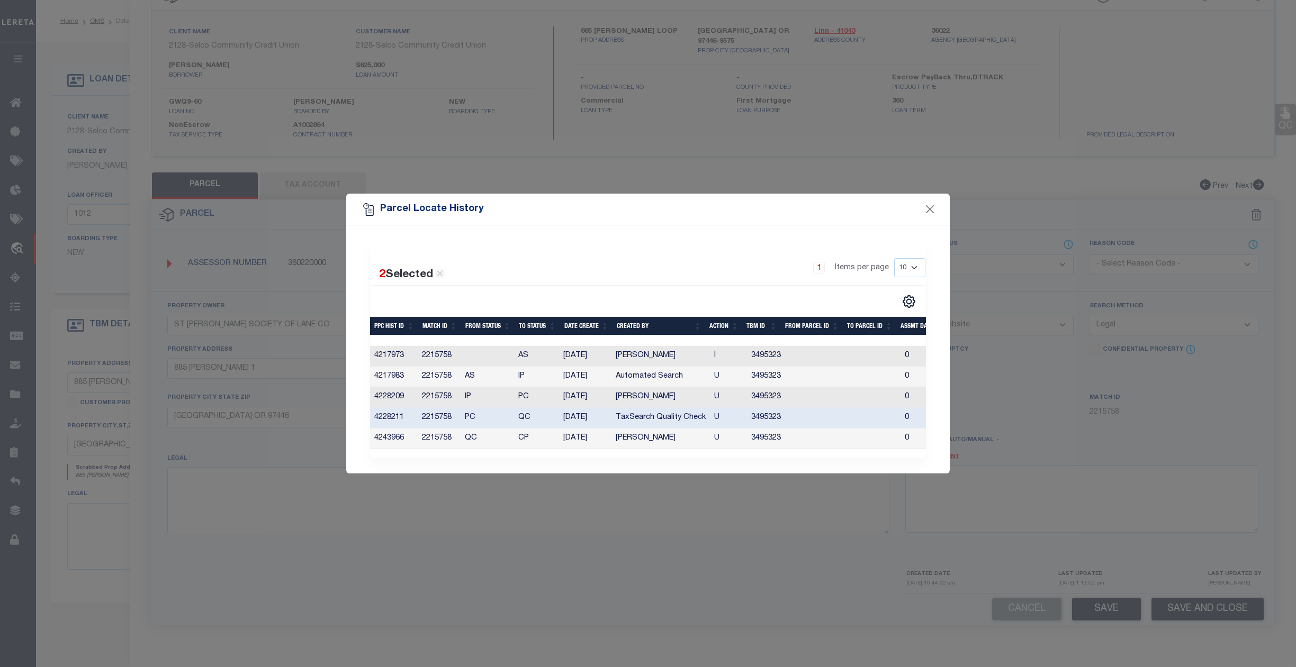
click at [924, 210] on div "Parcel Locate History" at bounding box center [647, 210] width 603 height 32
click at [933, 205] on button "Close" at bounding box center [930, 210] width 14 height 14
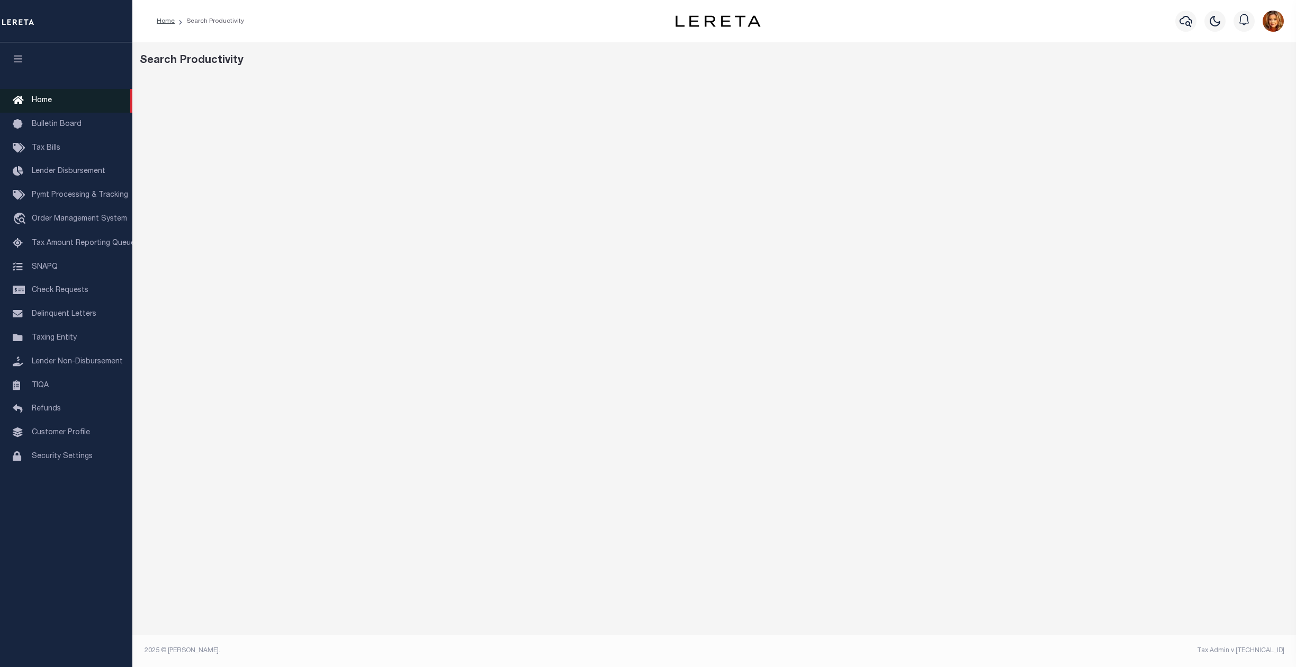
click at [36, 105] on link "Home" at bounding box center [66, 101] width 132 height 24
